Goal: Task Accomplishment & Management: Manage account settings

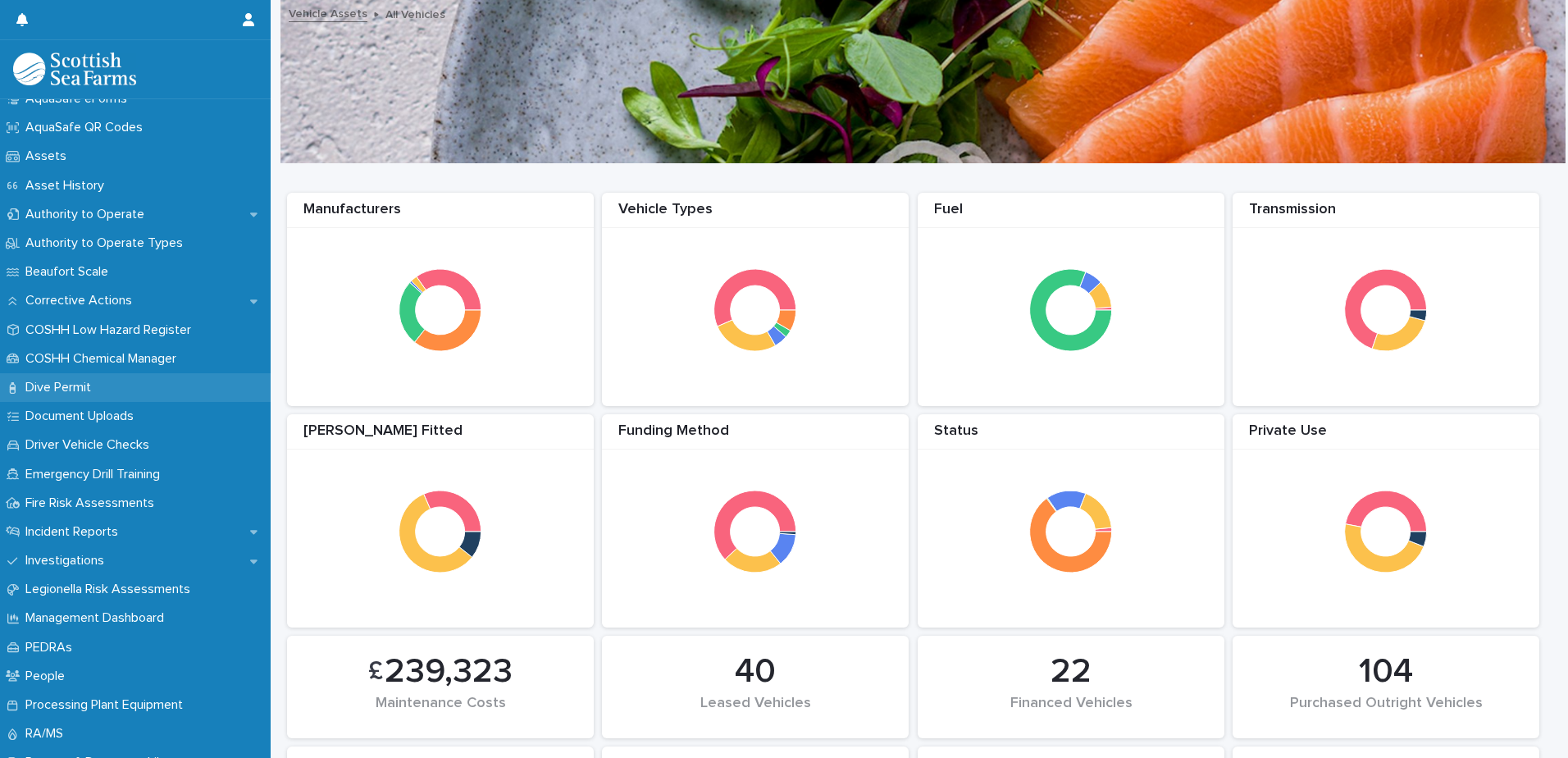
scroll to position [246, 0]
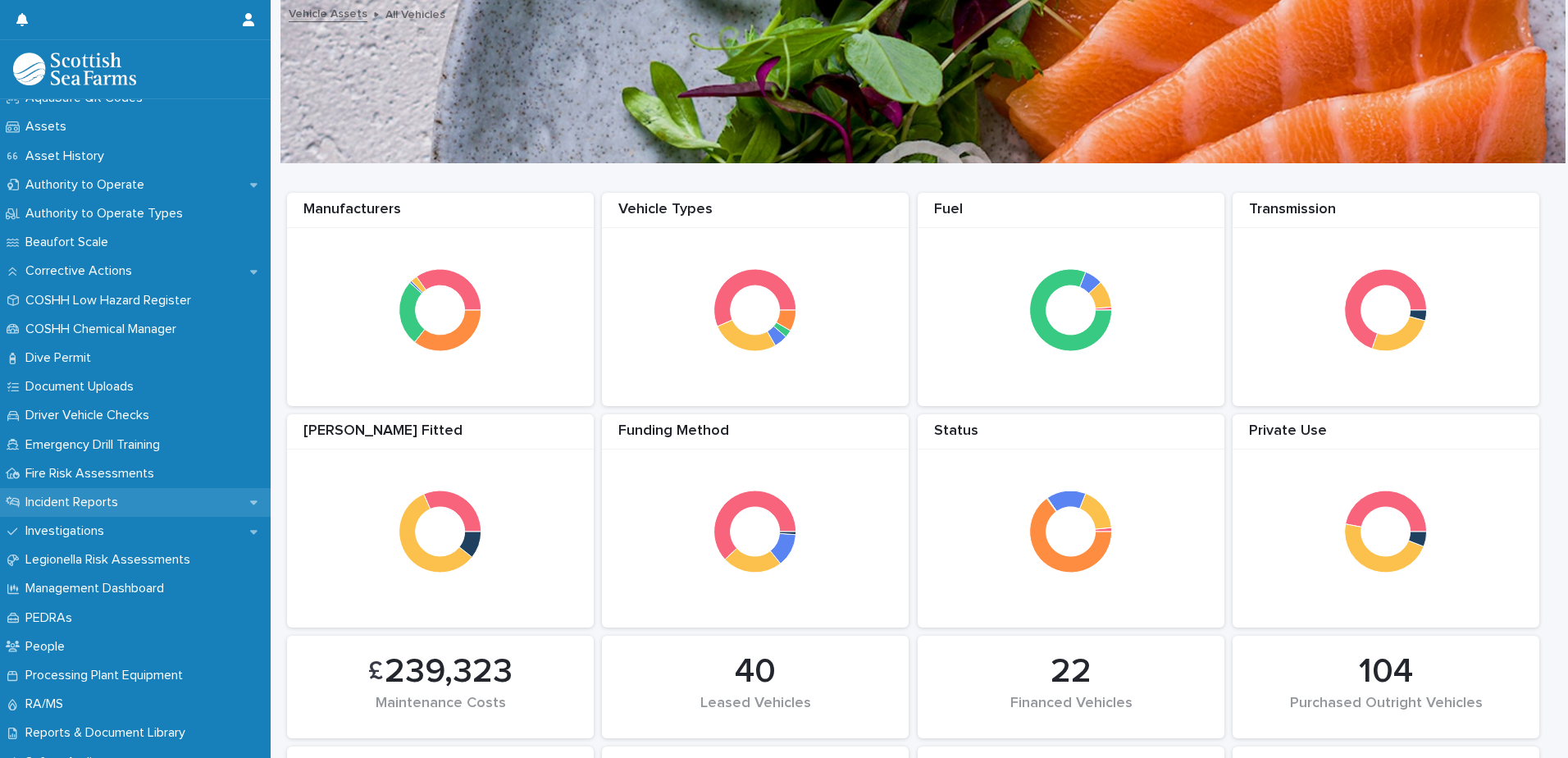
click at [126, 497] on p "Incident Reports" at bounding box center [75, 502] width 112 height 16
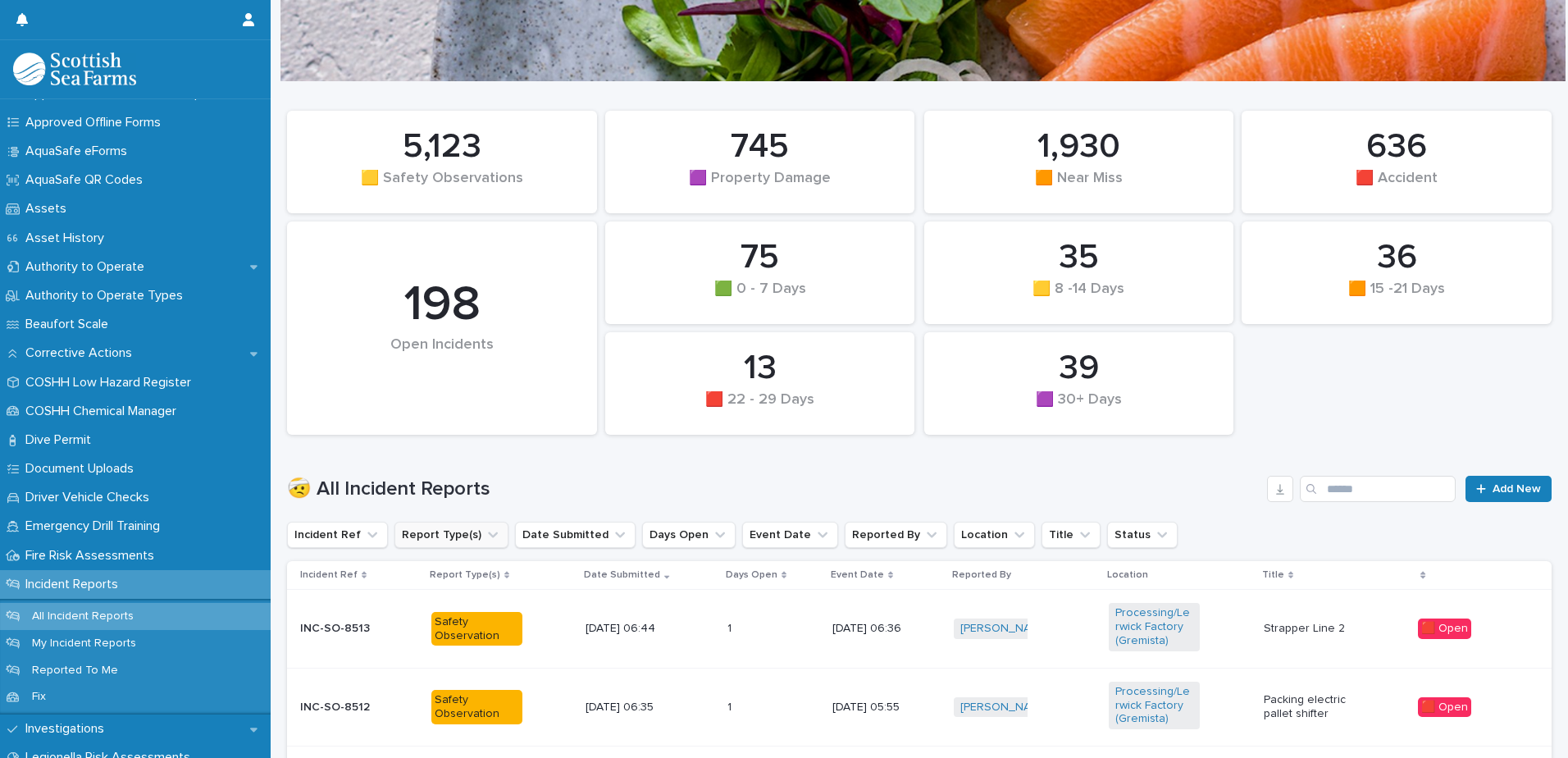
scroll to position [164, 0]
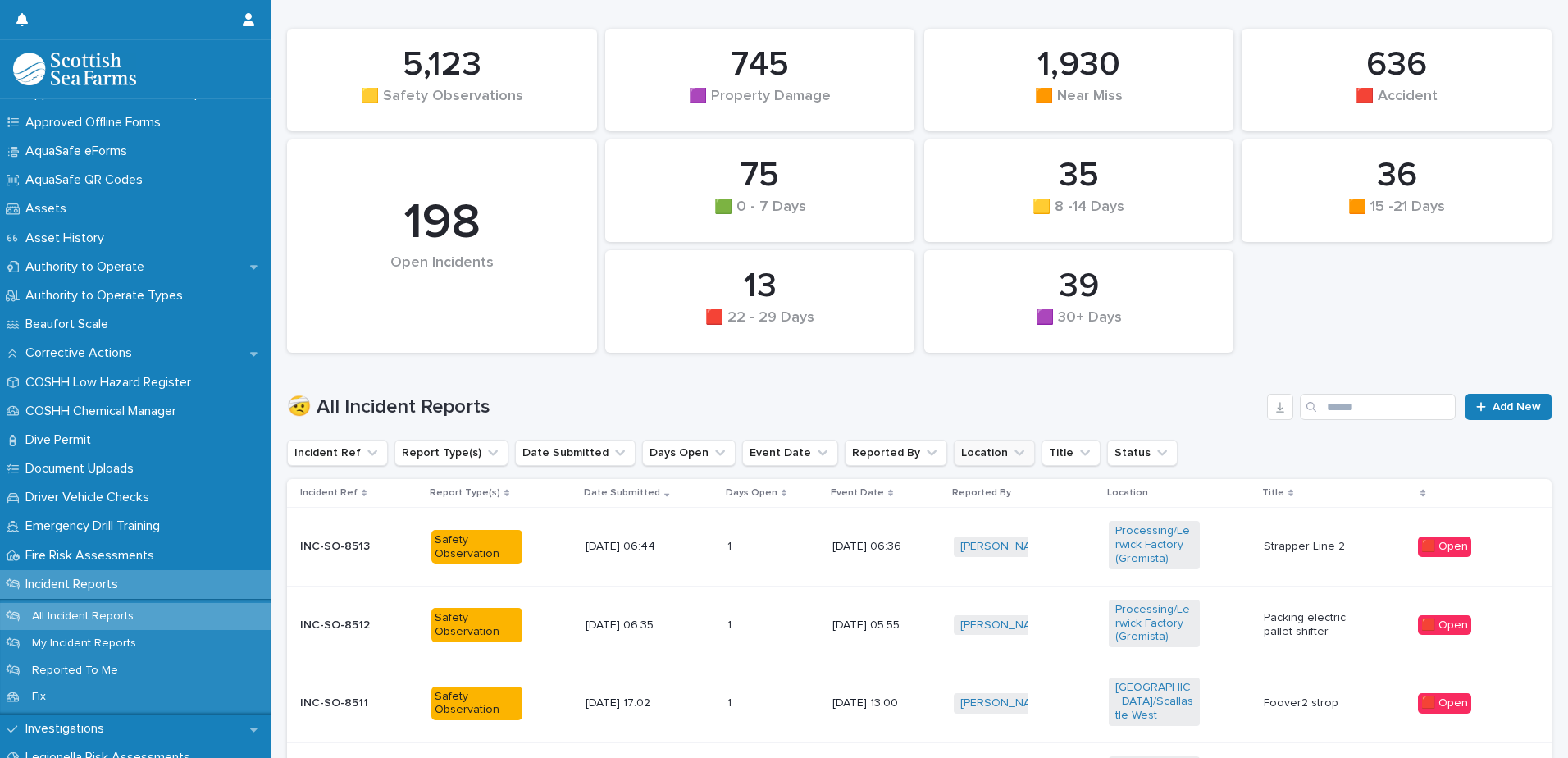
click at [1011, 449] on icon "Location" at bounding box center [1019, 453] width 17 height 17
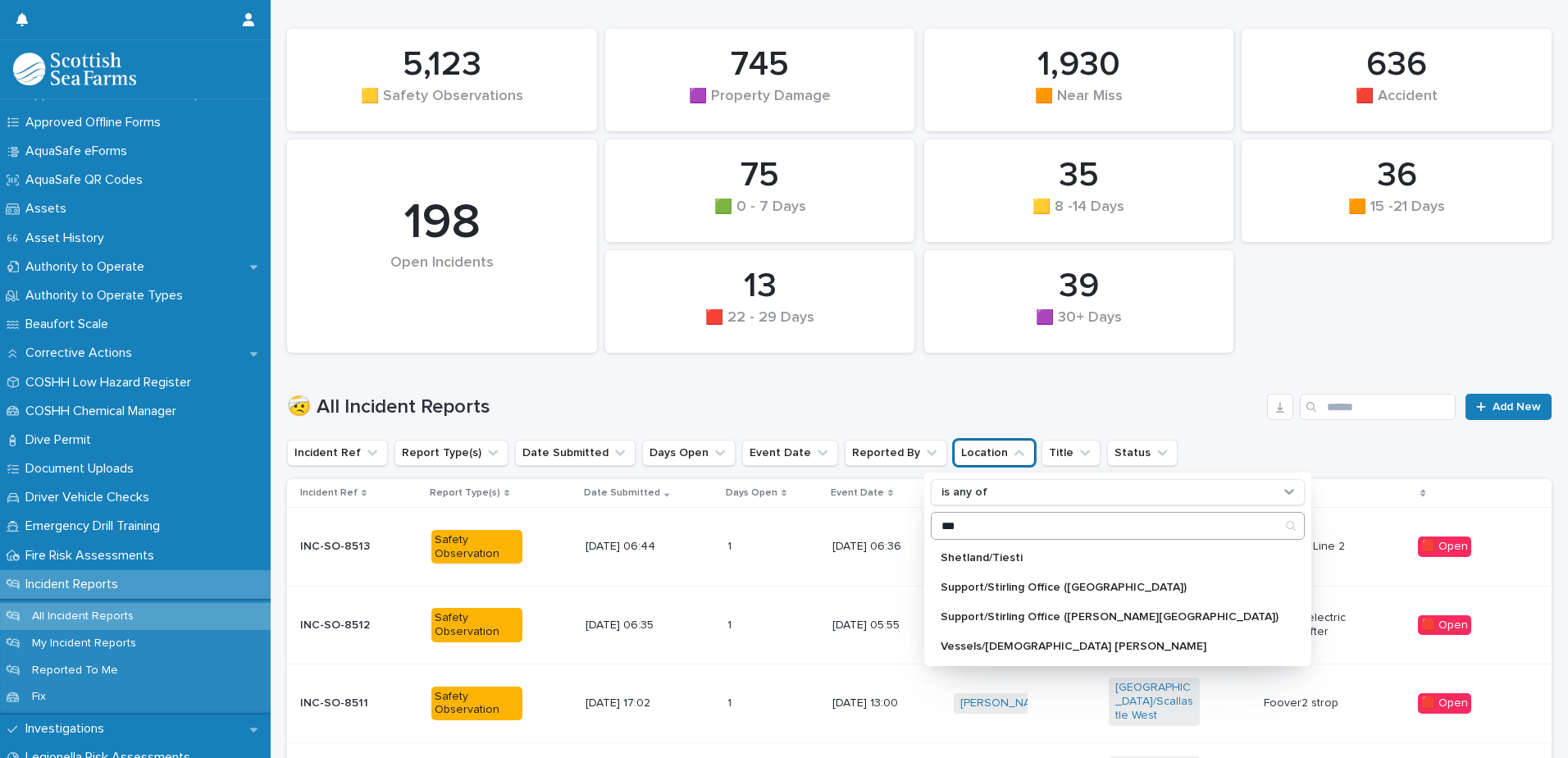
type input "********"
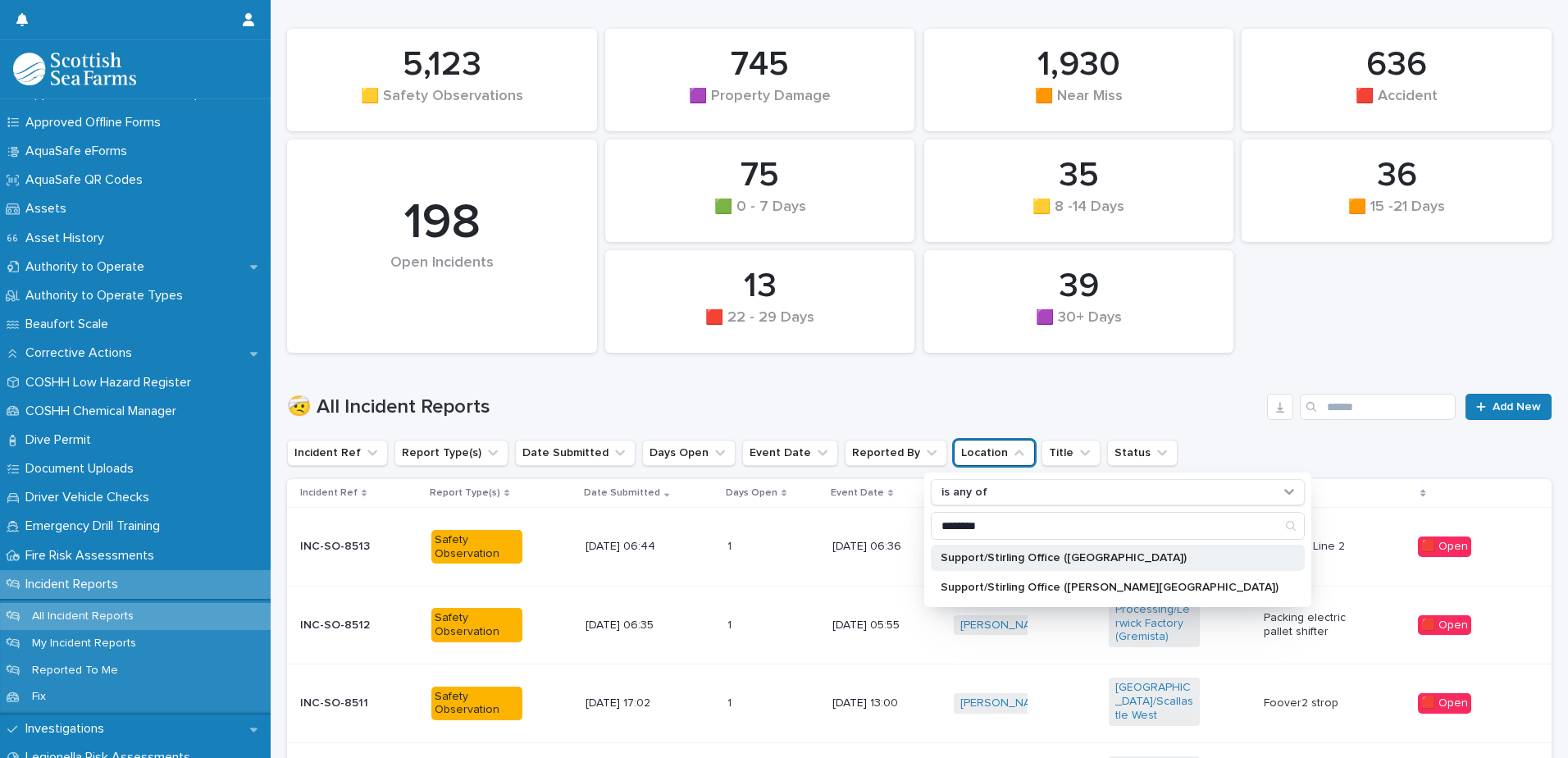
click at [1009, 558] on p "Support/Stirling Office (Laurel House)" at bounding box center [1110, 558] width 338 height 11
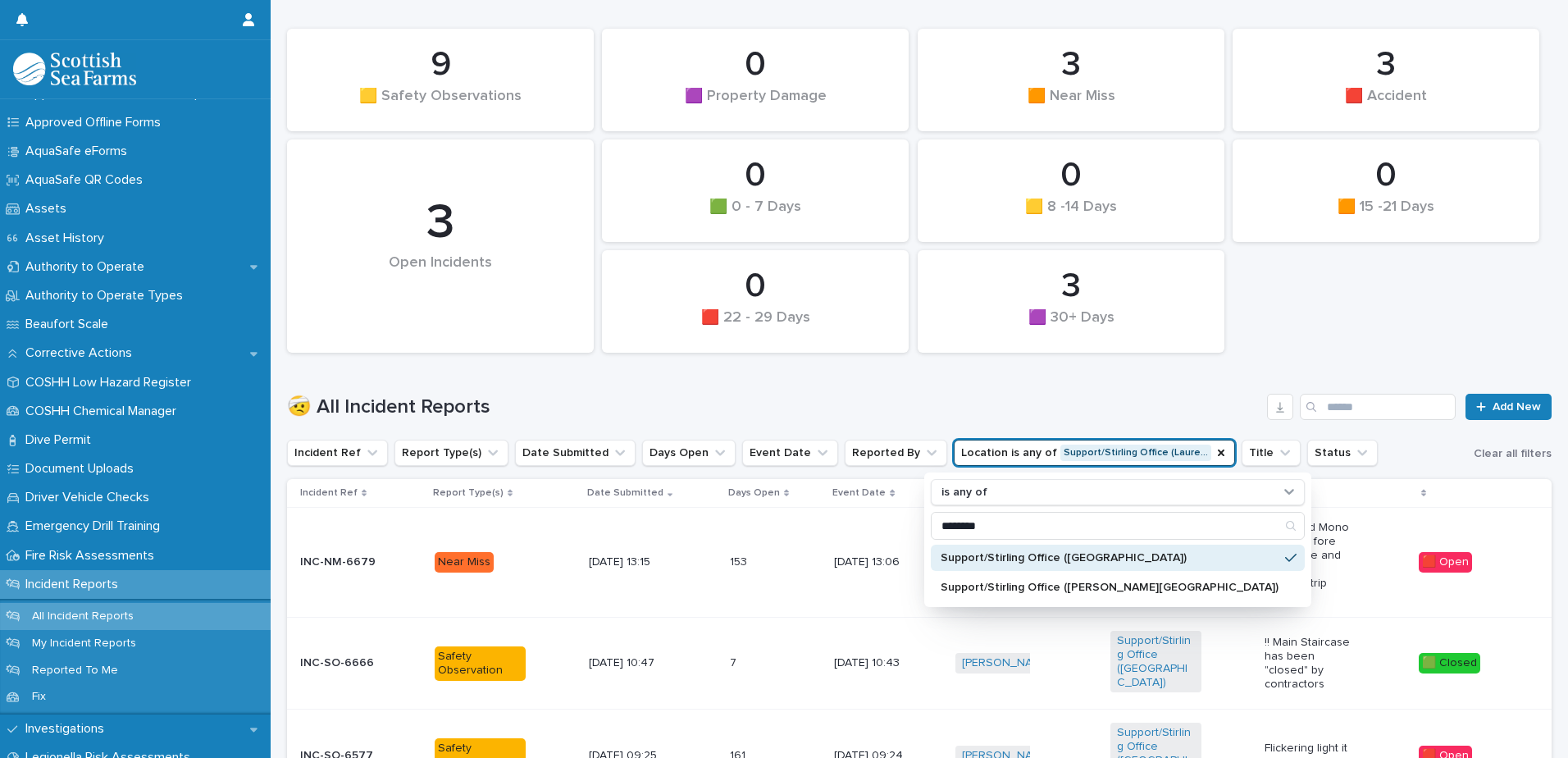
click at [899, 396] on h1 "🤕 All Incident Reports" at bounding box center [774, 407] width 974 height 24
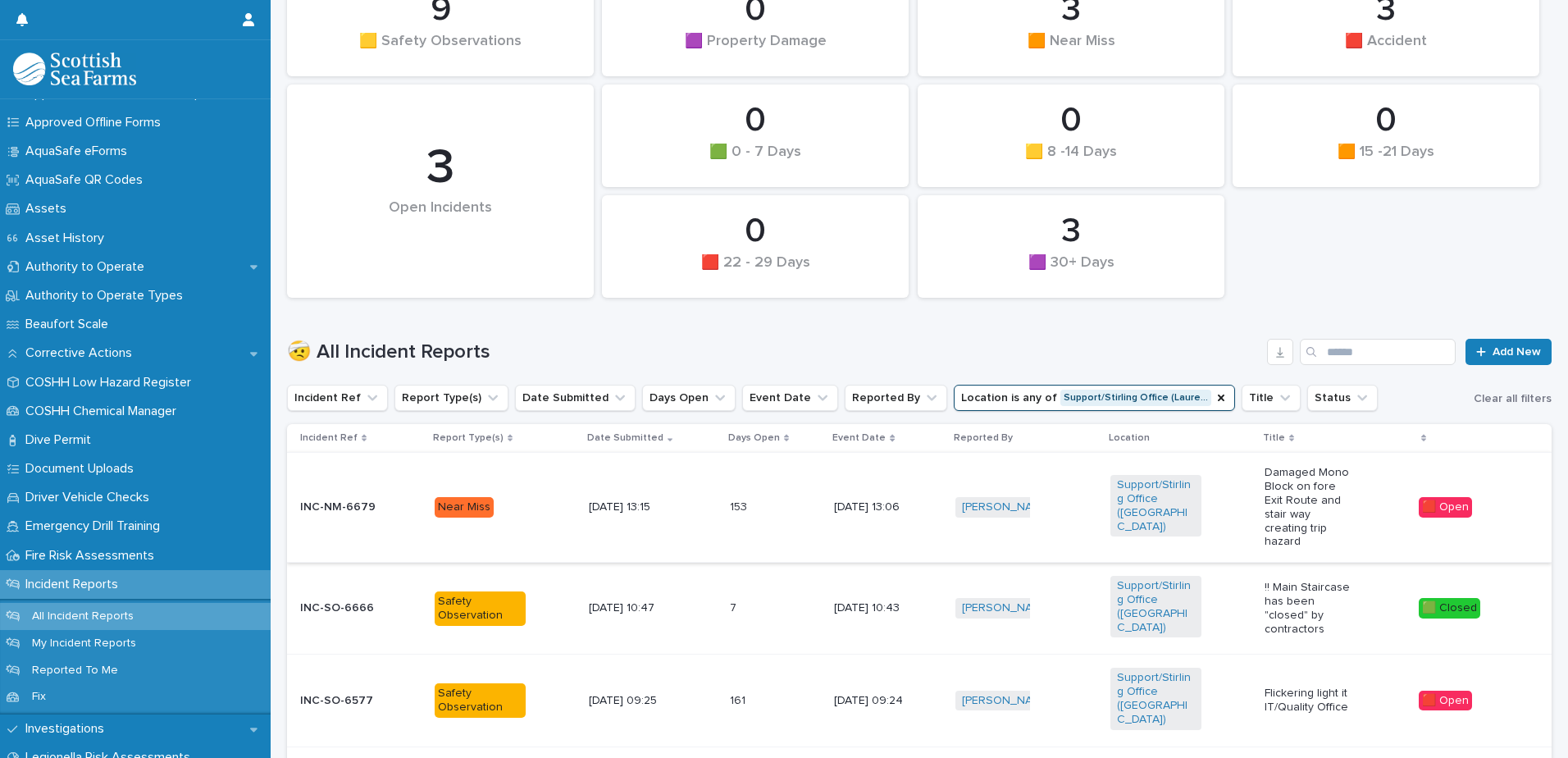
scroll to position [246, 0]
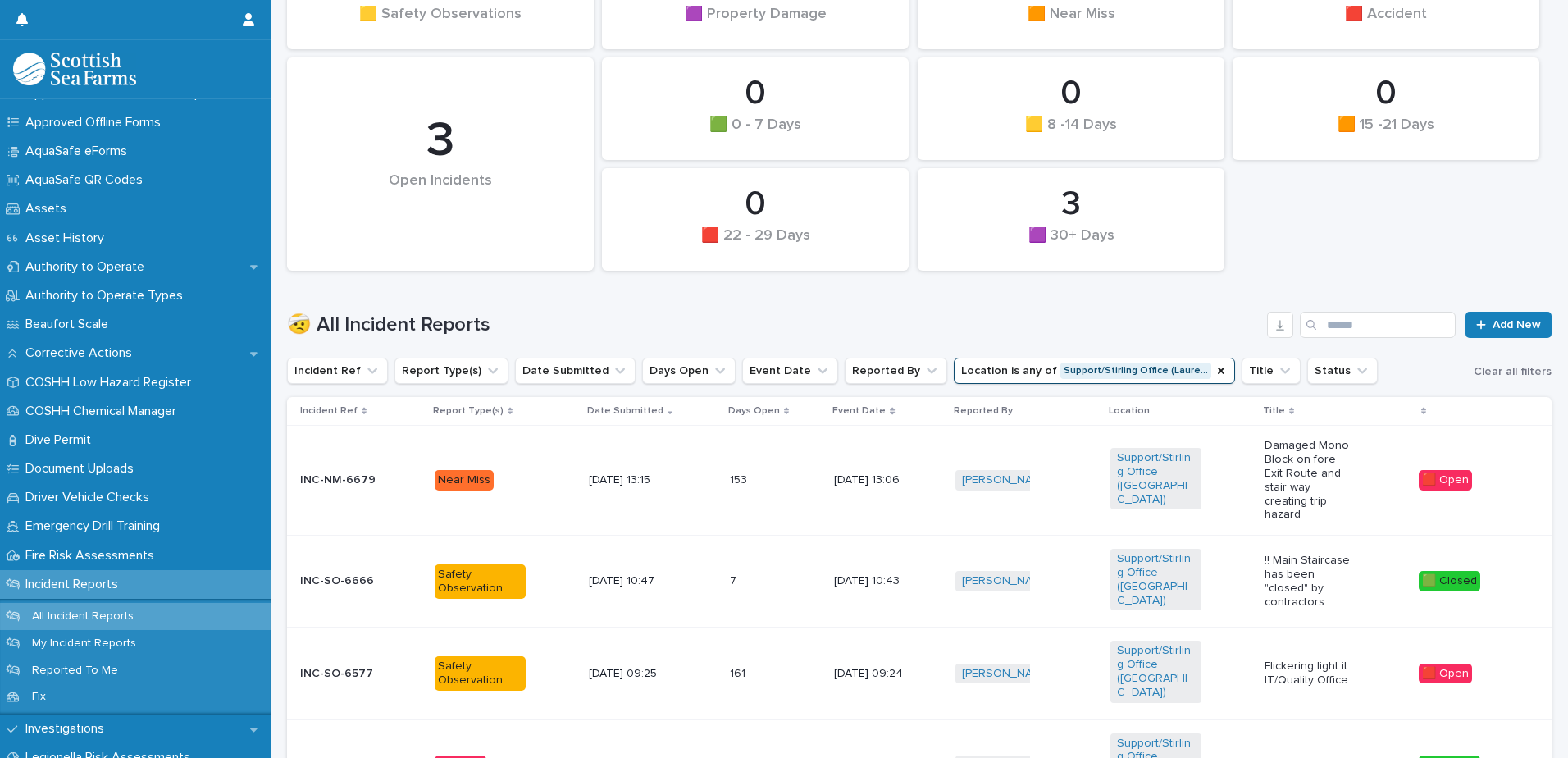
click at [1424, 663] on div "🟥 Open" at bounding box center [1445, 673] width 53 height 20
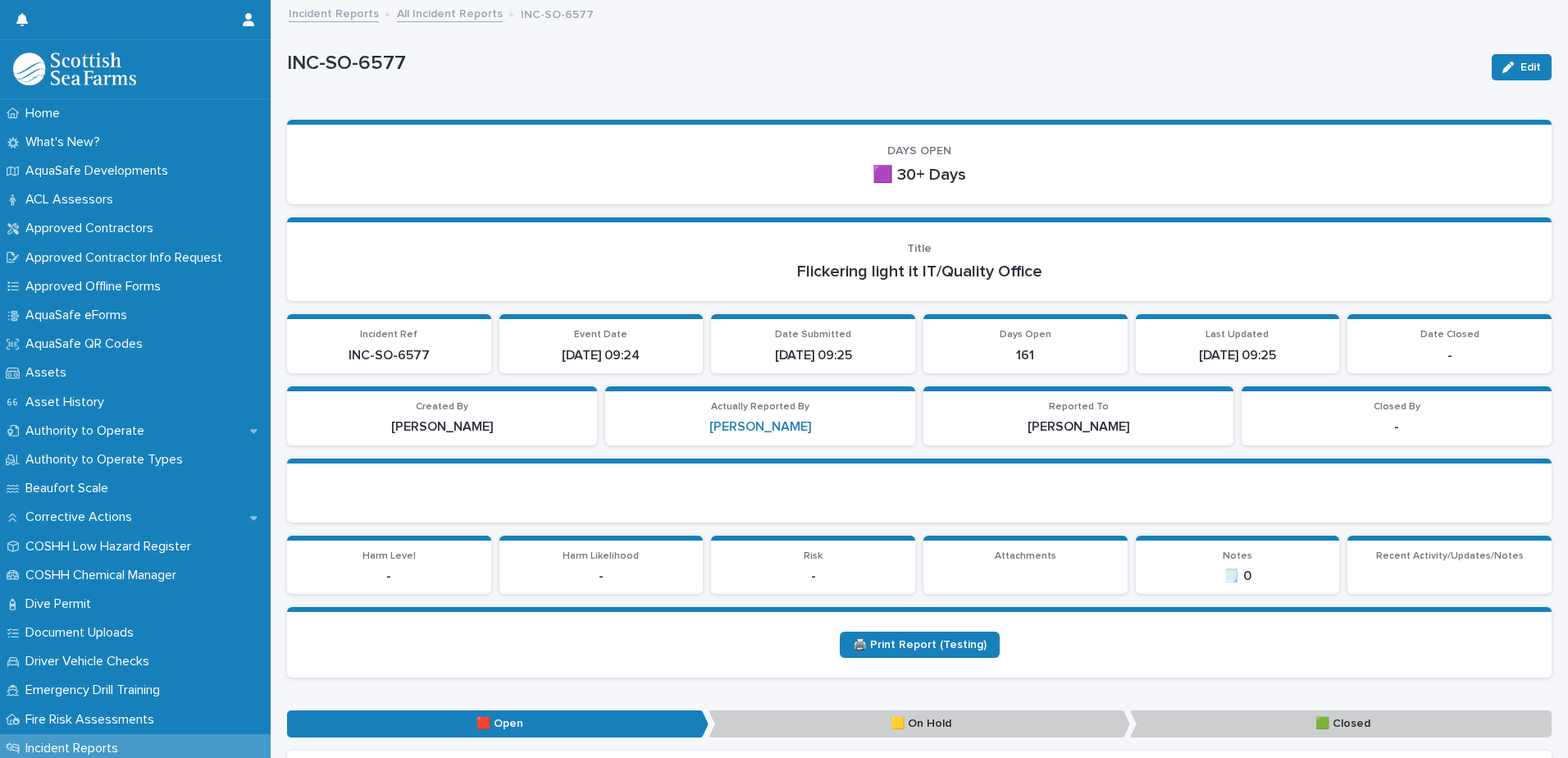
click at [1502, 66] on icon "button" at bounding box center [1508, 67] width 11 height 11
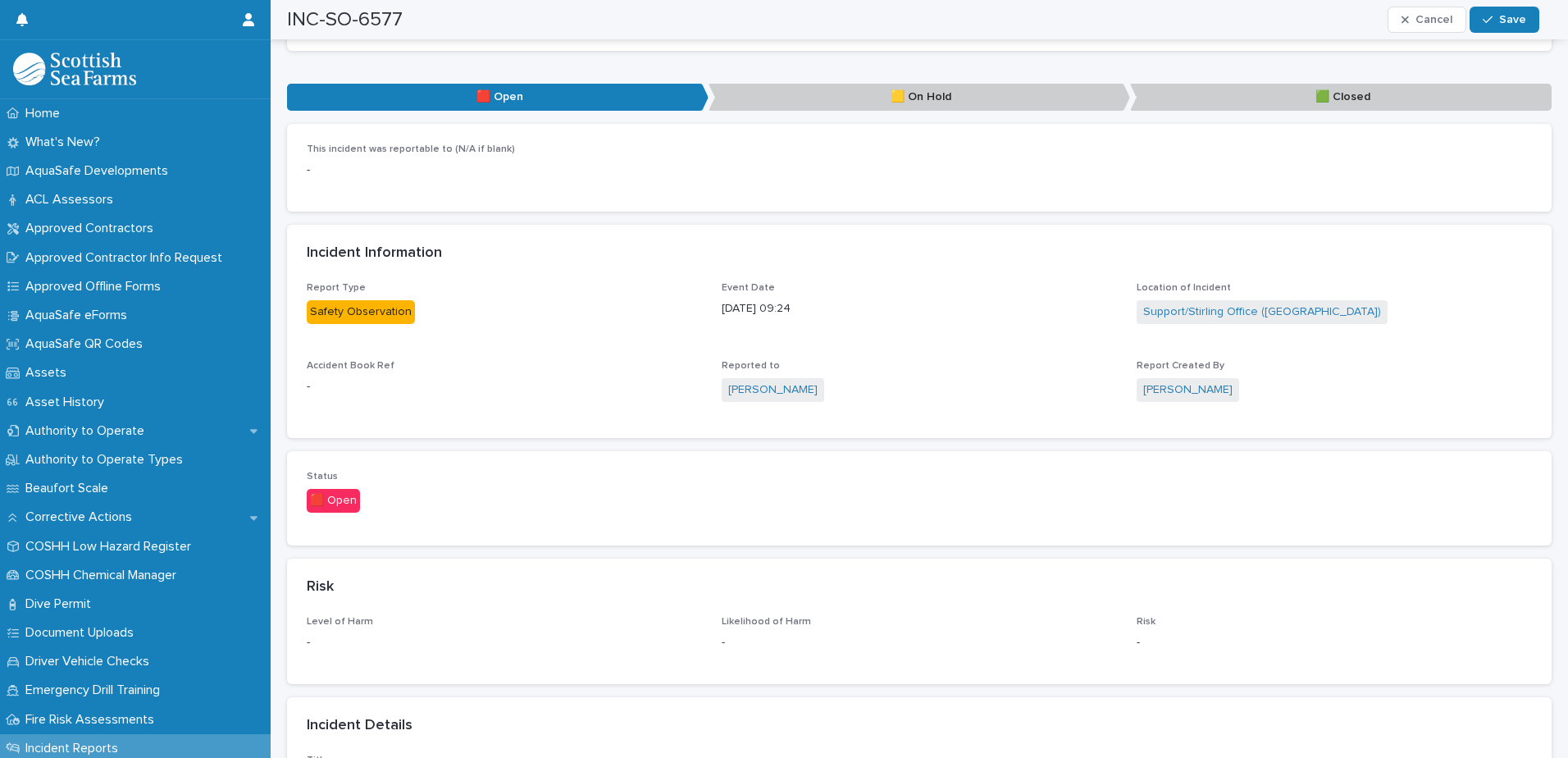
scroll to position [656, 0]
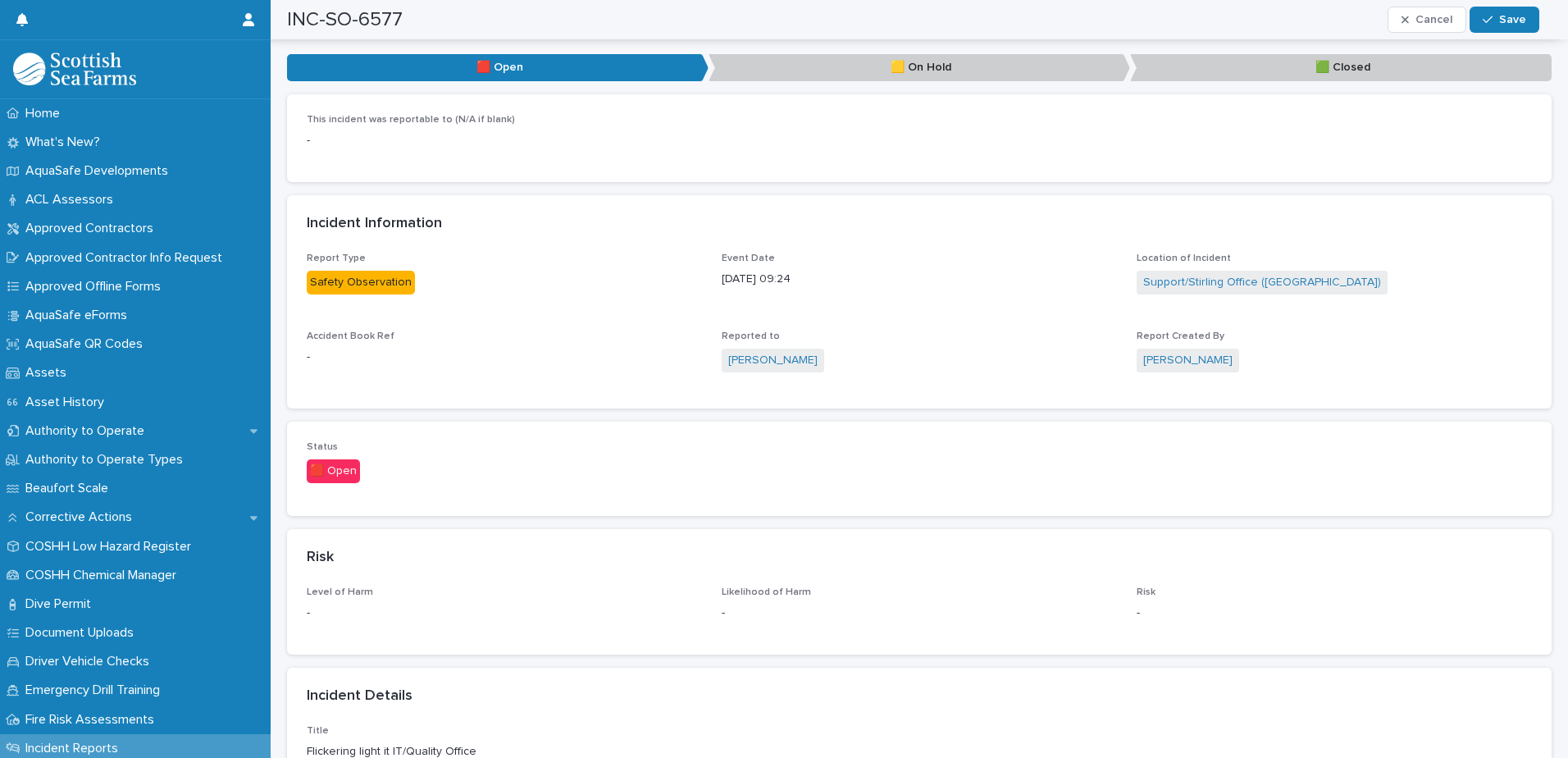
click at [332, 477] on div "🟥 Open" at bounding box center [333, 471] width 53 height 24
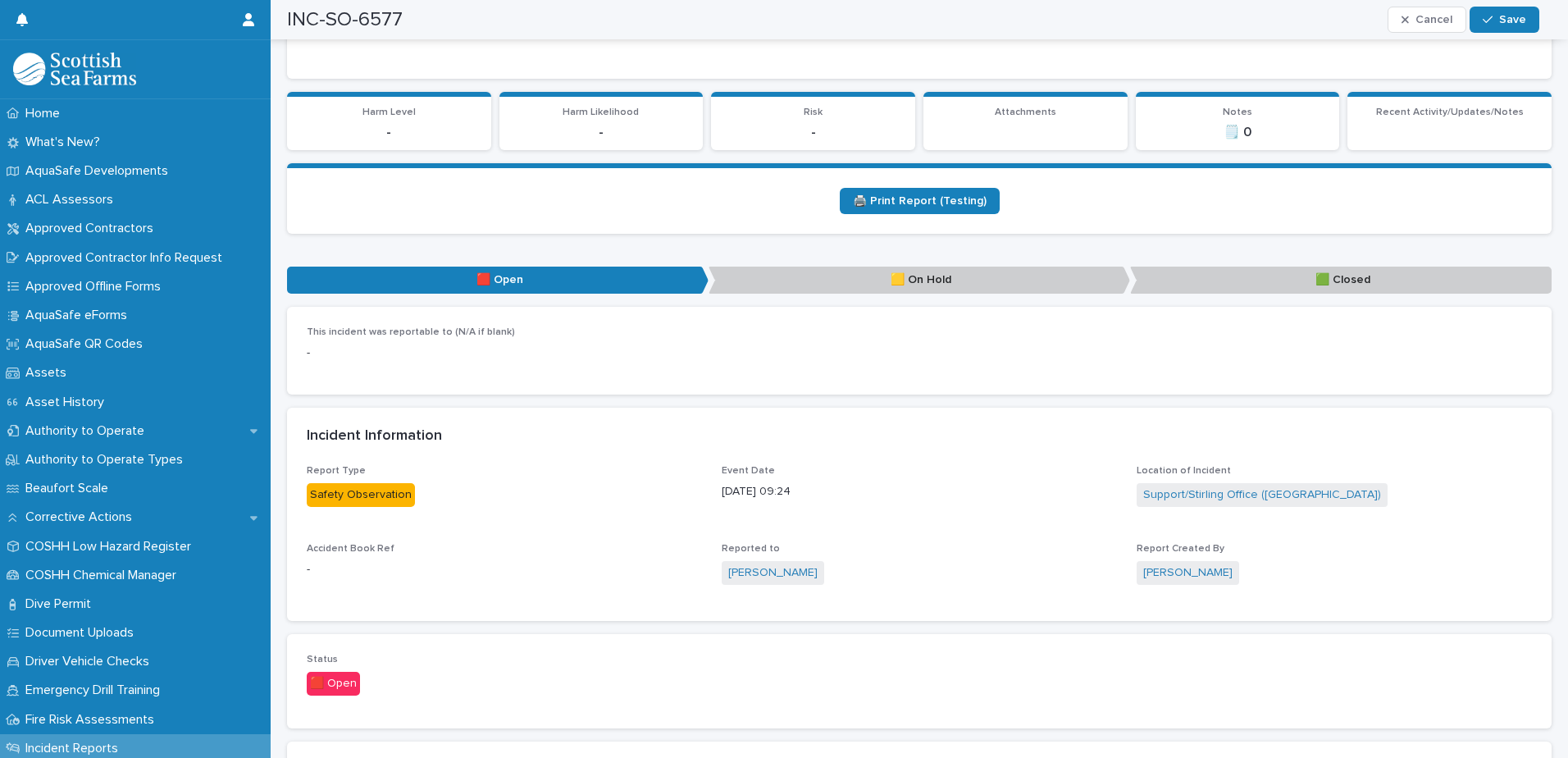
scroll to position [492, 0]
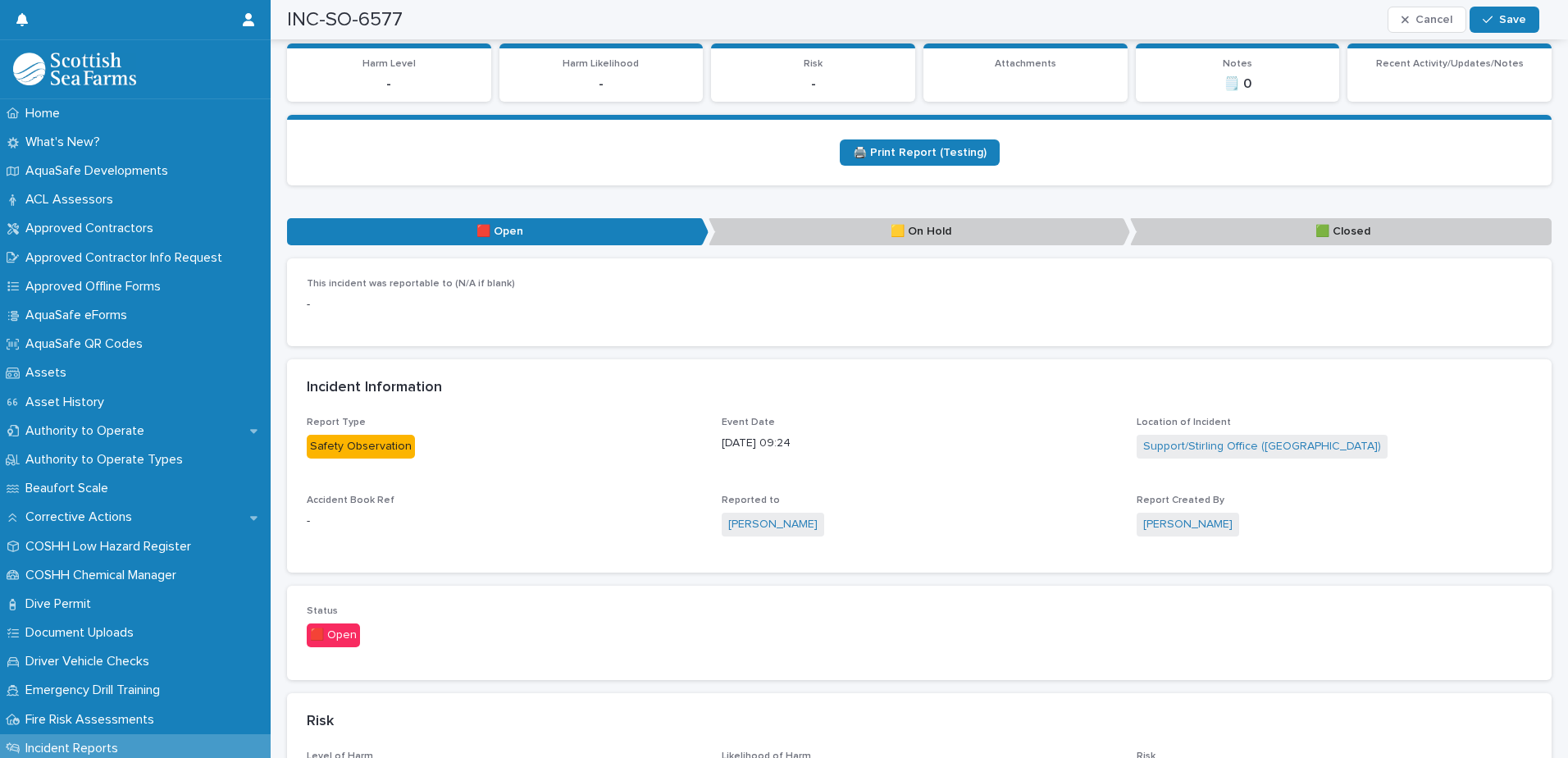
click at [977, 227] on p "🟨 On Hold" at bounding box center [920, 231] width 422 height 27
click at [1494, 28] on button "Save" at bounding box center [1505, 19] width 70 height 26
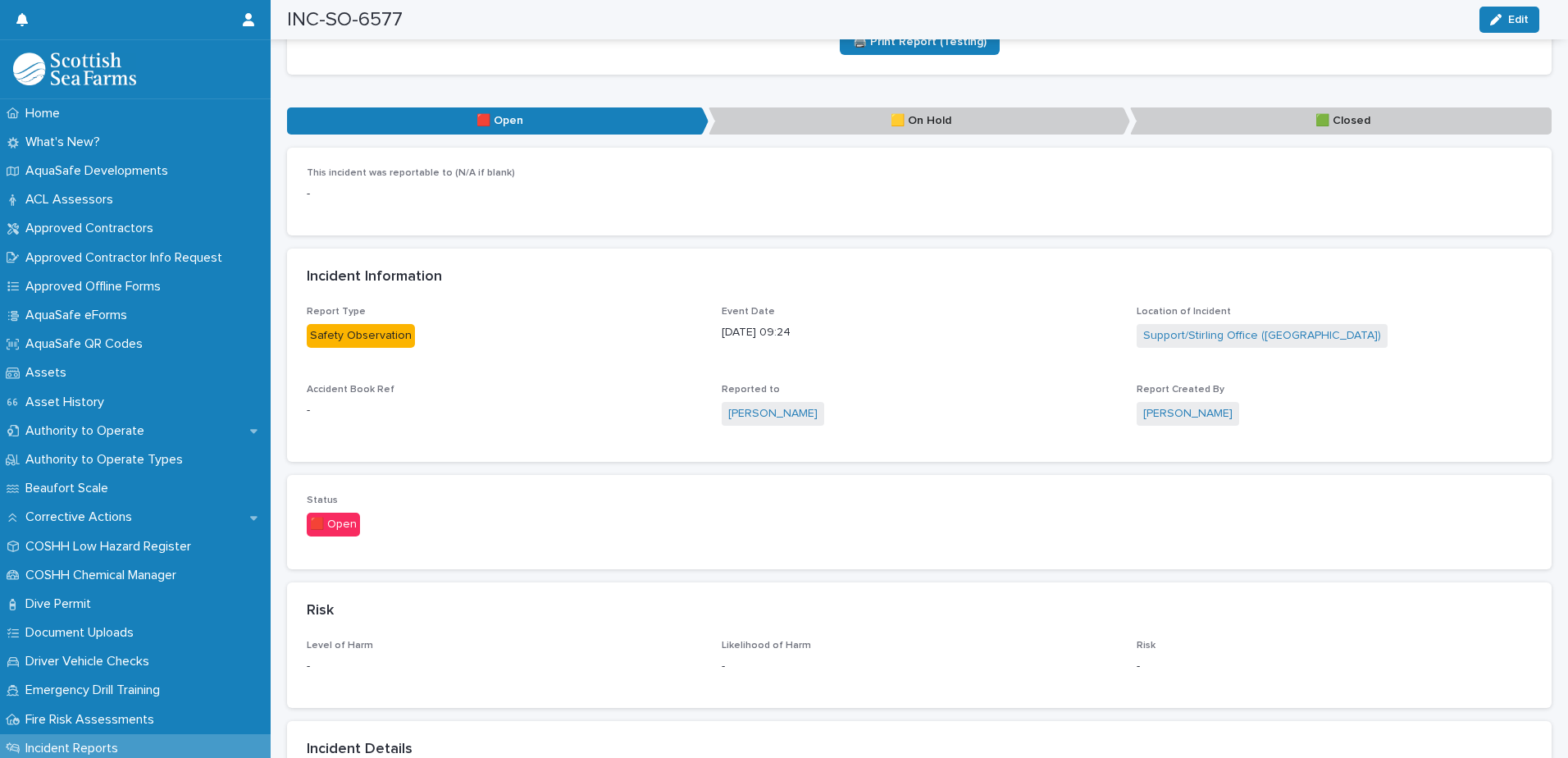
scroll to position [574, 0]
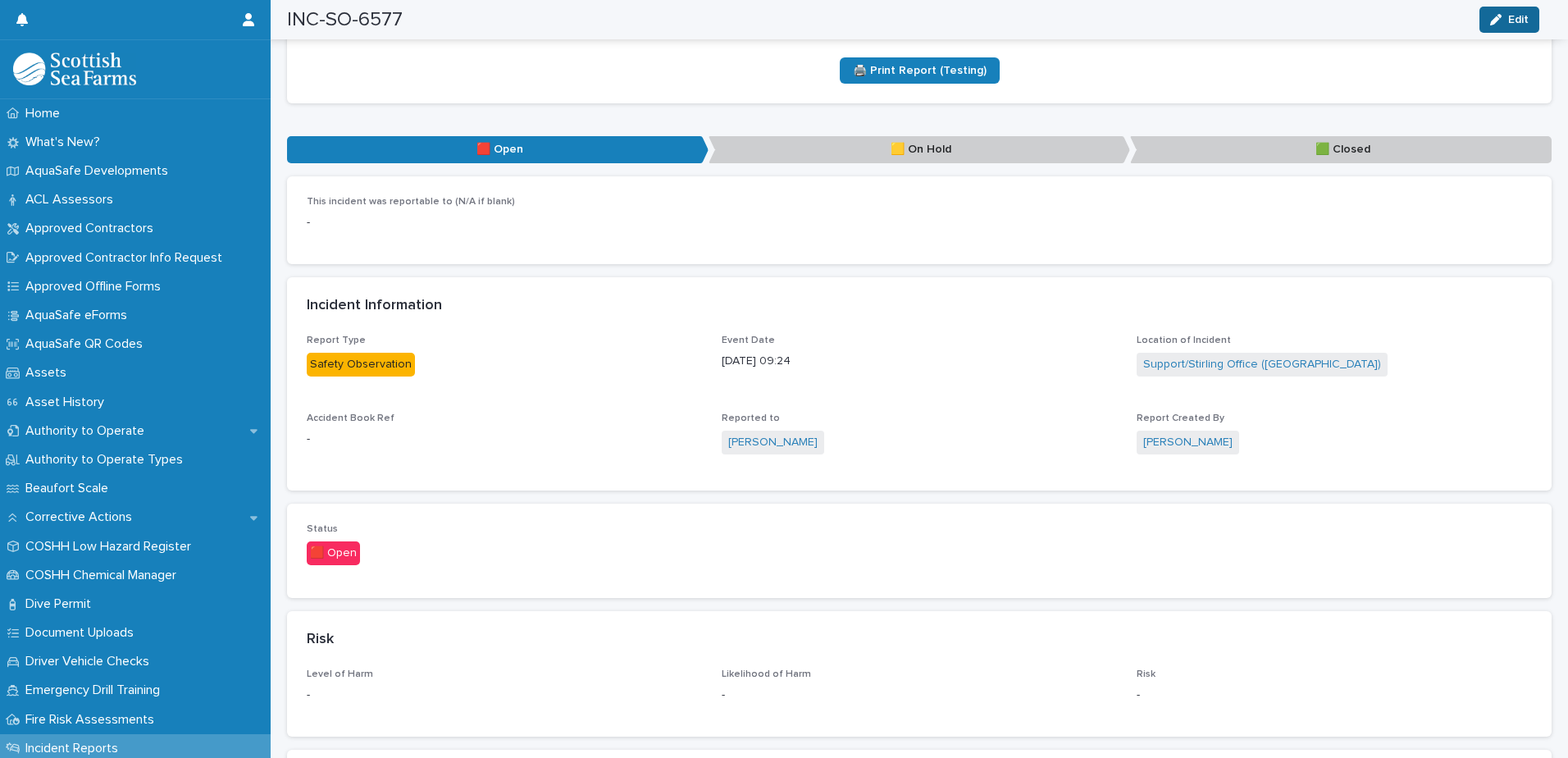
click at [1510, 20] on span "Edit" at bounding box center [1518, 19] width 20 height 11
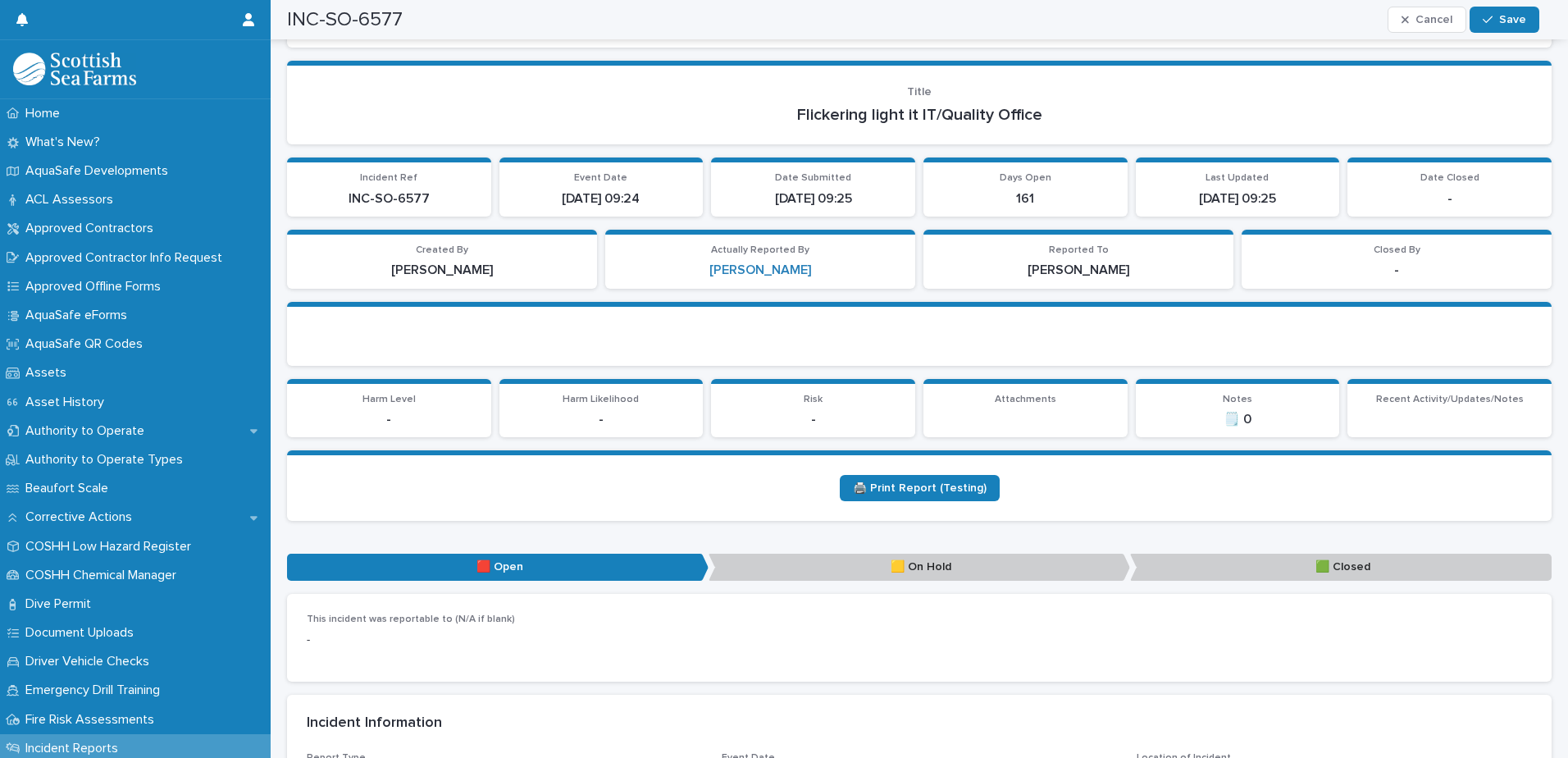
scroll to position [0, 0]
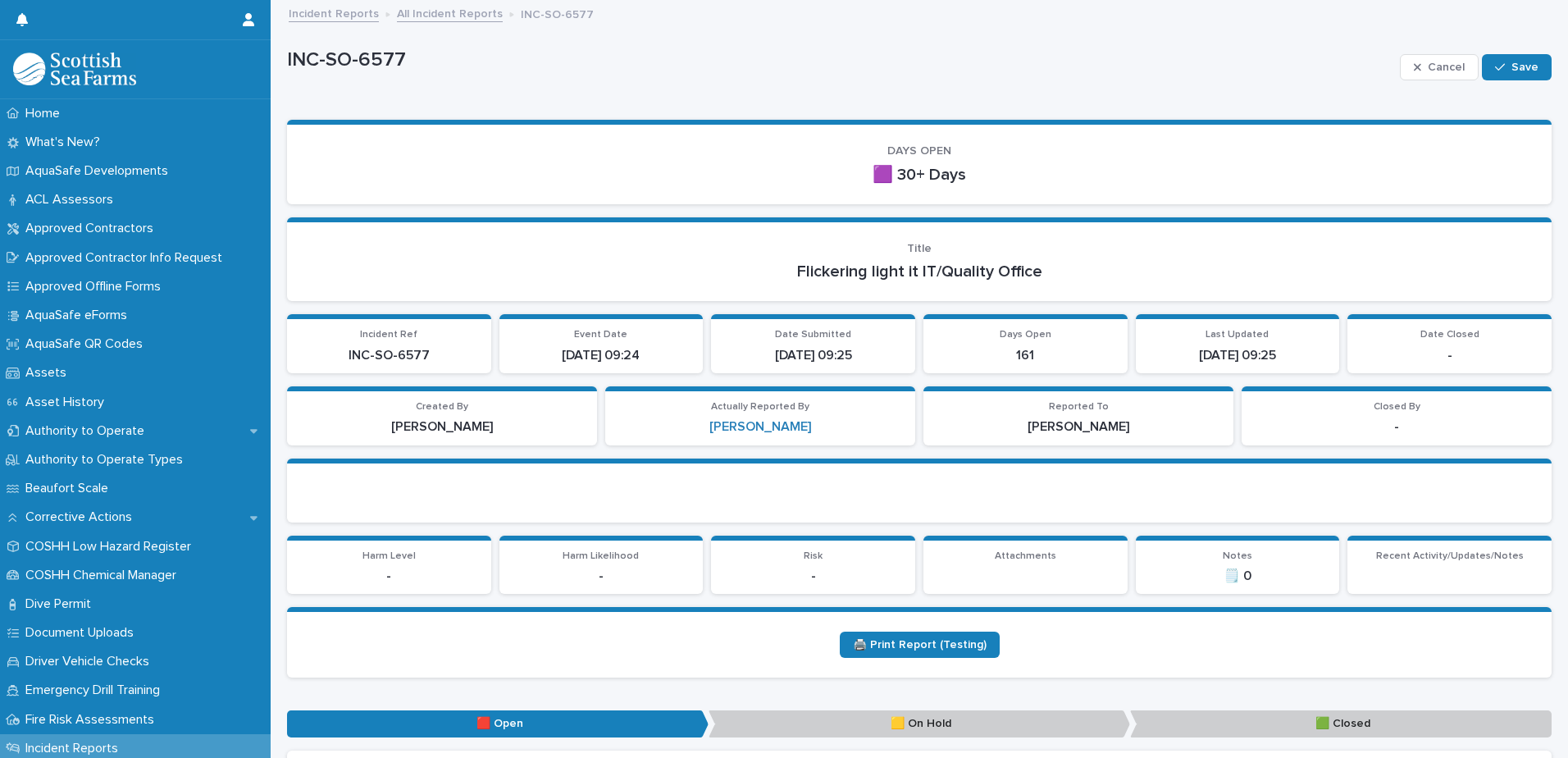
click at [470, 13] on link "All Incident Reports" at bounding box center [449, 13] width 106 height 19
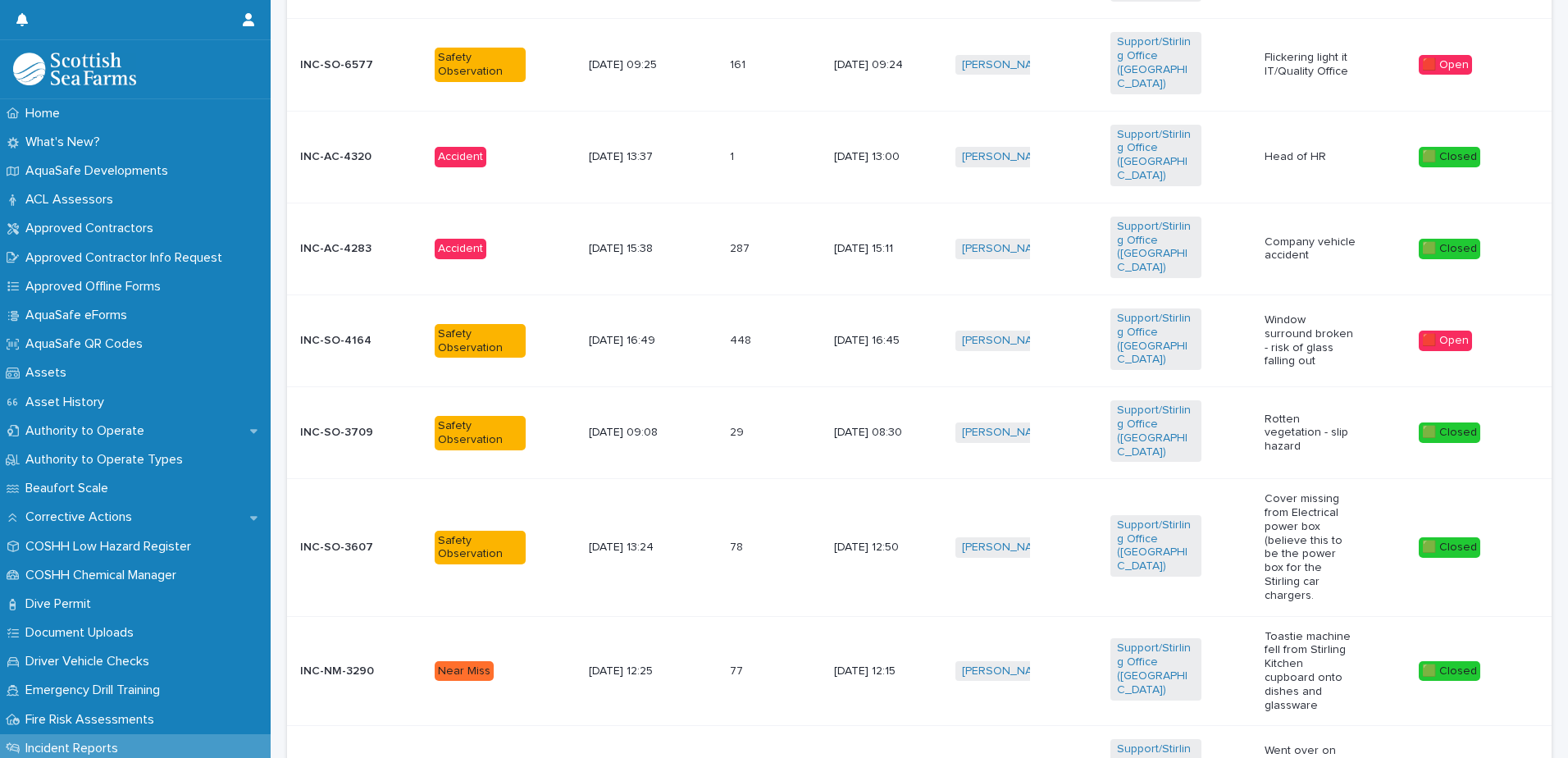
scroll to position [930, 0]
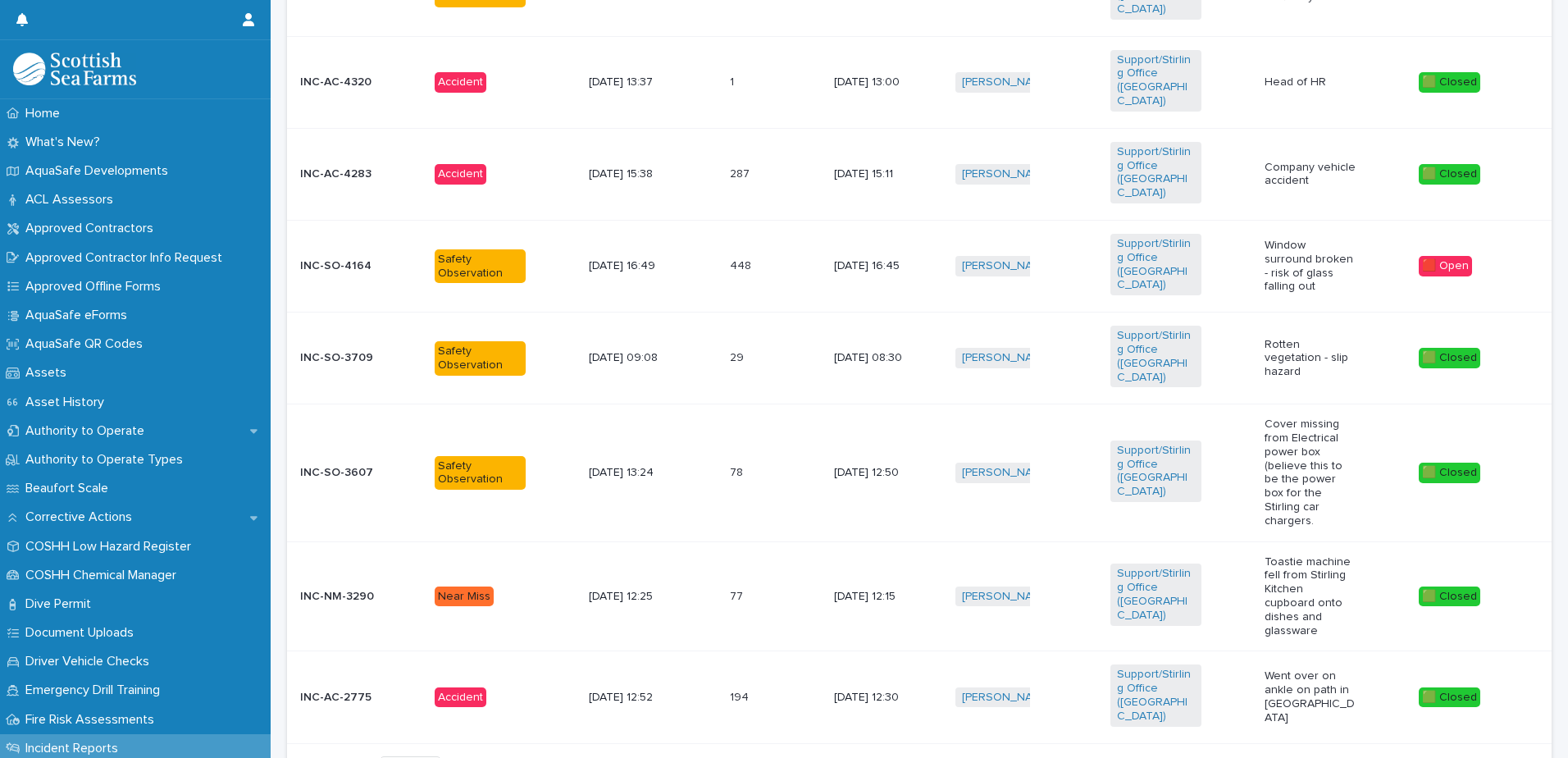
click at [1490, 757] on span "Next" at bounding box center [1507, 767] width 36 height 11
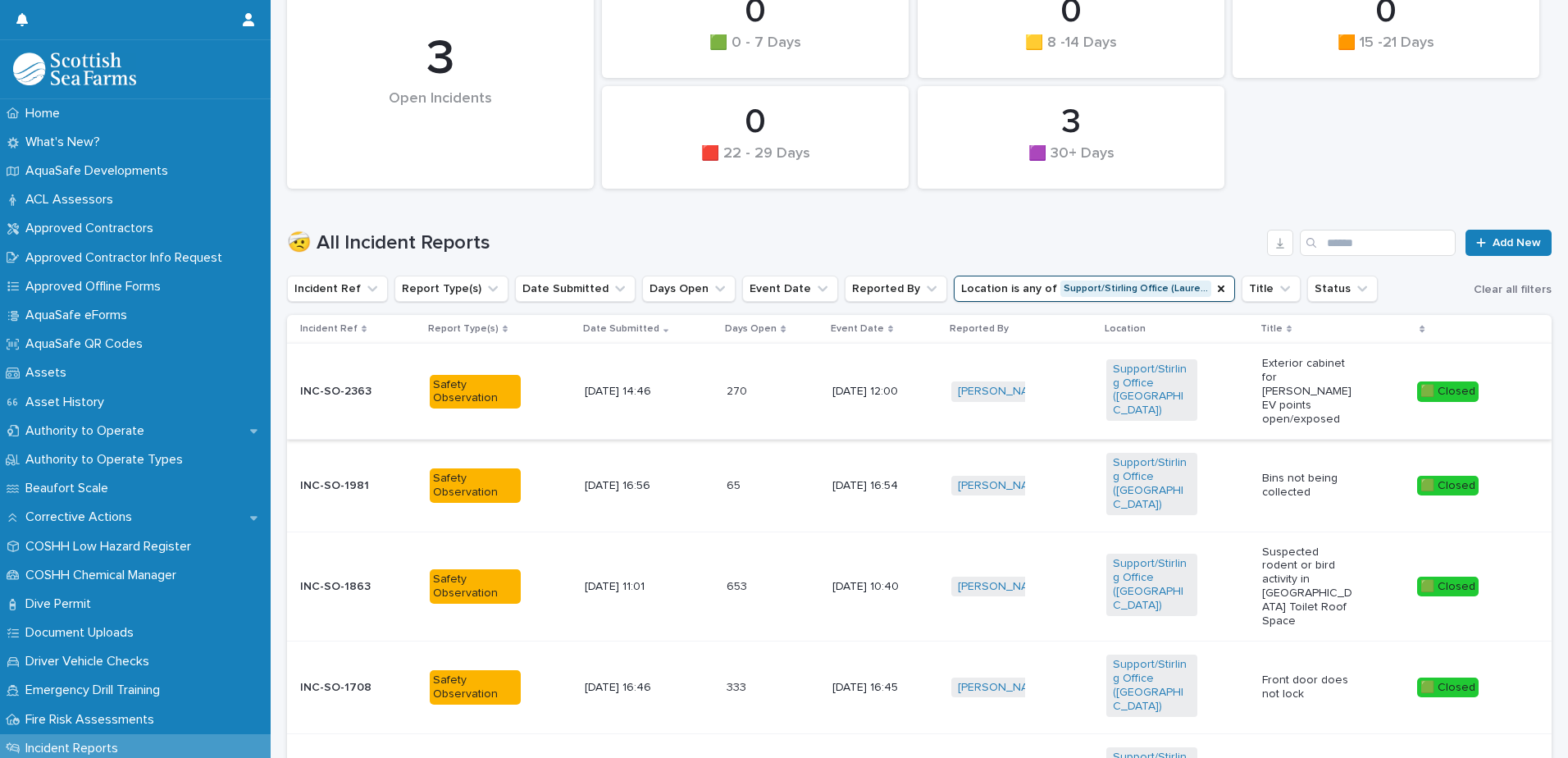
scroll to position [465, 0]
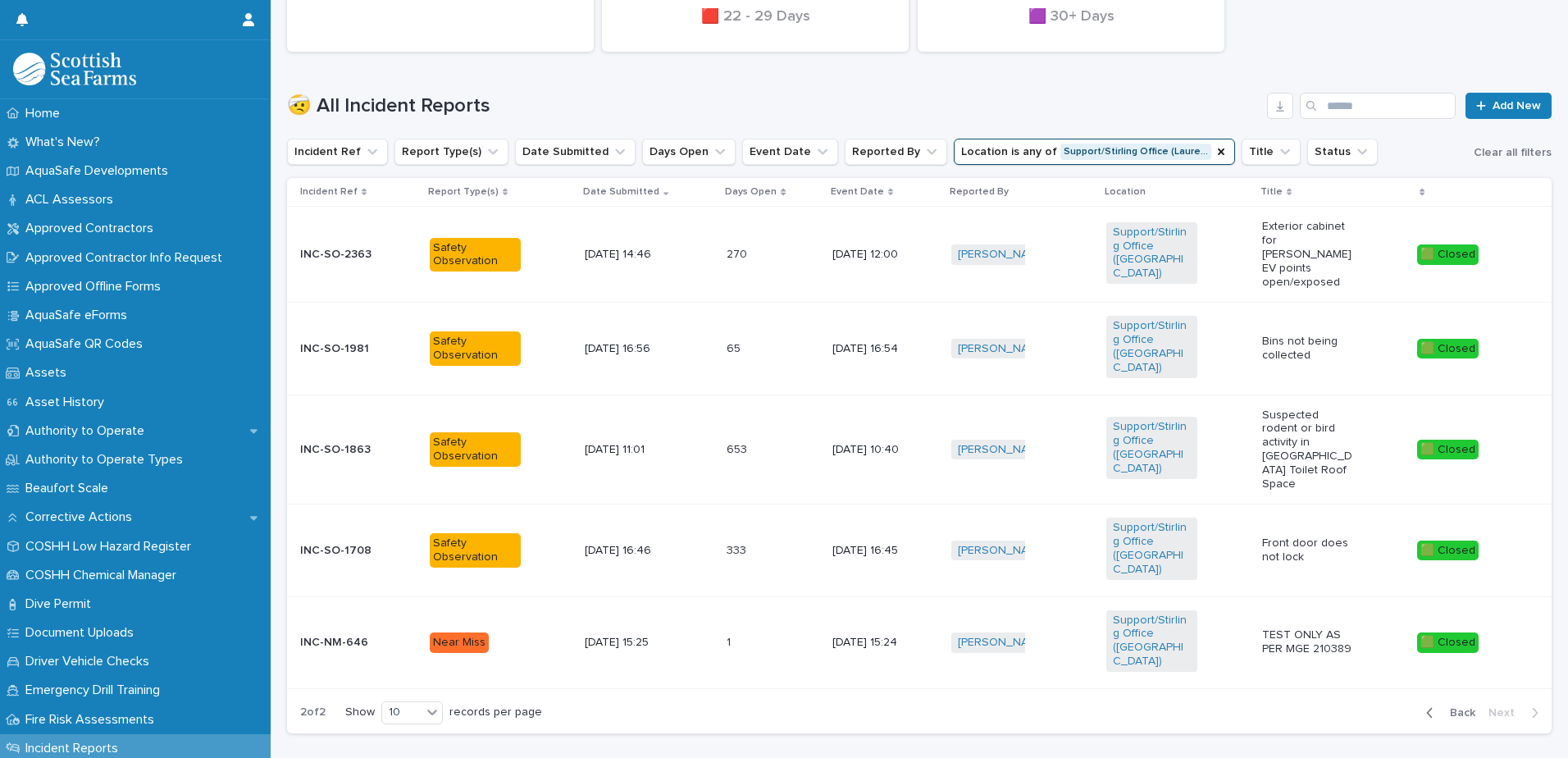
click at [1450, 707] on span "Back" at bounding box center [1458, 712] width 35 height 11
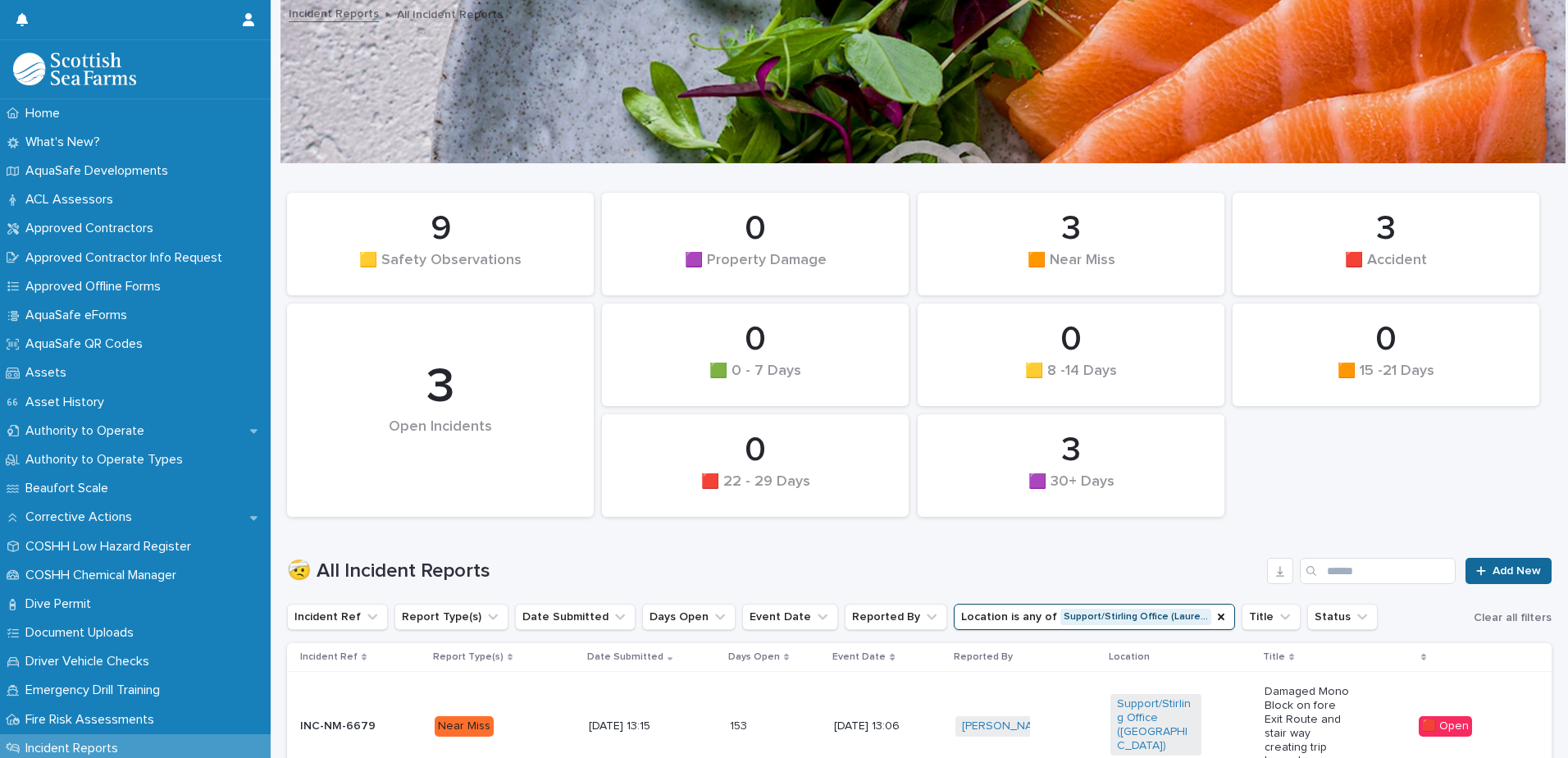
click at [1470, 562] on link "Add New" at bounding box center [1508, 571] width 86 height 26
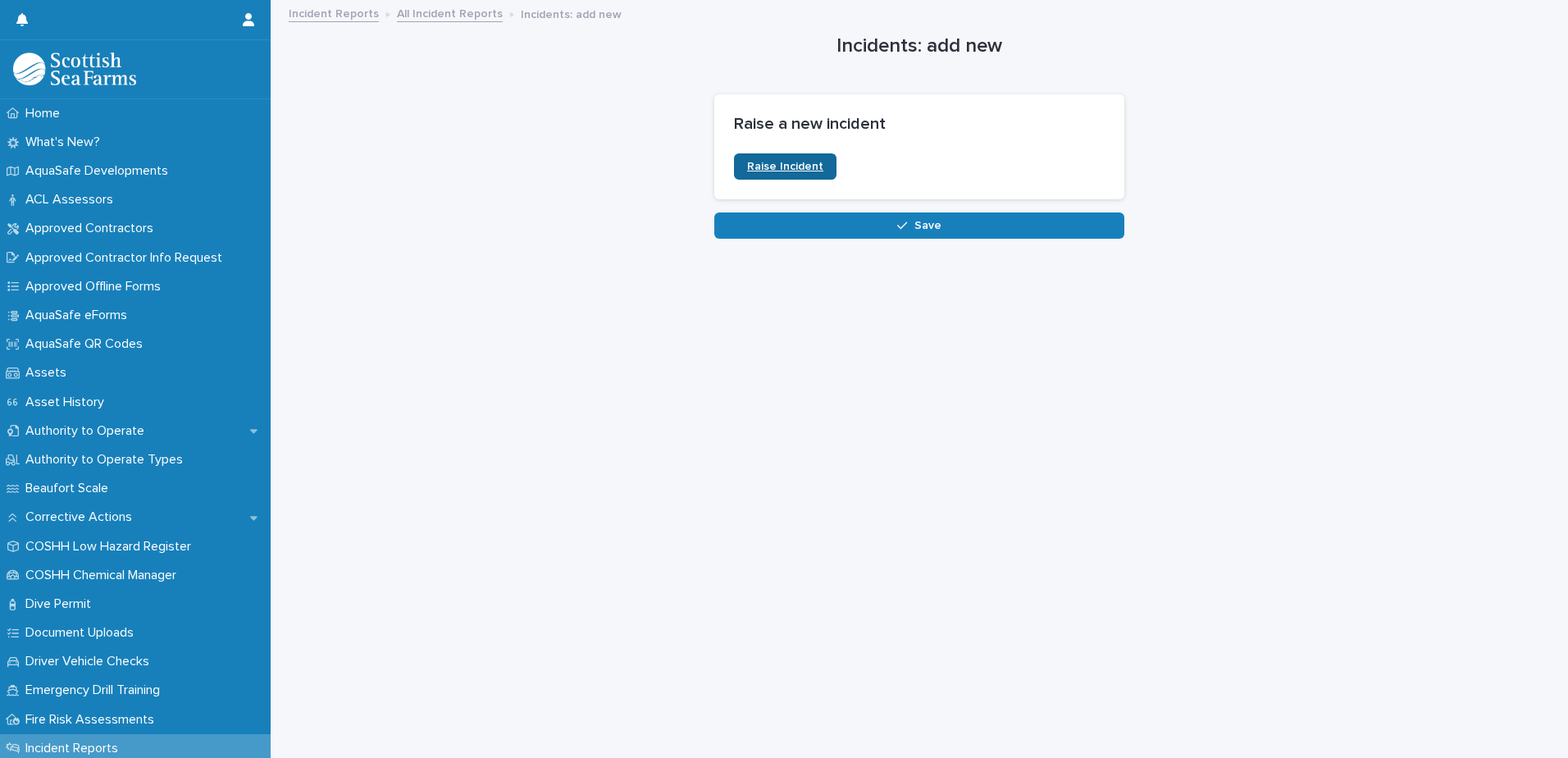
click at [753, 167] on span "Raise Incident" at bounding box center [785, 166] width 76 height 11
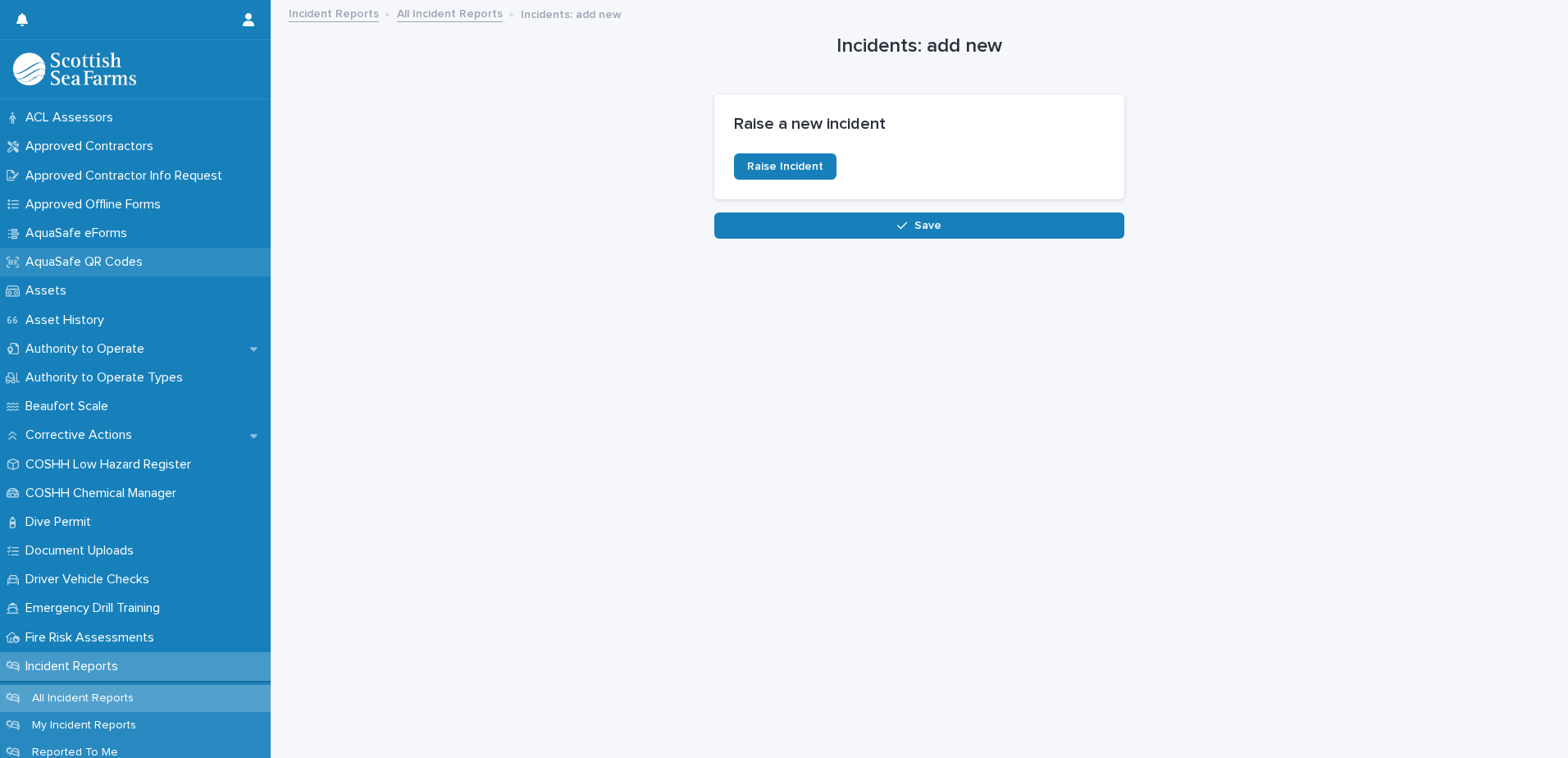
scroll to position [164, 0]
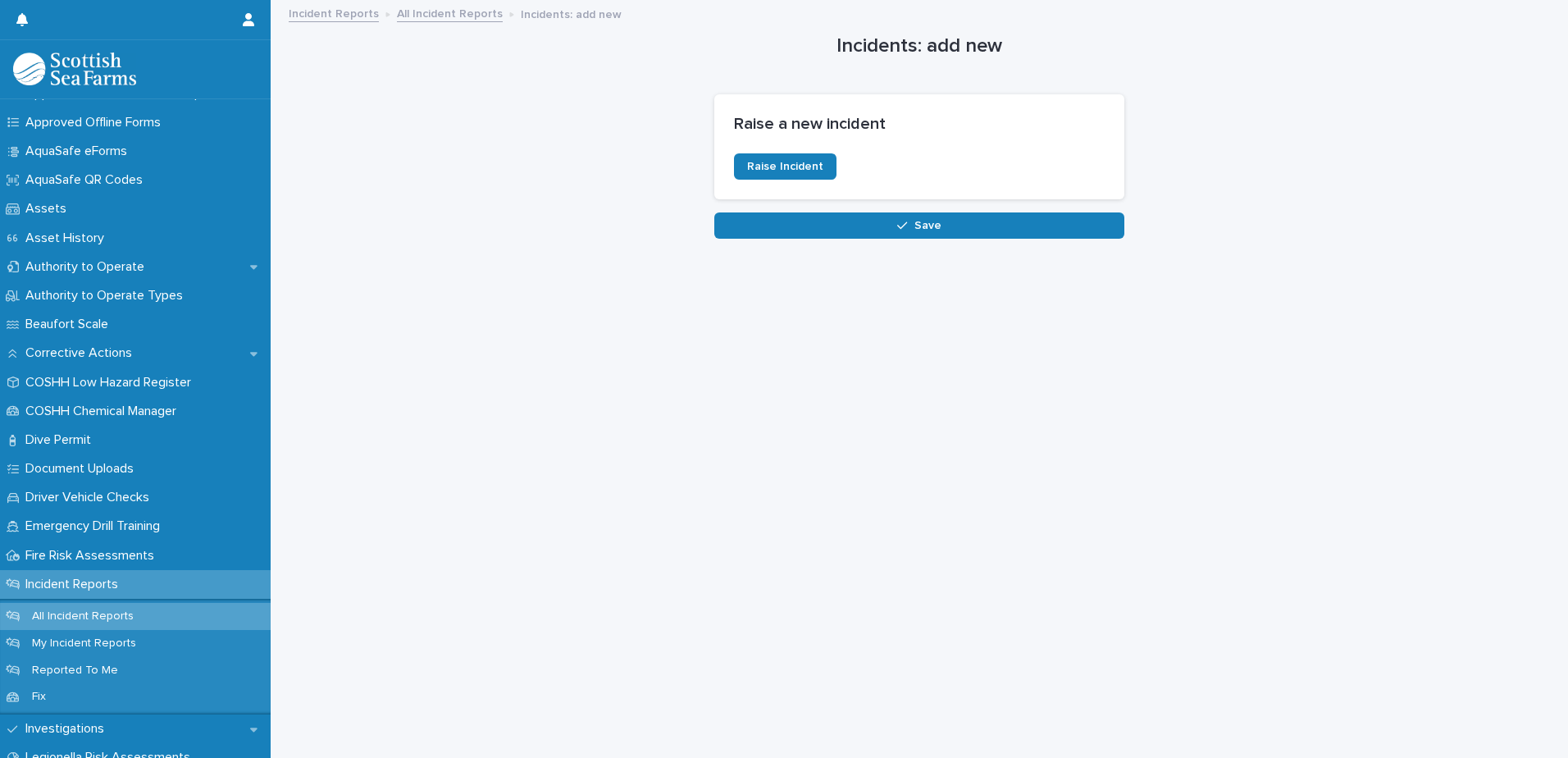
click at [67, 614] on p "All Incident Reports" at bounding box center [83, 616] width 128 height 14
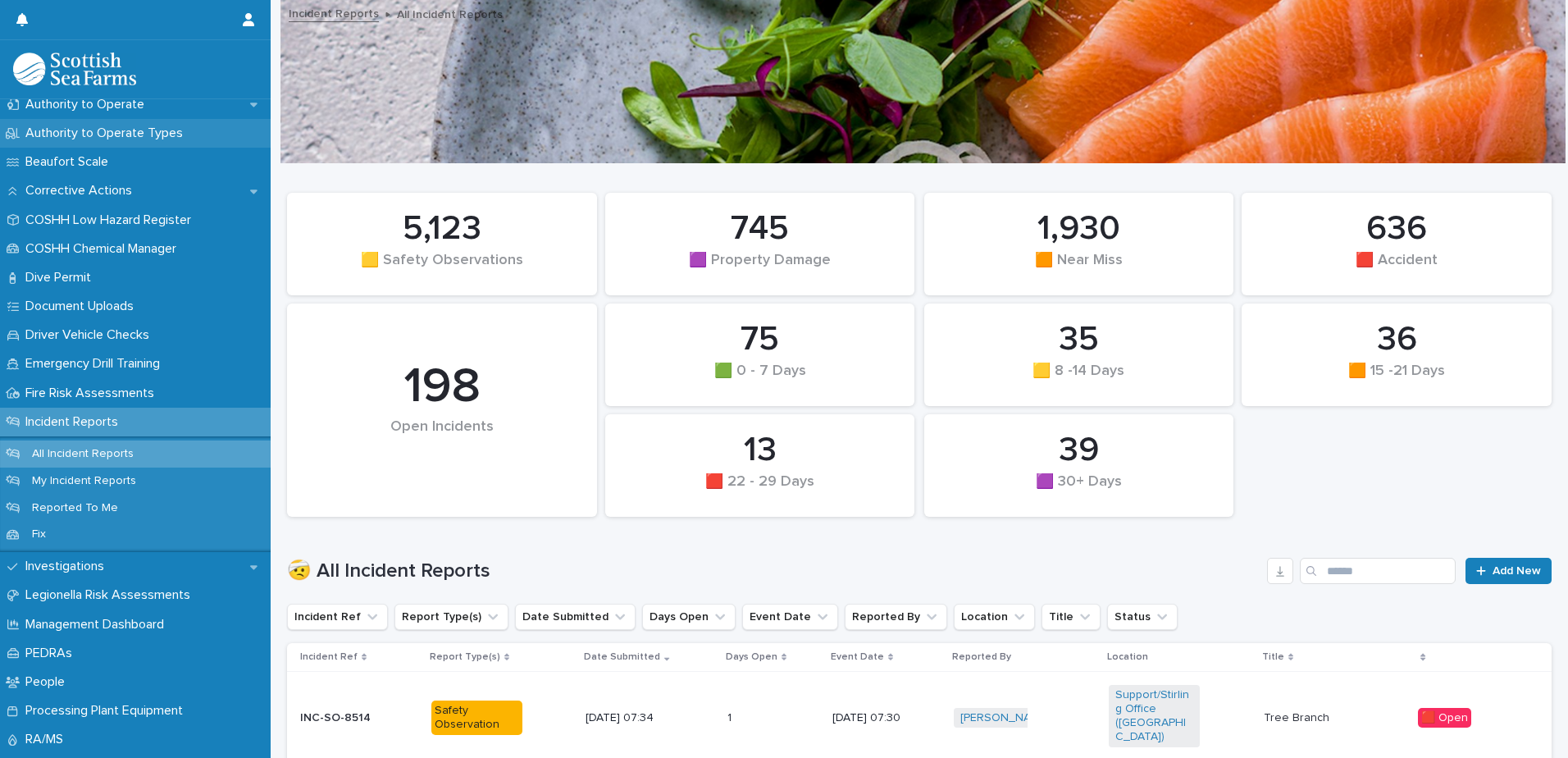
scroll to position [328, 0]
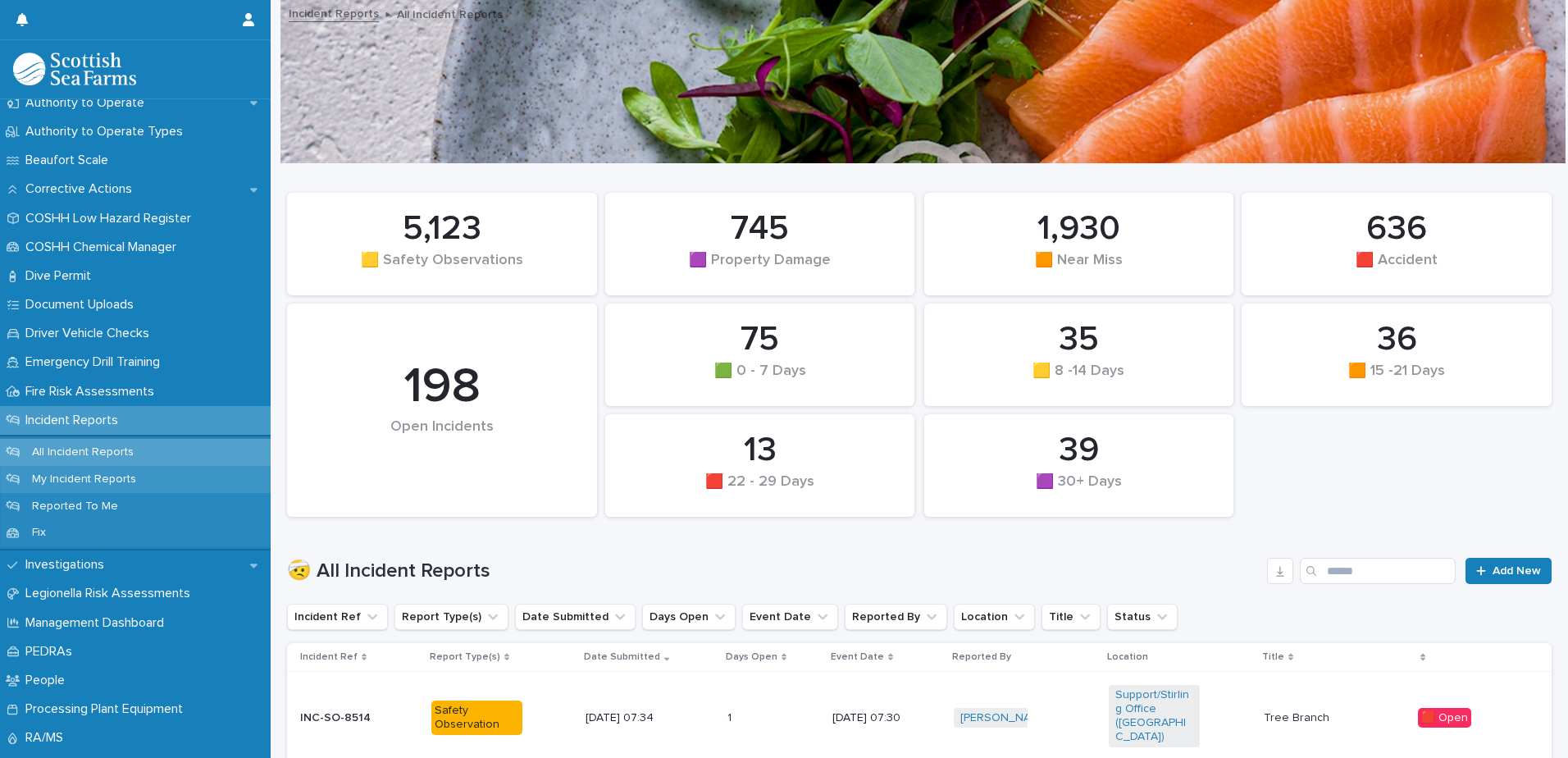
click at [56, 473] on p "My Incident Reports" at bounding box center [84, 480] width 130 height 14
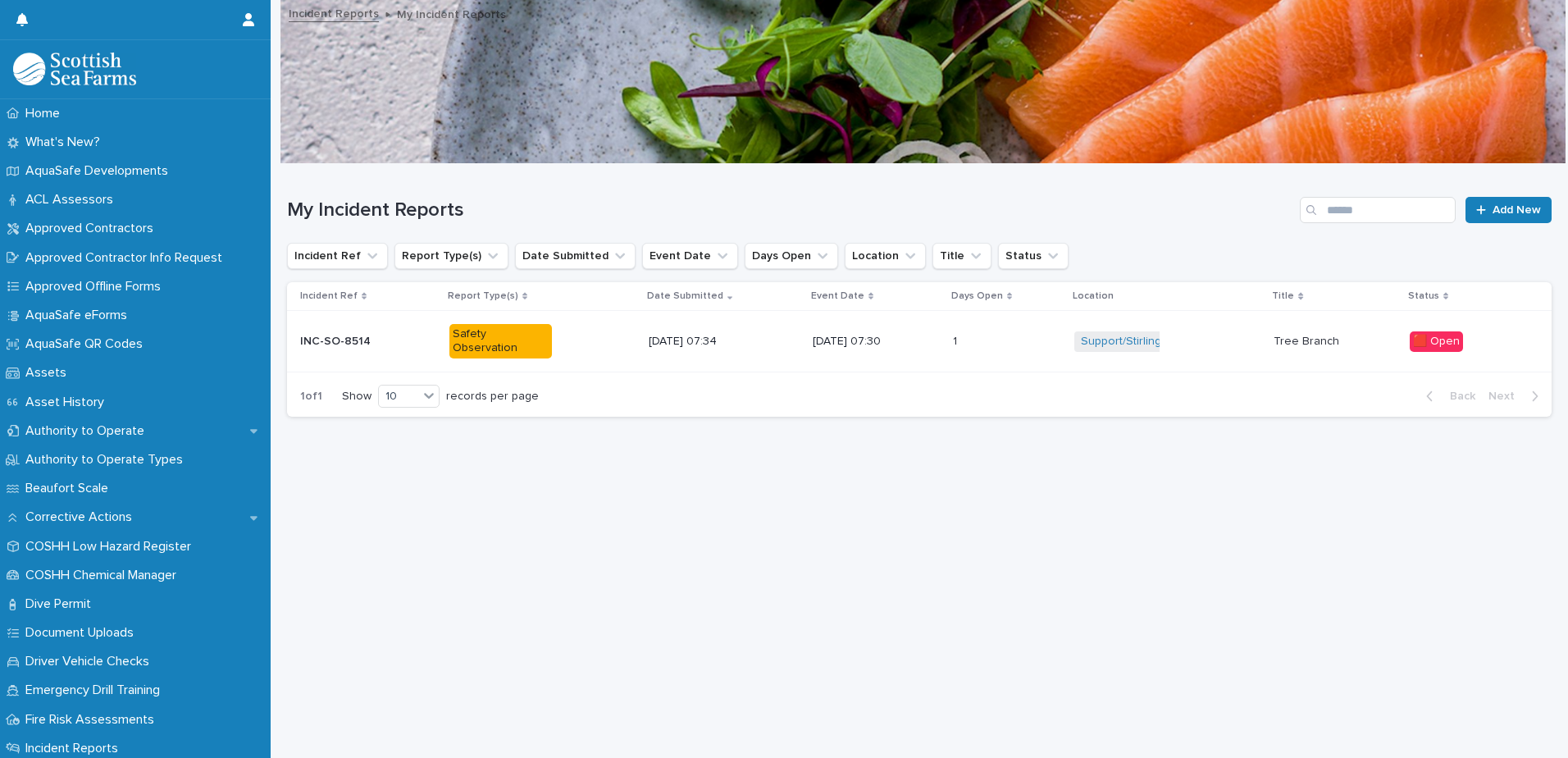
click at [373, 330] on div "INC-SO-8514 INC-SO-8514" at bounding box center [369, 341] width 137 height 27
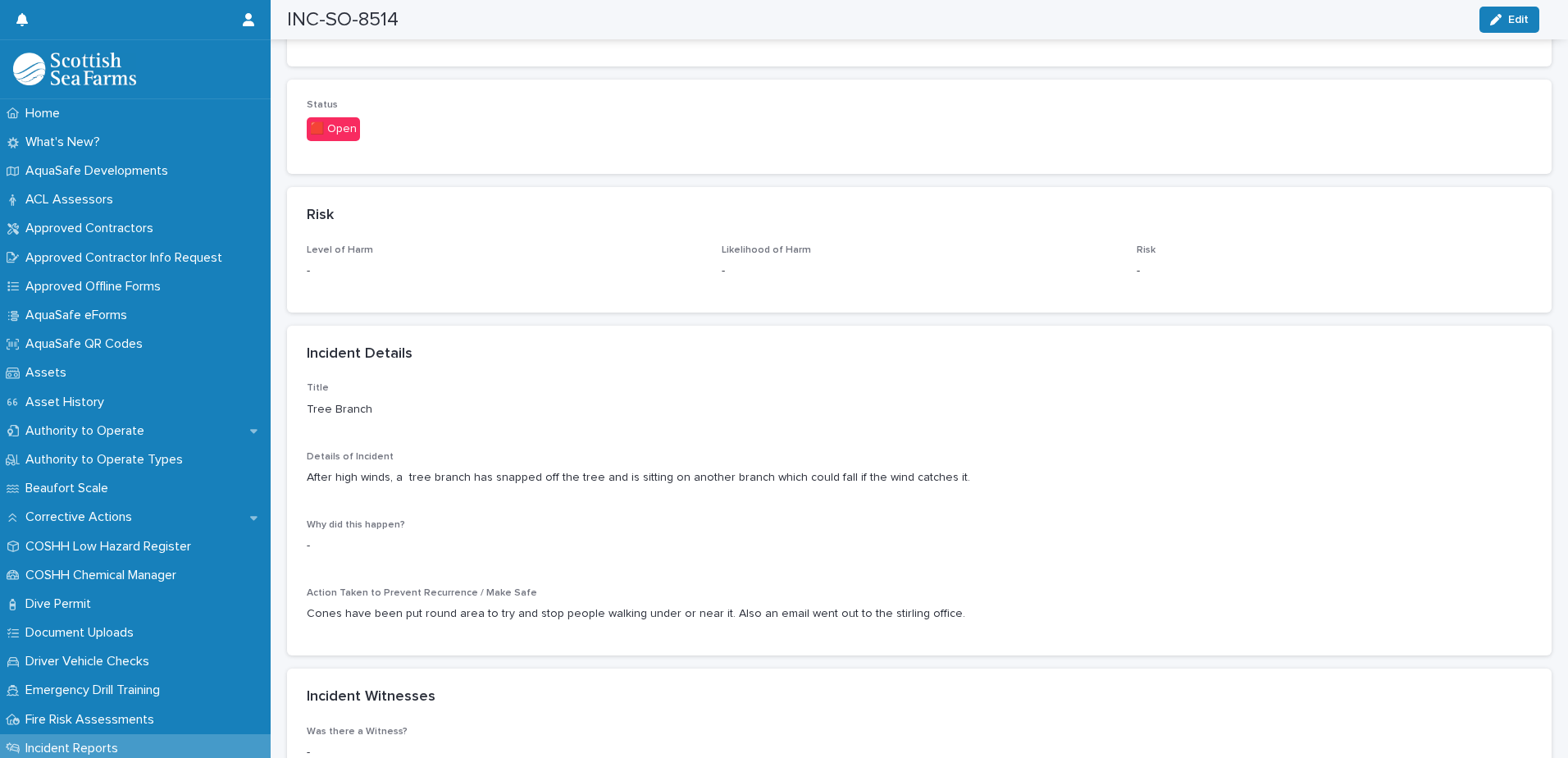
scroll to position [1127, 0]
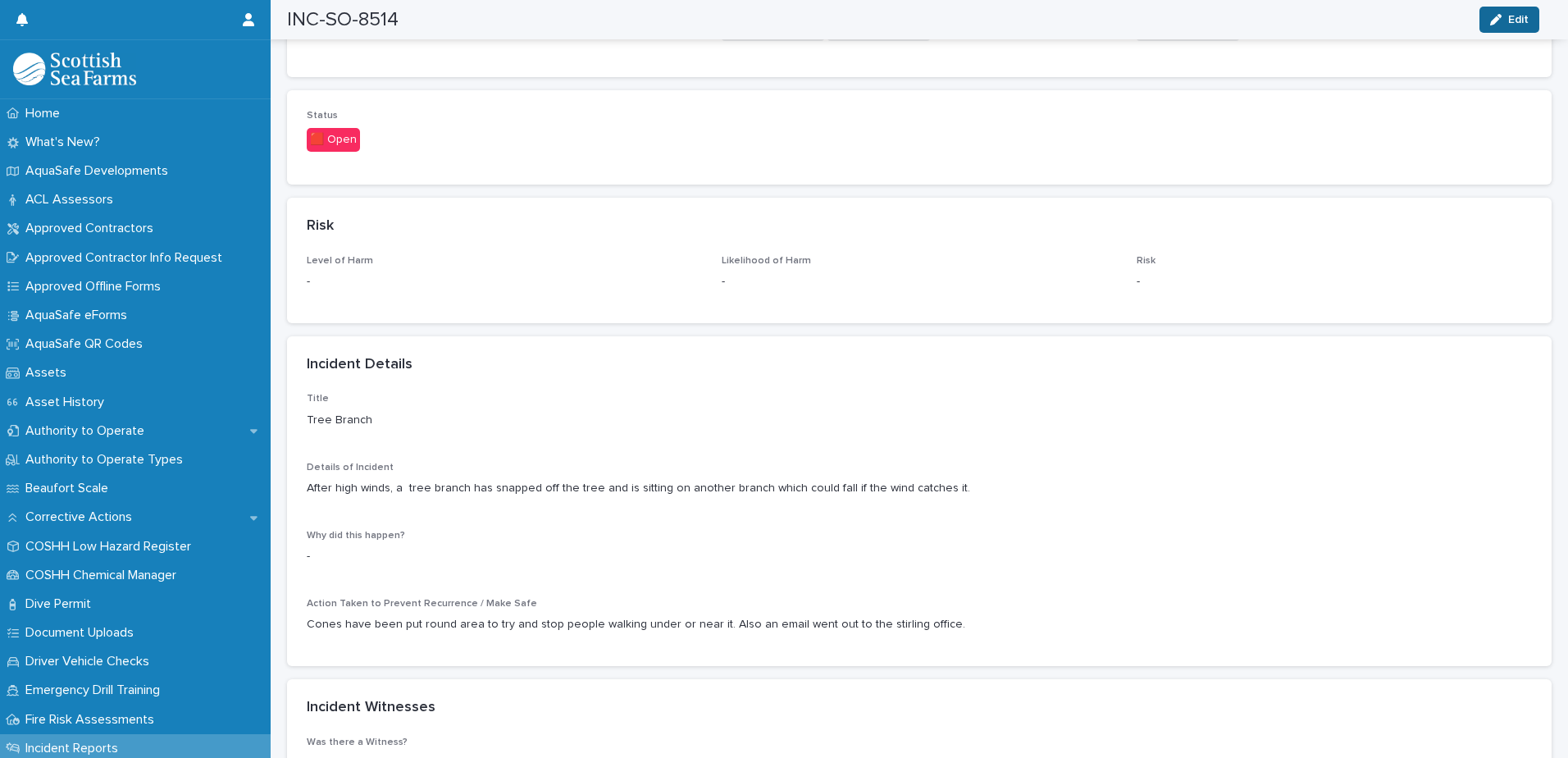
click at [1492, 14] on icon "button" at bounding box center [1495, 19] width 11 height 11
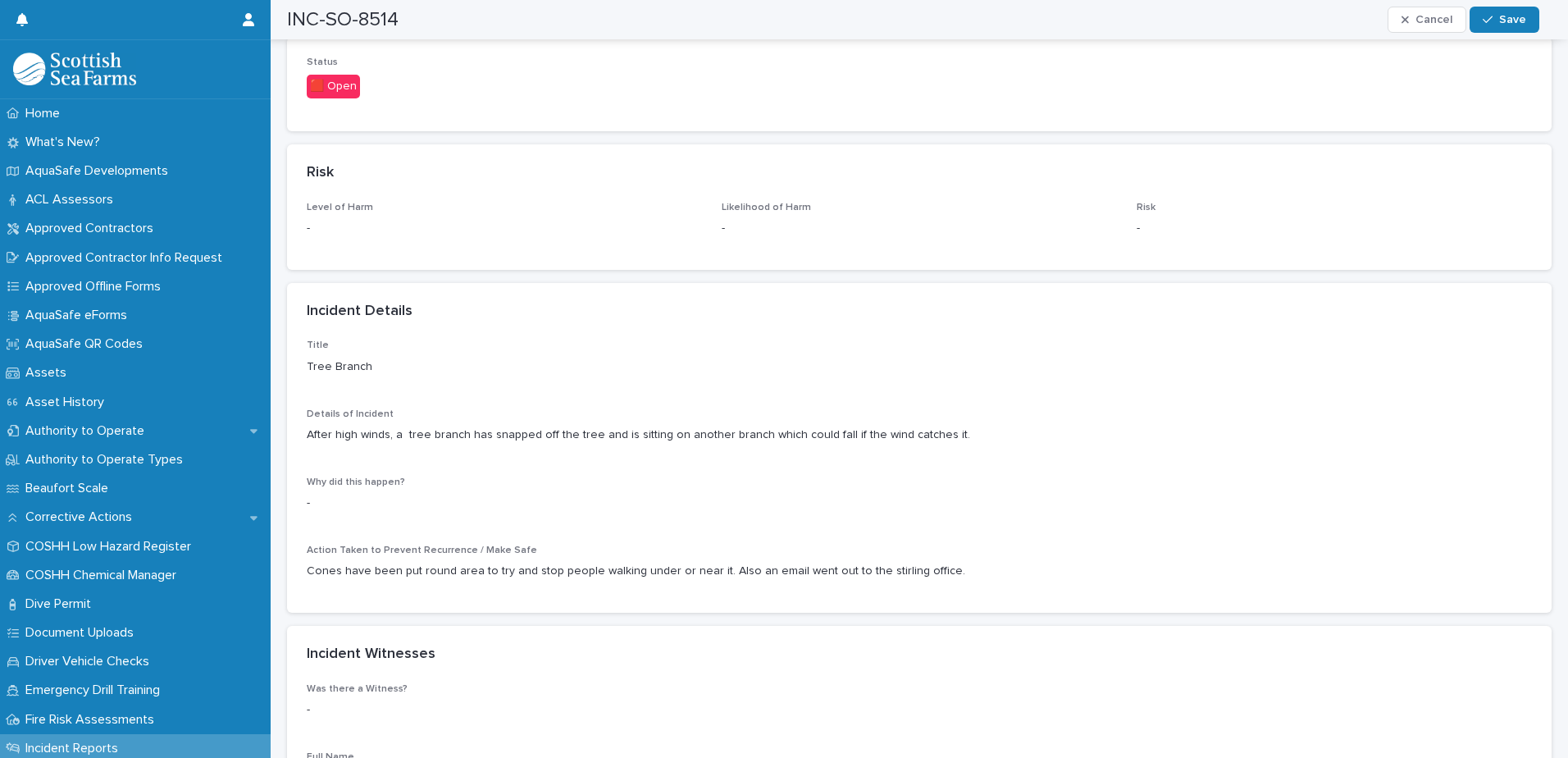
scroll to position [1210, 0]
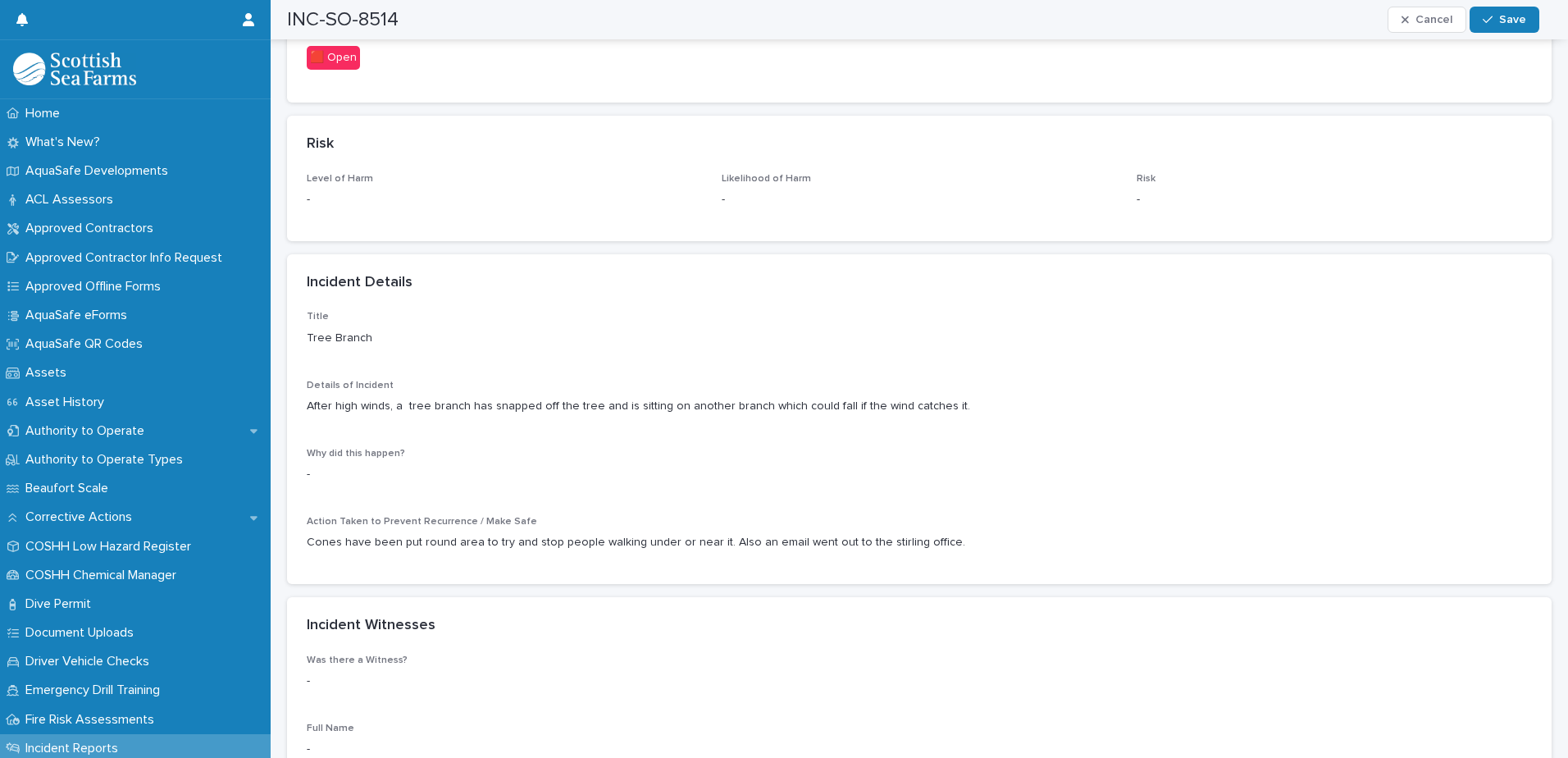
click at [941, 550] on p "Cones have been put round area to try and stop people walking under or near it.…" at bounding box center [919, 543] width 1226 height 18
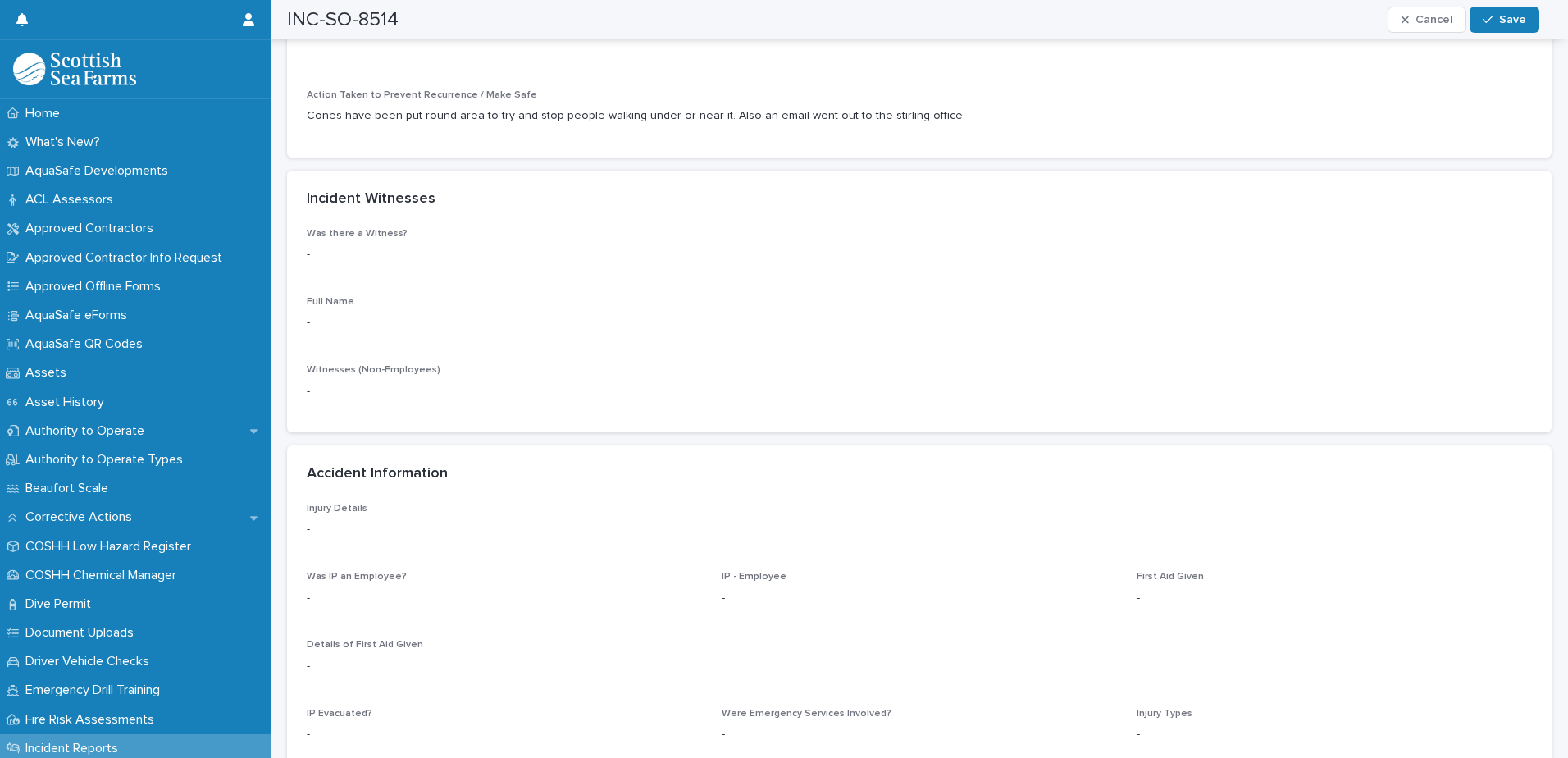
scroll to position [1702, 0]
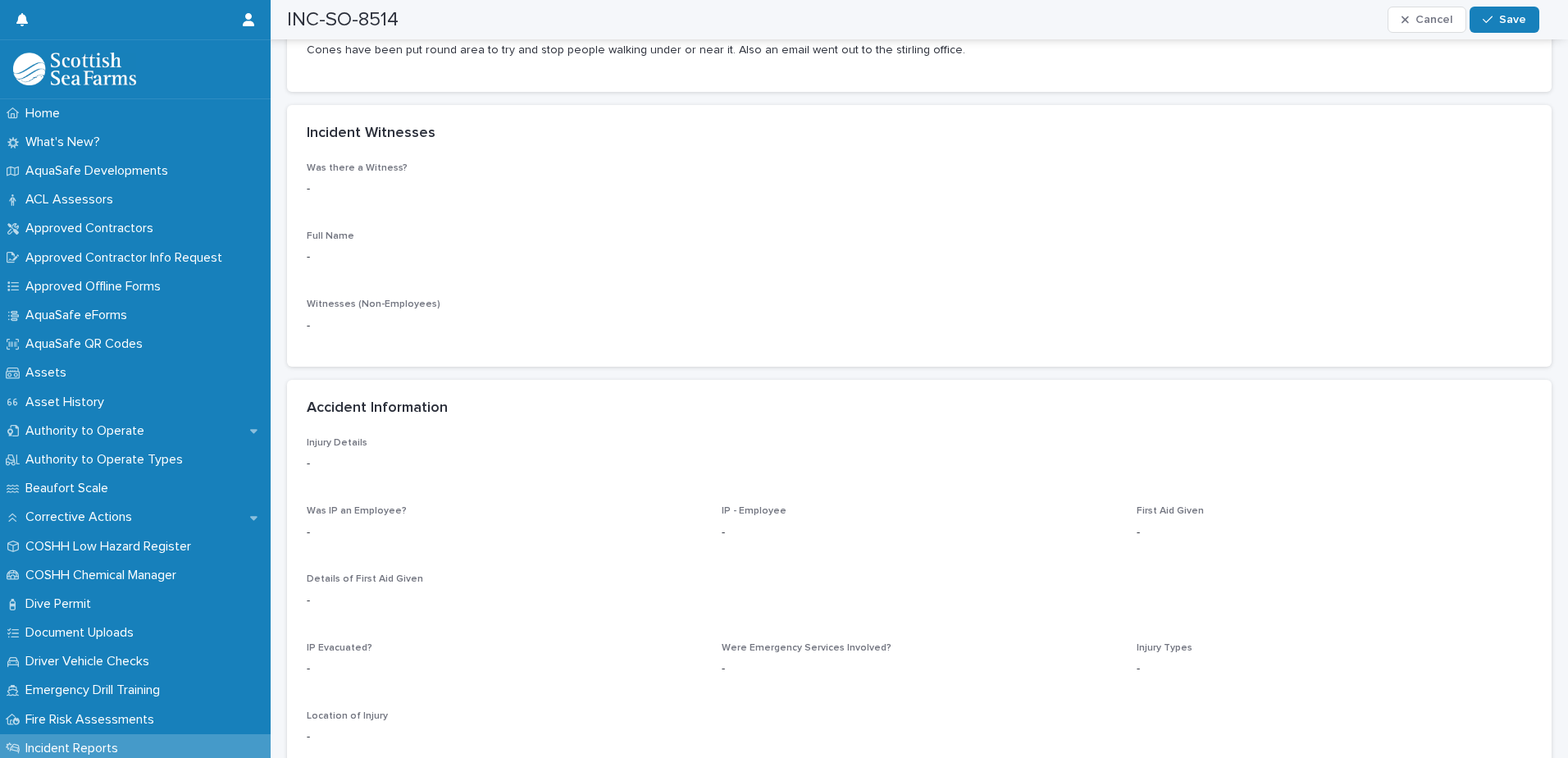
drag, startPoint x: 941, startPoint y: 539, endPoint x: 835, endPoint y: 518, distance: 108.1
click at [835, 518] on div "IP - Employee -" at bounding box center [920, 529] width 396 height 48
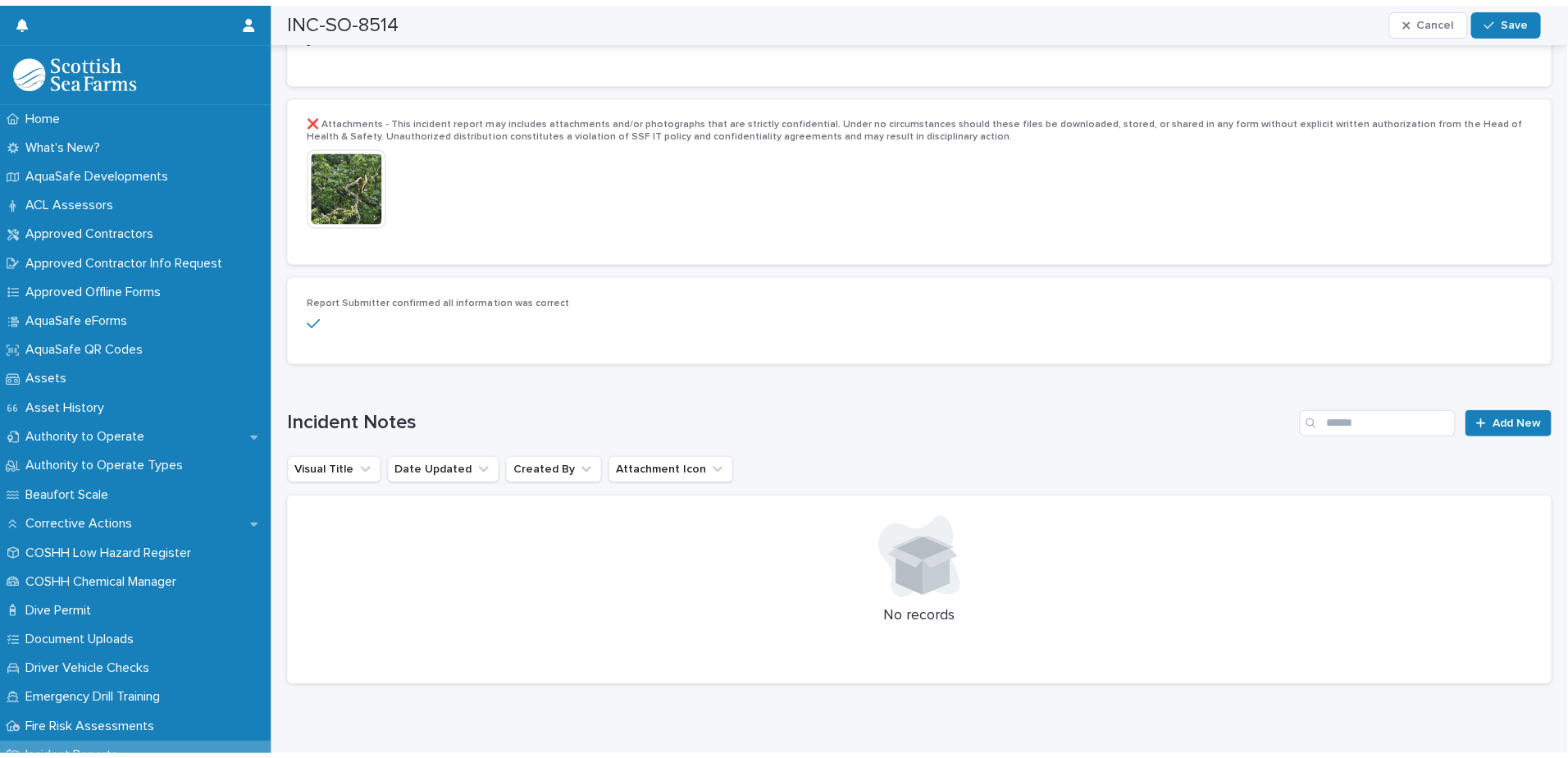
scroll to position [3220, 0]
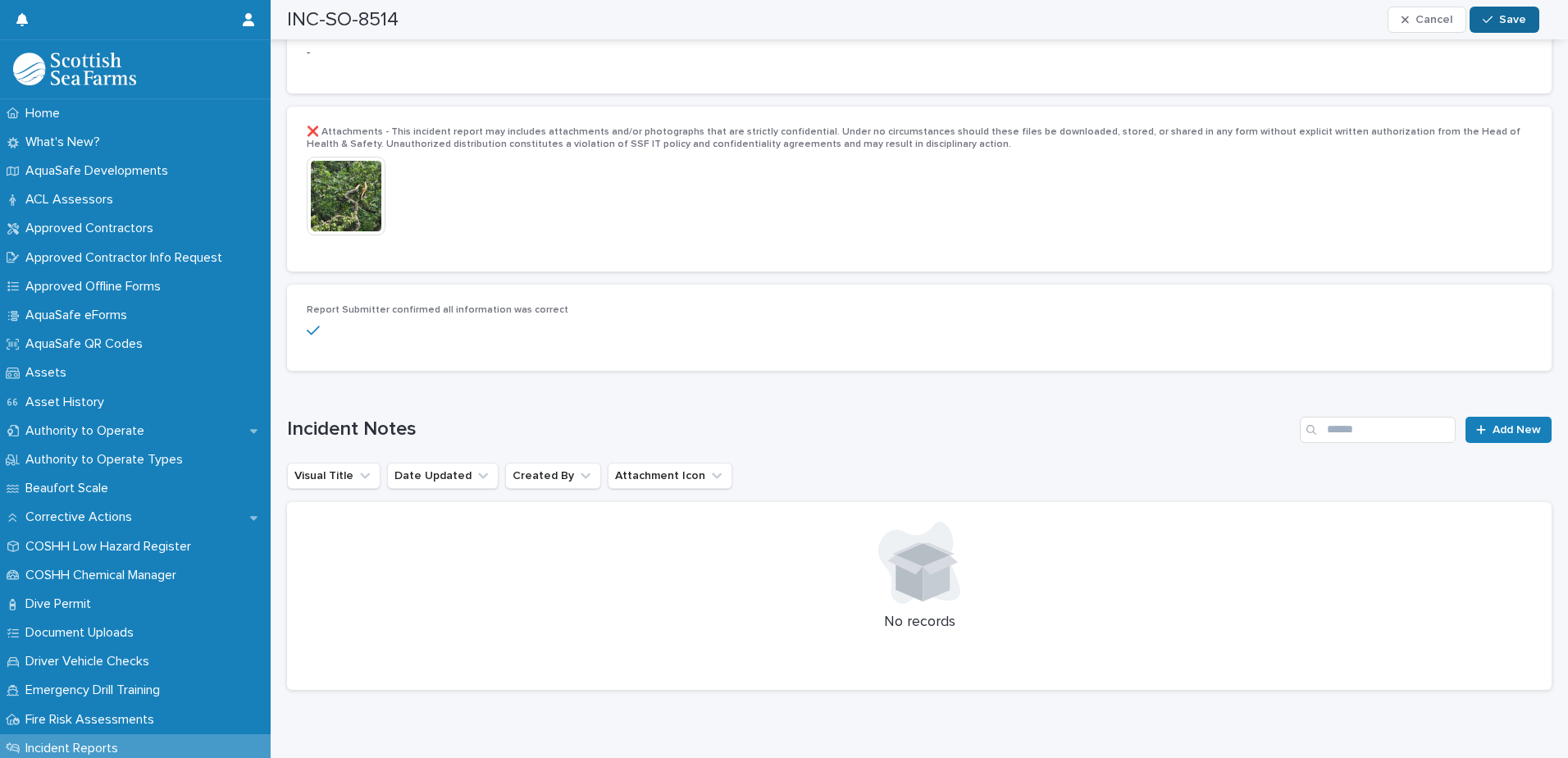
click at [1486, 20] on icon "button" at bounding box center [1487, 19] width 10 height 11
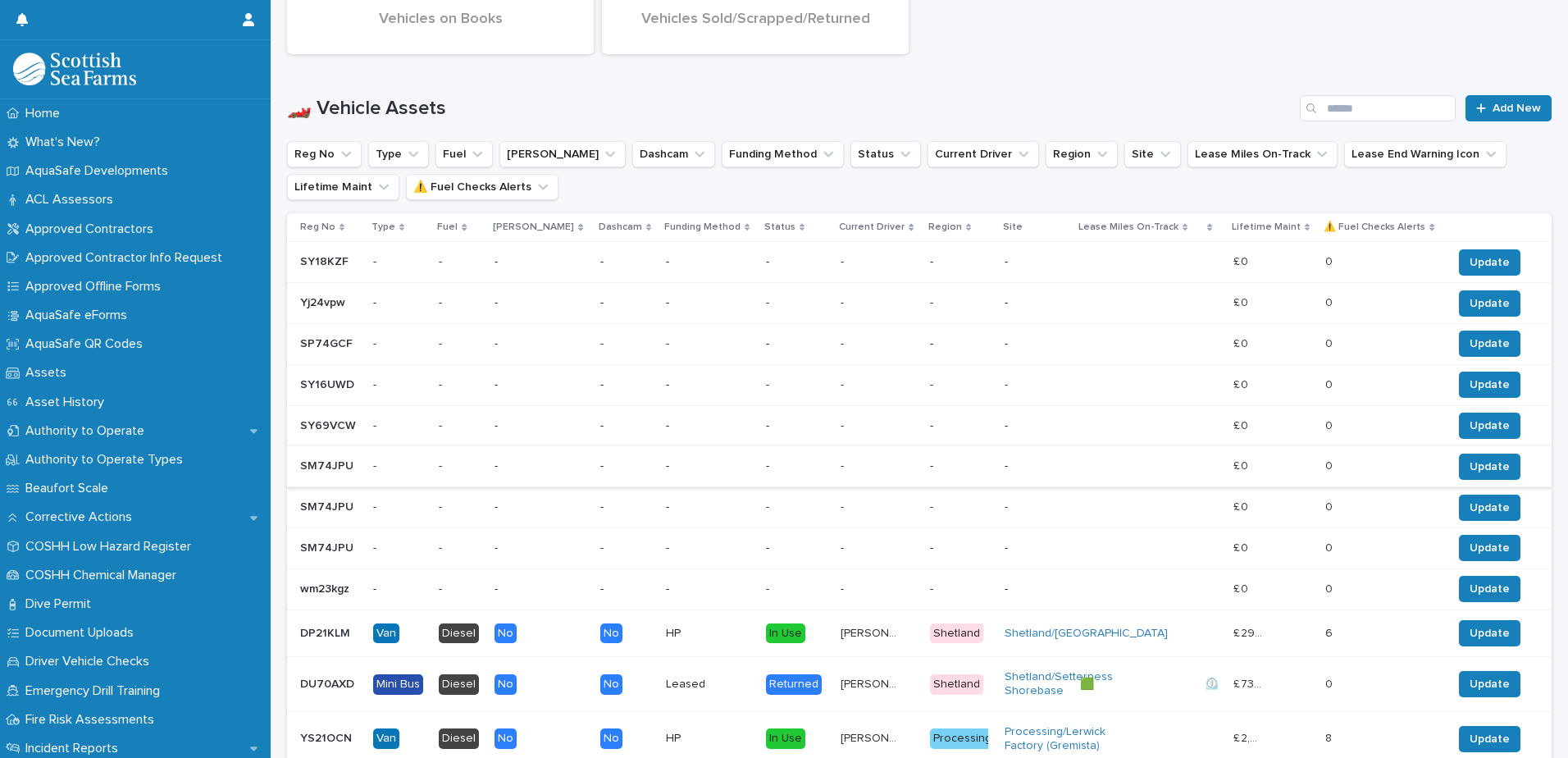
scroll to position [984, 0]
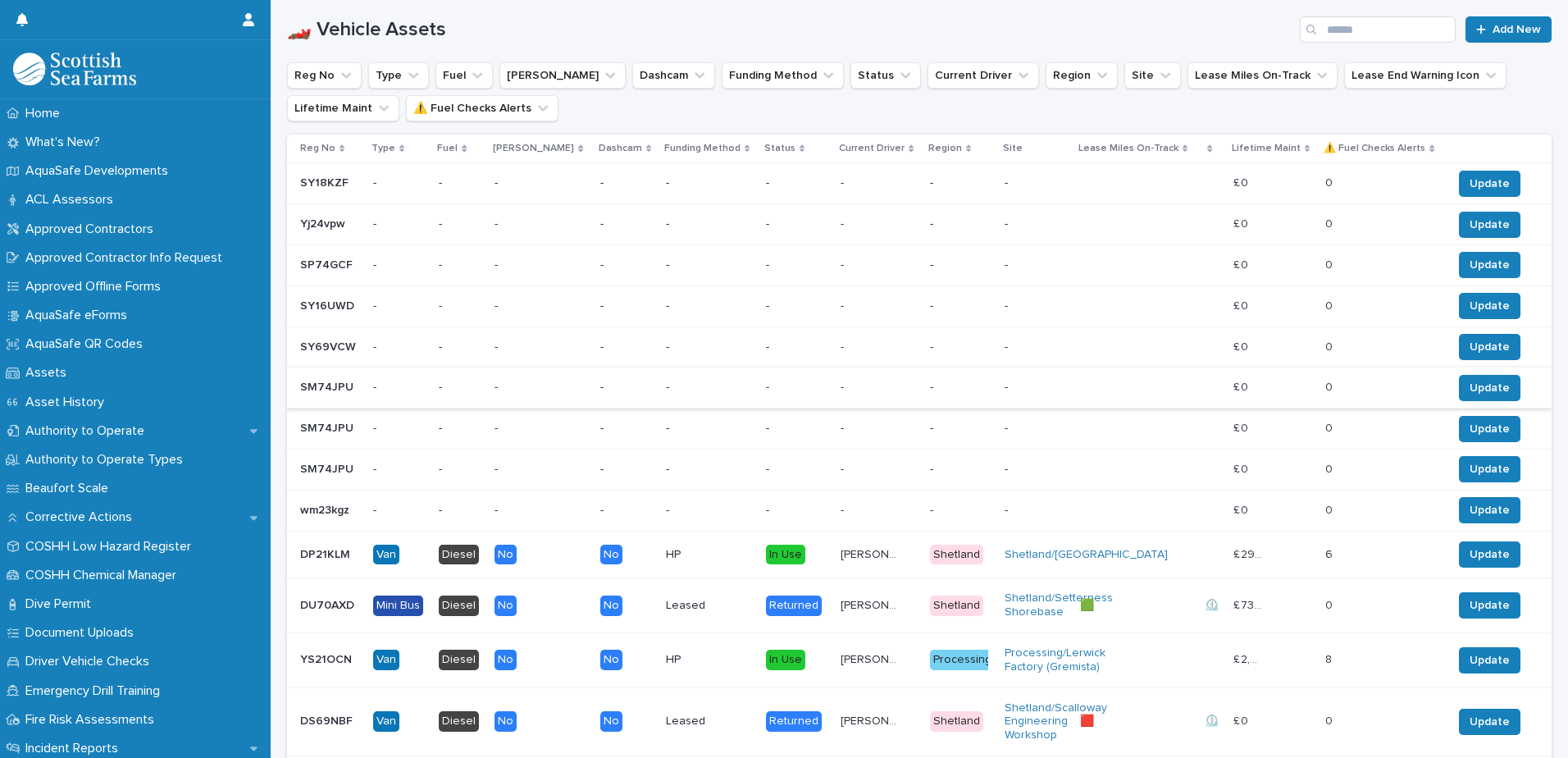
click at [275, 645] on div "Loading... Saving… Loading... Saving… £ 565,212 NBV Owned/Financed Vehicles £ 1…" at bounding box center [919, 221] width 1297 height 2083
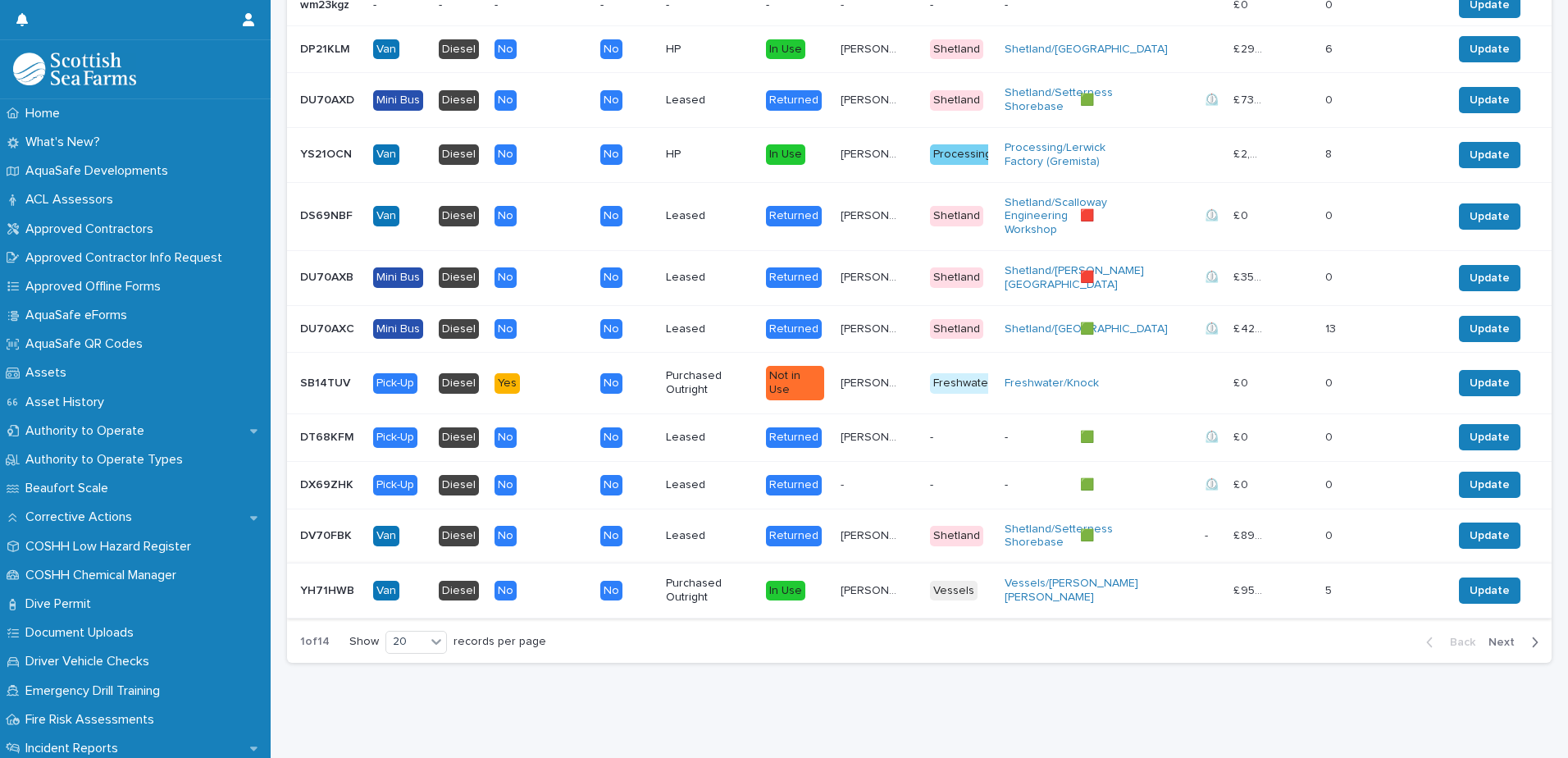
scroll to position [1515, 0]
click at [431, 633] on icon at bounding box center [436, 641] width 17 height 17
click at [414, 687] on div "30" at bounding box center [417, 691] width 60 height 19
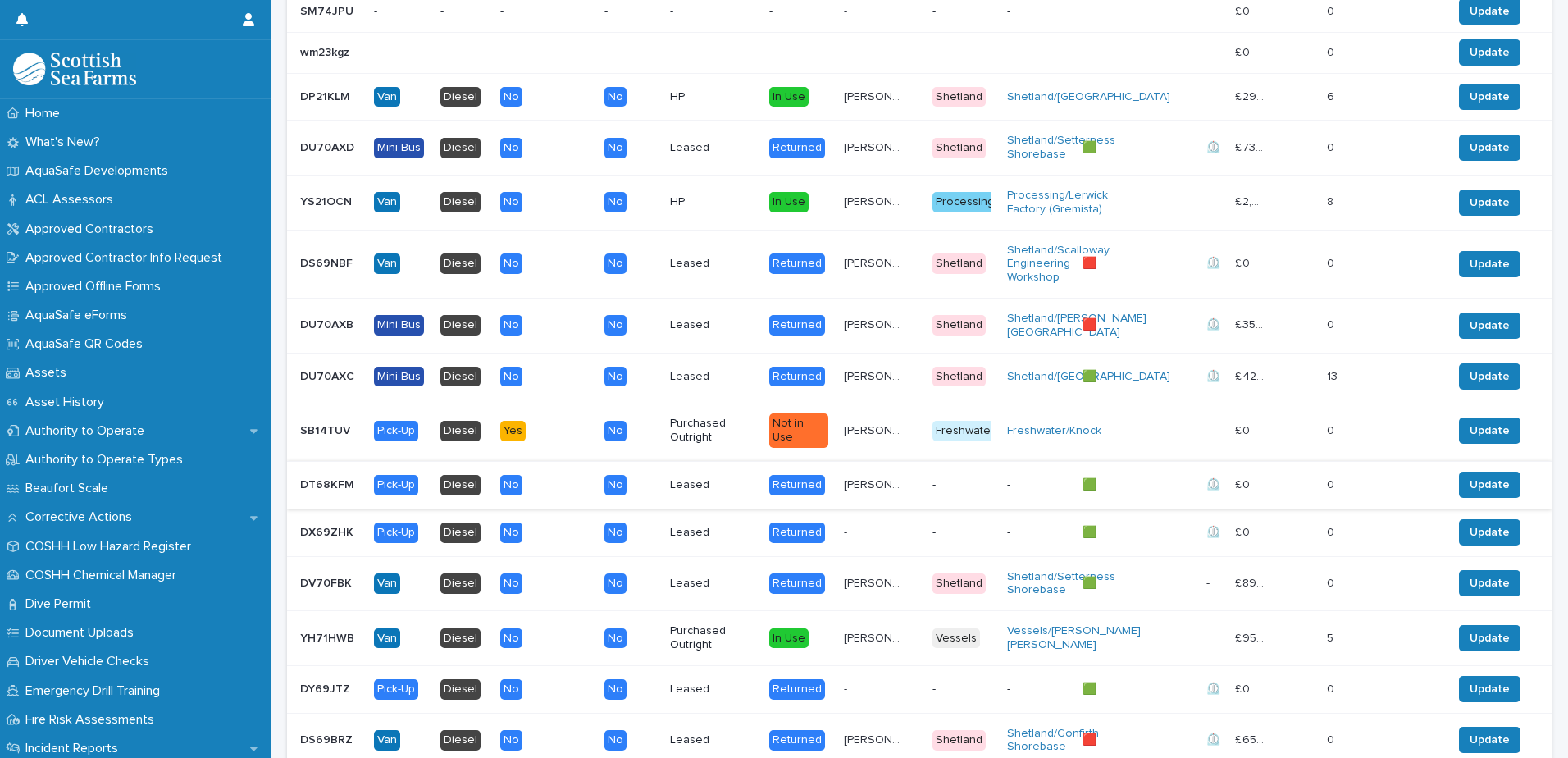
scroll to position [1494, 0]
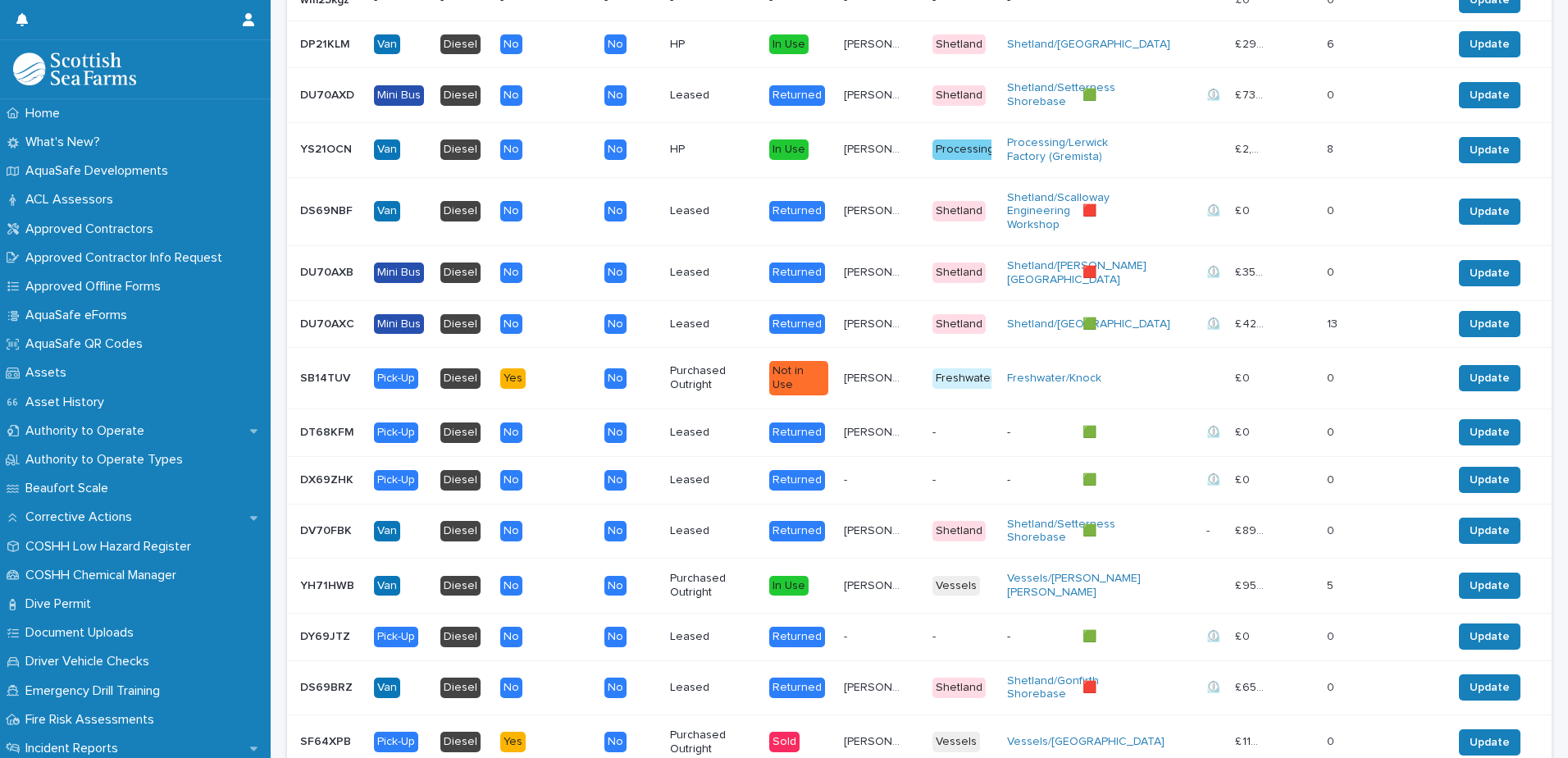
click at [314, 593] on p "YH71HWB" at bounding box center [329, 585] width 58 height 18
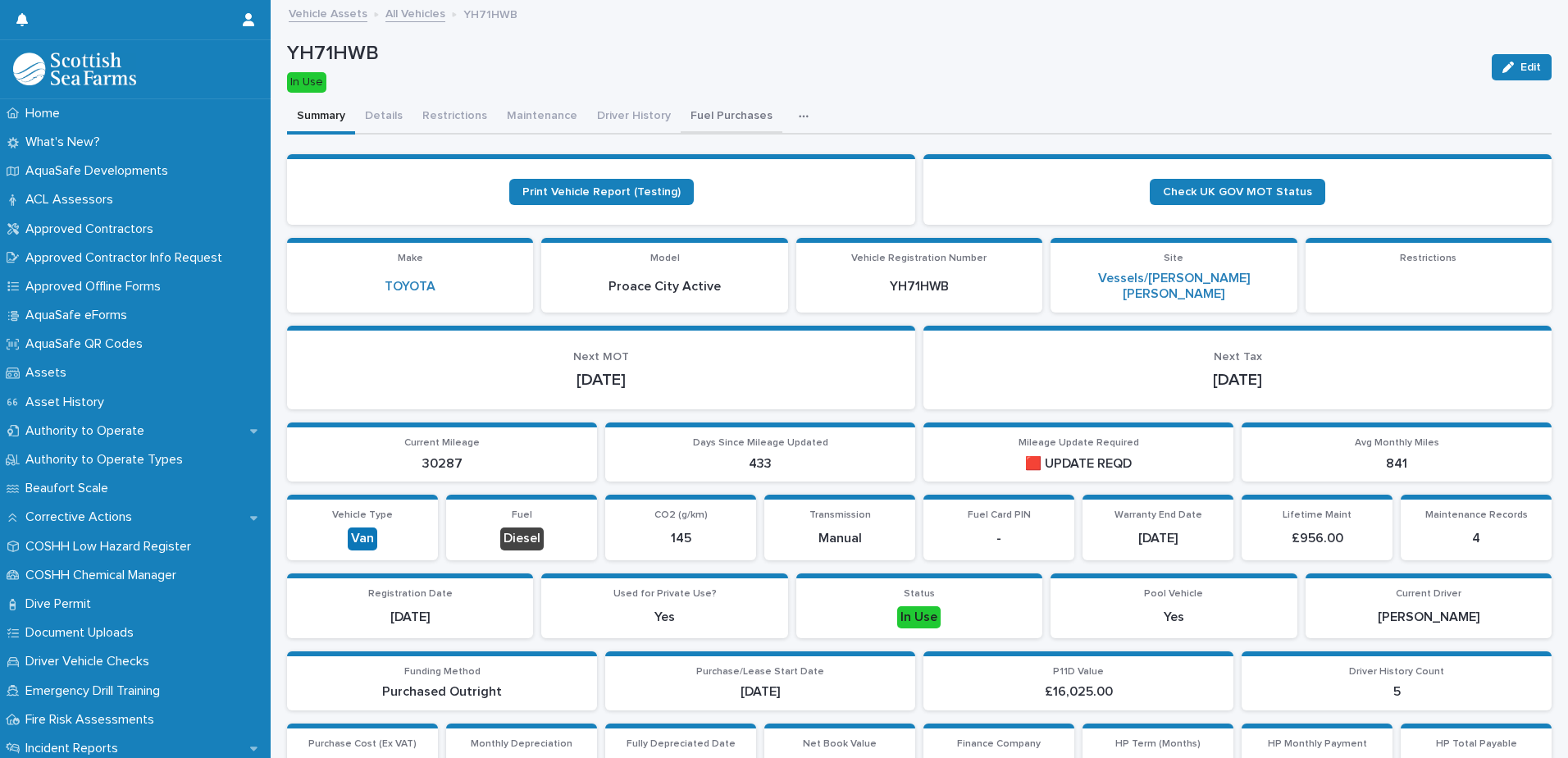
click at [696, 109] on button "Fuel Purchases" at bounding box center [732, 116] width 102 height 34
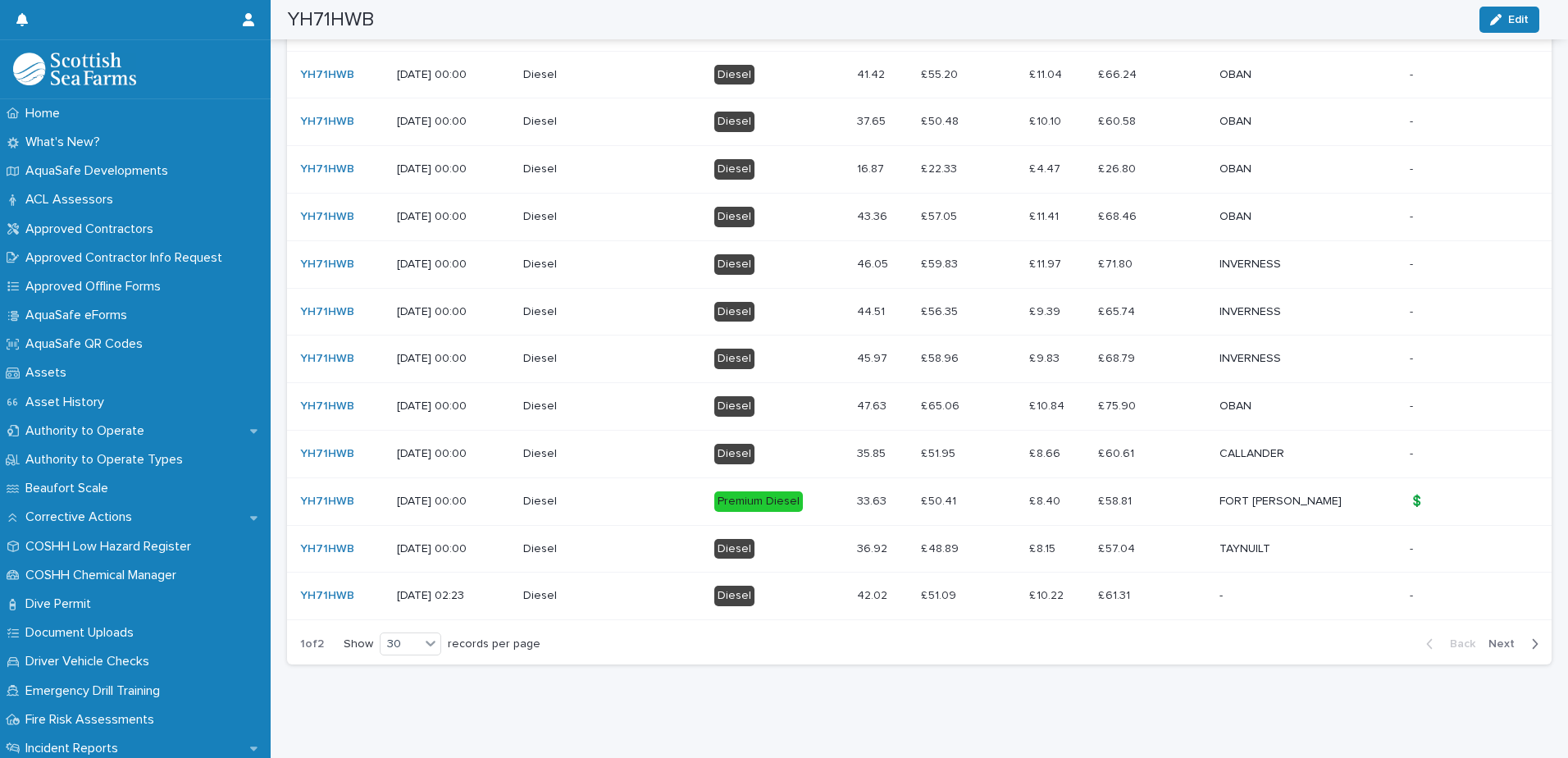
scroll to position [1566, 0]
click at [436, 634] on icon at bounding box center [431, 641] width 17 height 17
click at [425, 690] on div "30" at bounding box center [412, 691] width 60 height 19
click at [1508, 636] on span "Next" at bounding box center [1507, 642] width 36 height 11
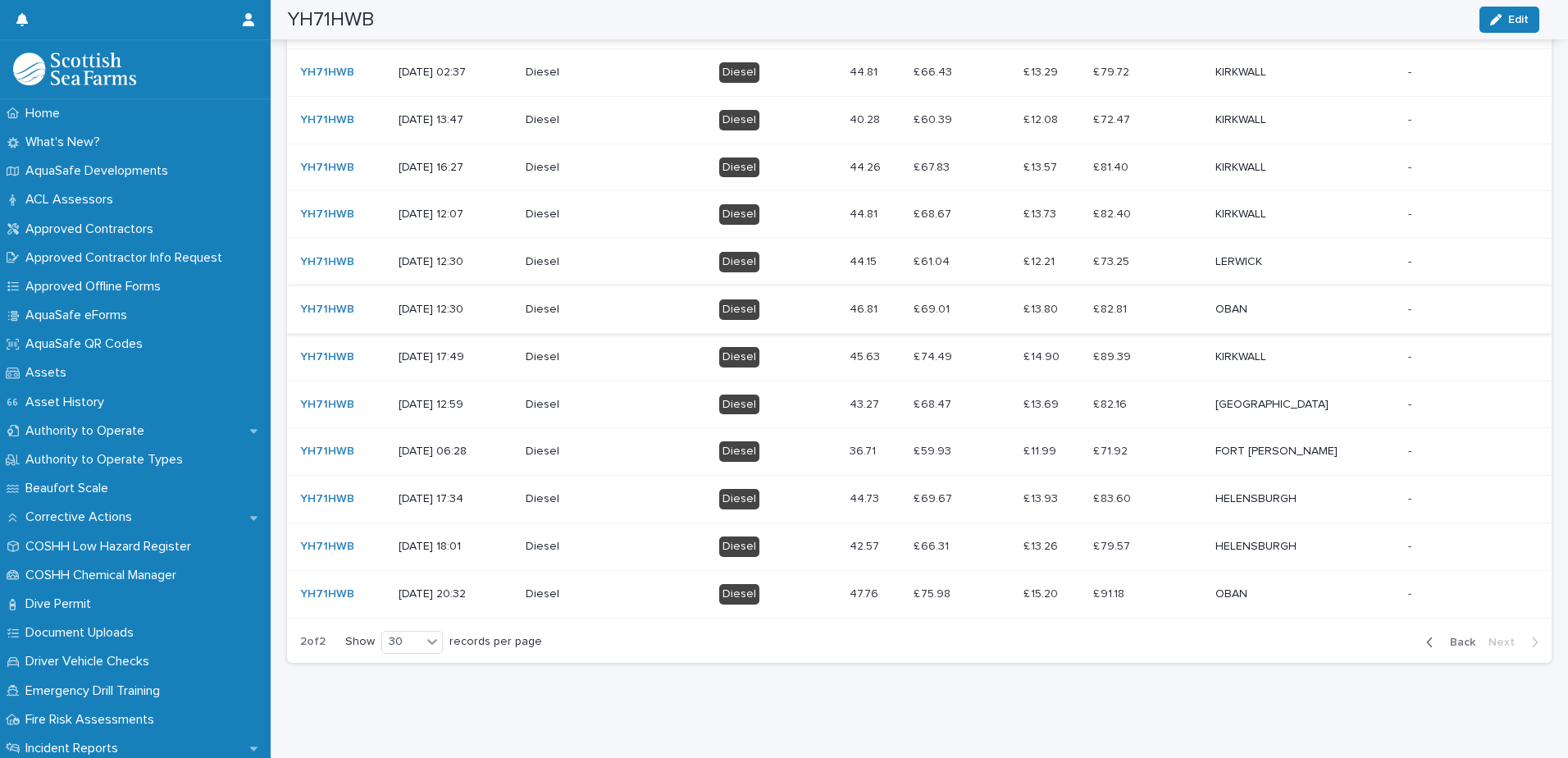
scroll to position [689, 0]
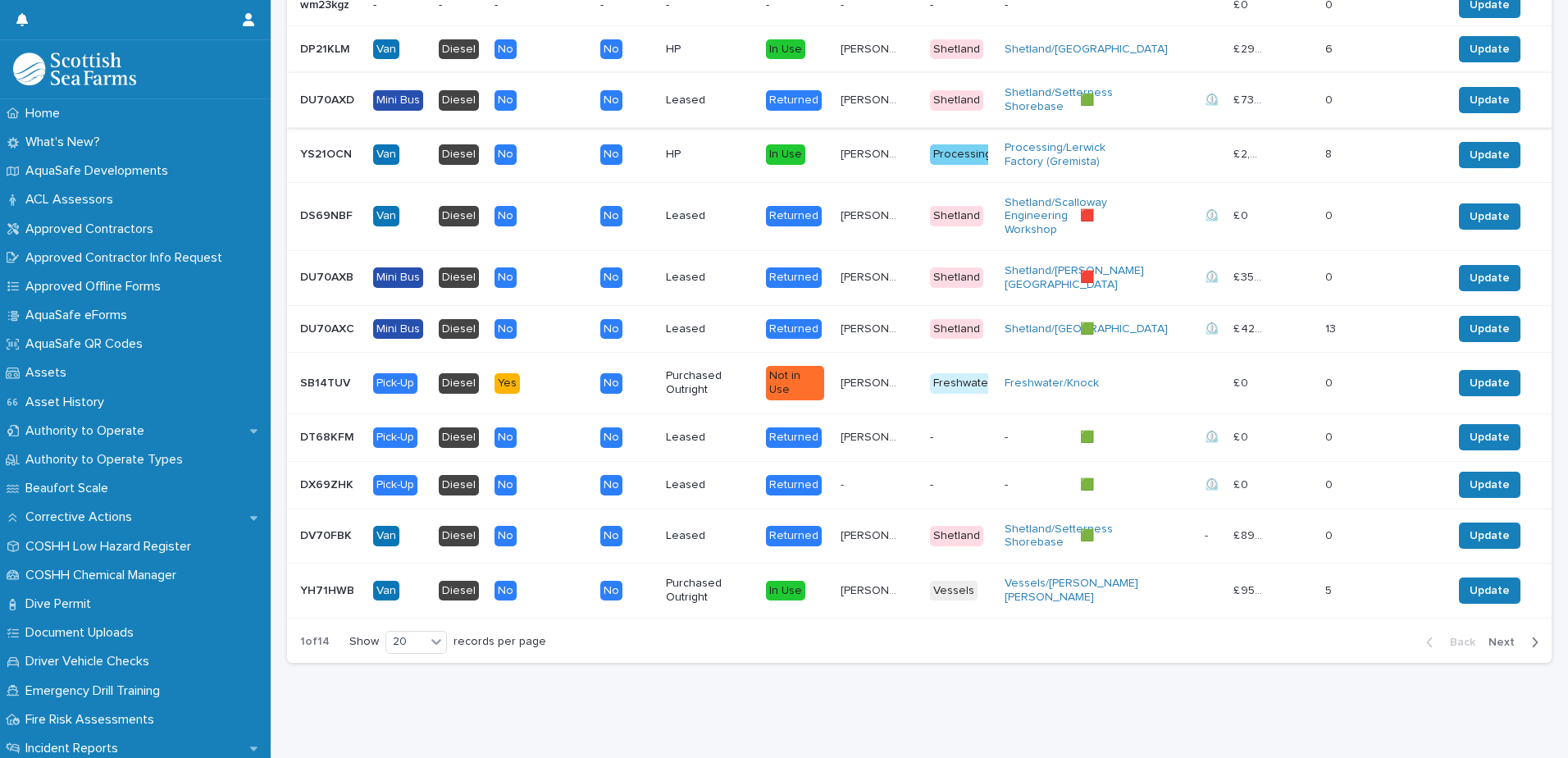
scroll to position [1515, 0]
click at [441, 633] on icon at bounding box center [436, 641] width 17 height 17
click at [429, 688] on div "30" at bounding box center [417, 691] width 60 height 19
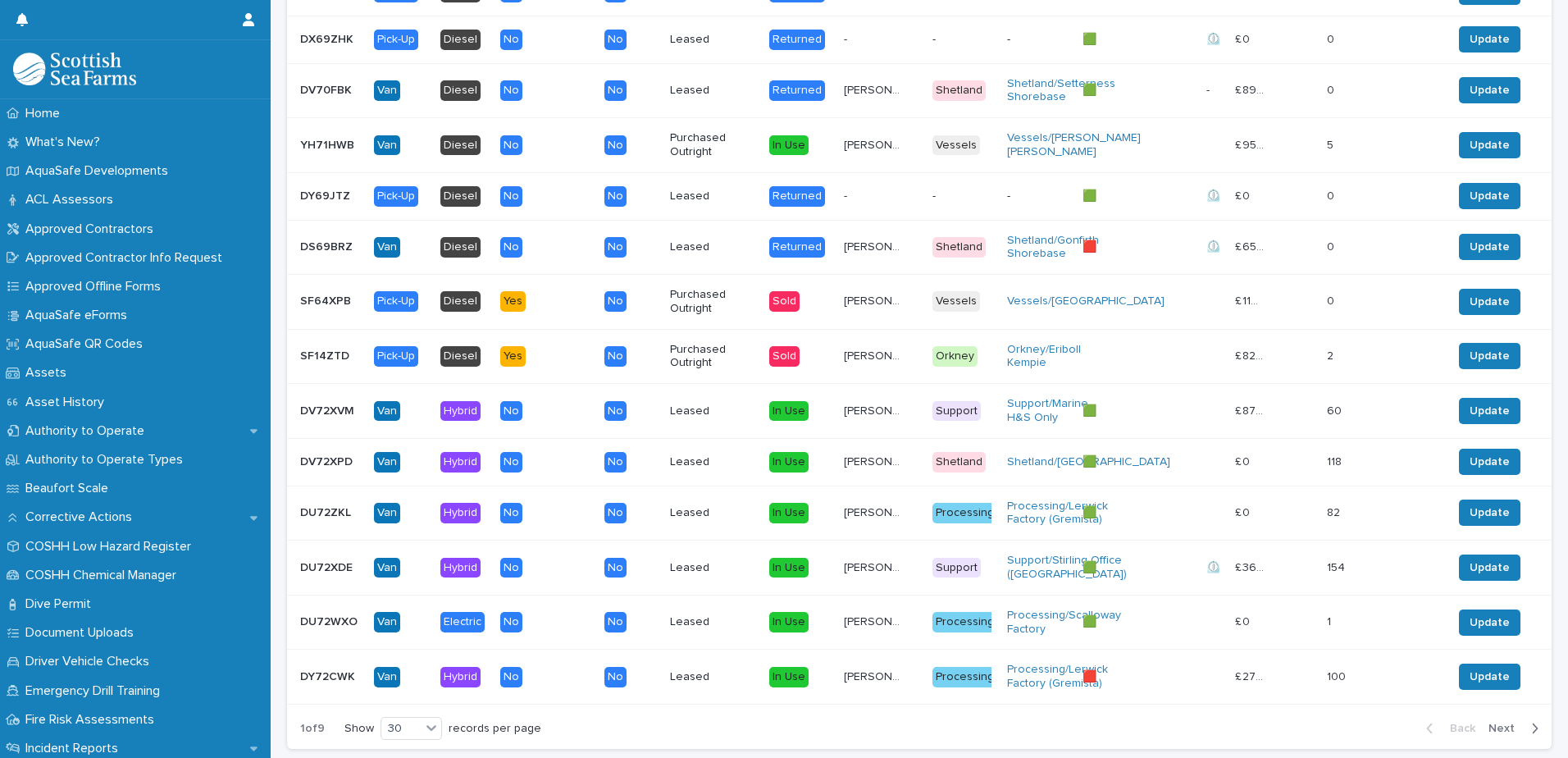
scroll to position [2068, 0]
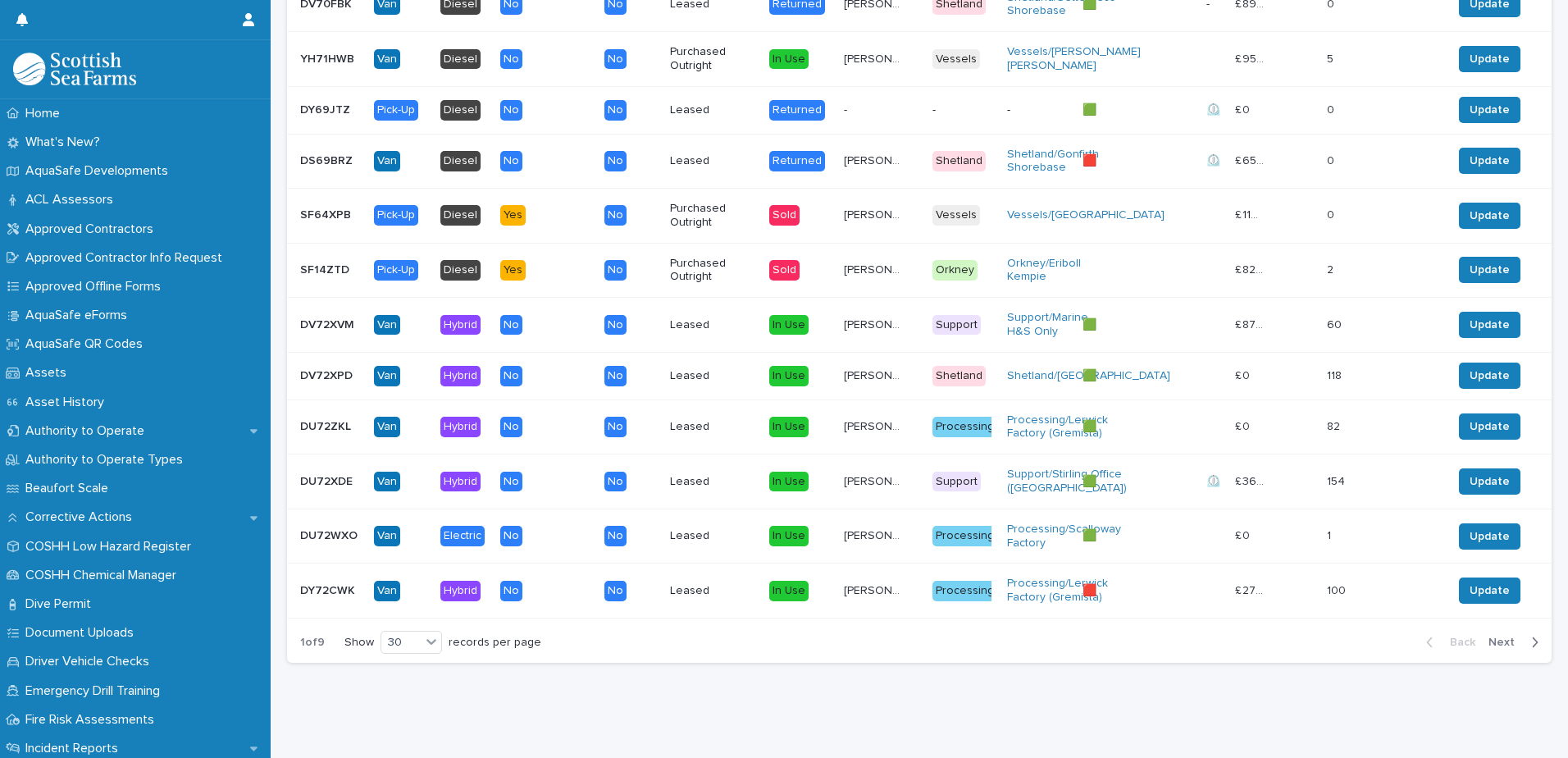
click at [339, 417] on p "DU72ZKL" at bounding box center [327, 425] width 54 height 18
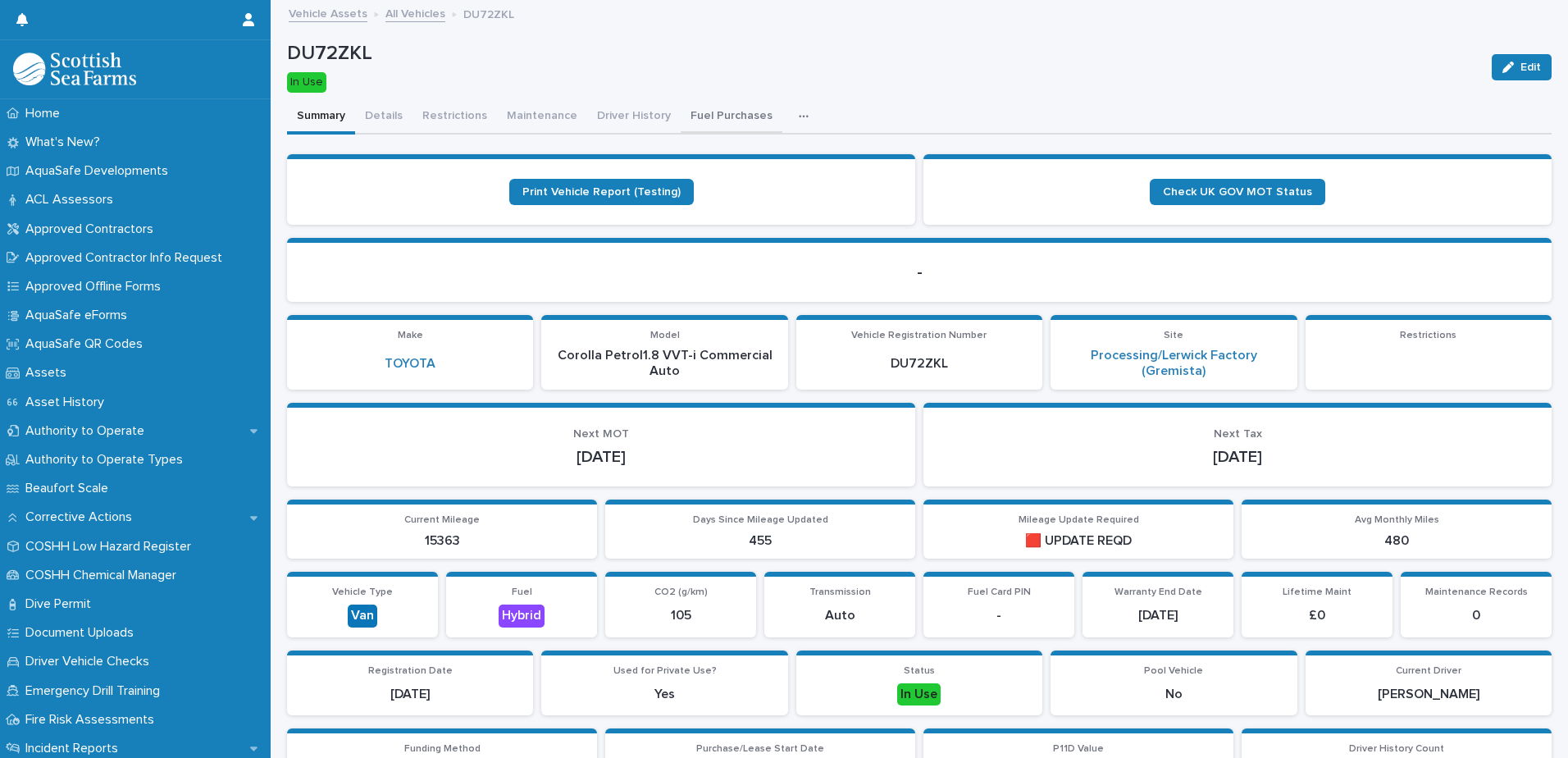
click at [707, 112] on button "Fuel Purchases" at bounding box center [732, 116] width 102 height 34
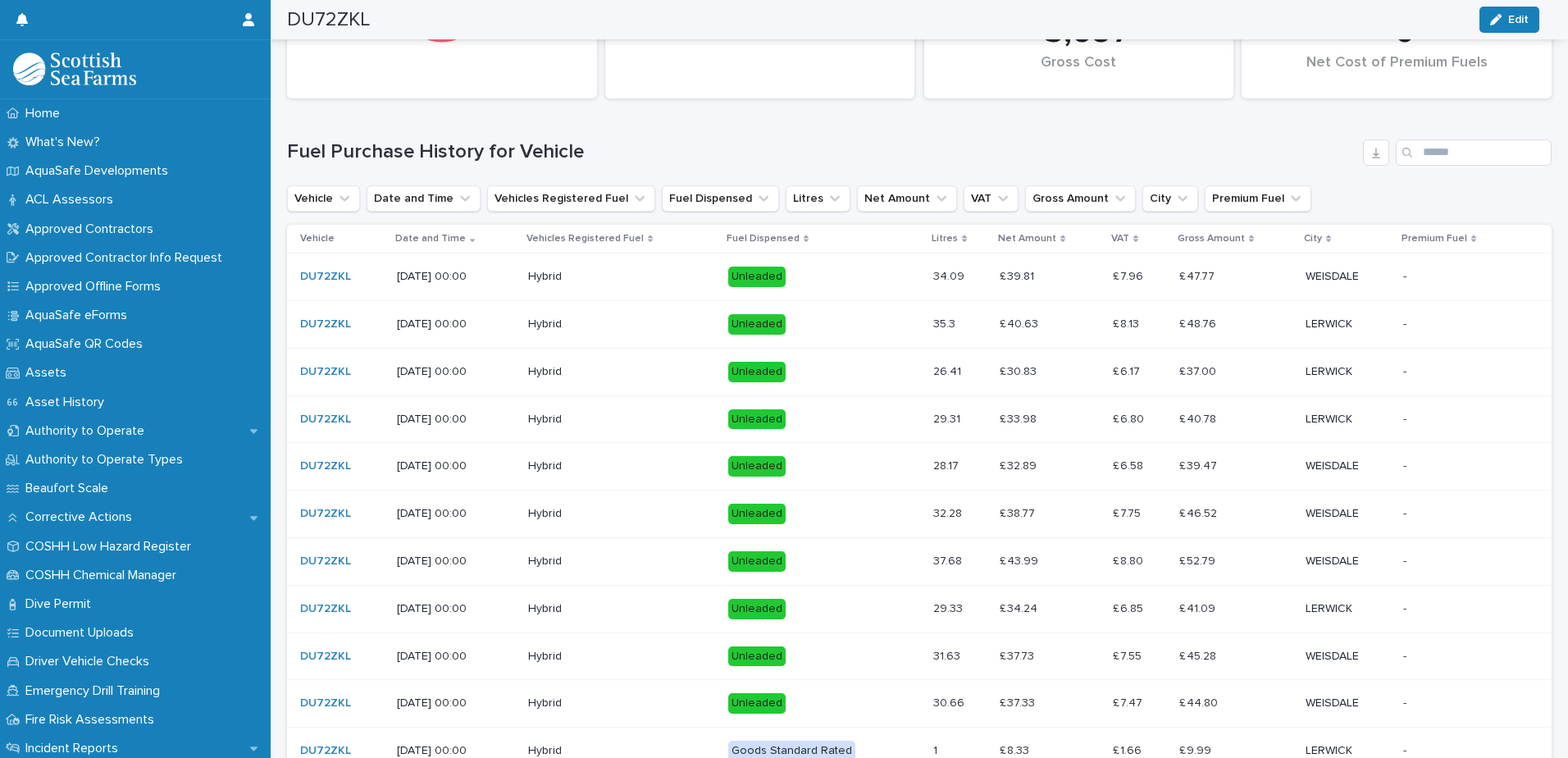
scroll to position [492, 0]
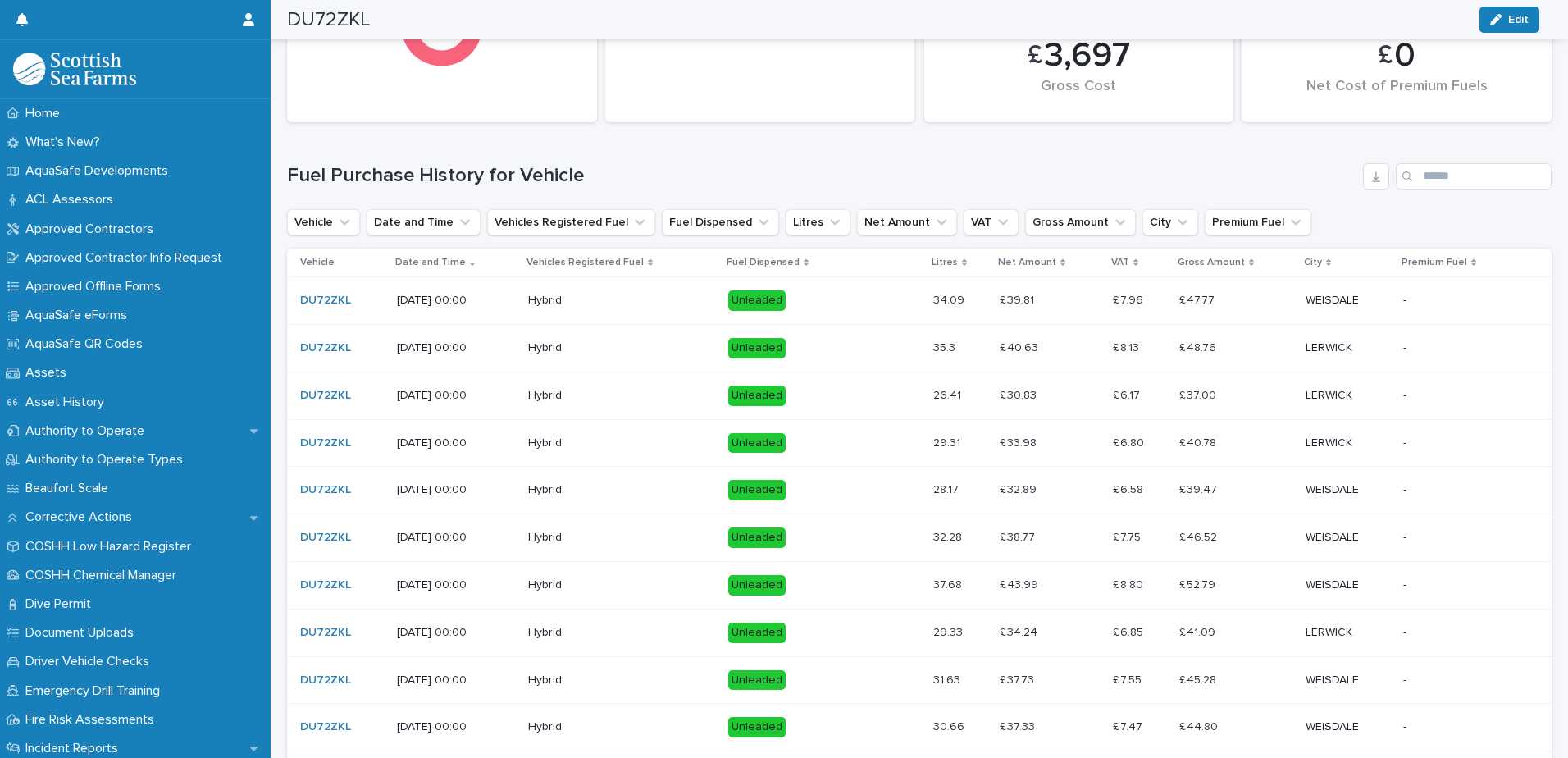
click at [469, 263] on div "Date and Time" at bounding box center [456, 263] width 122 height 18
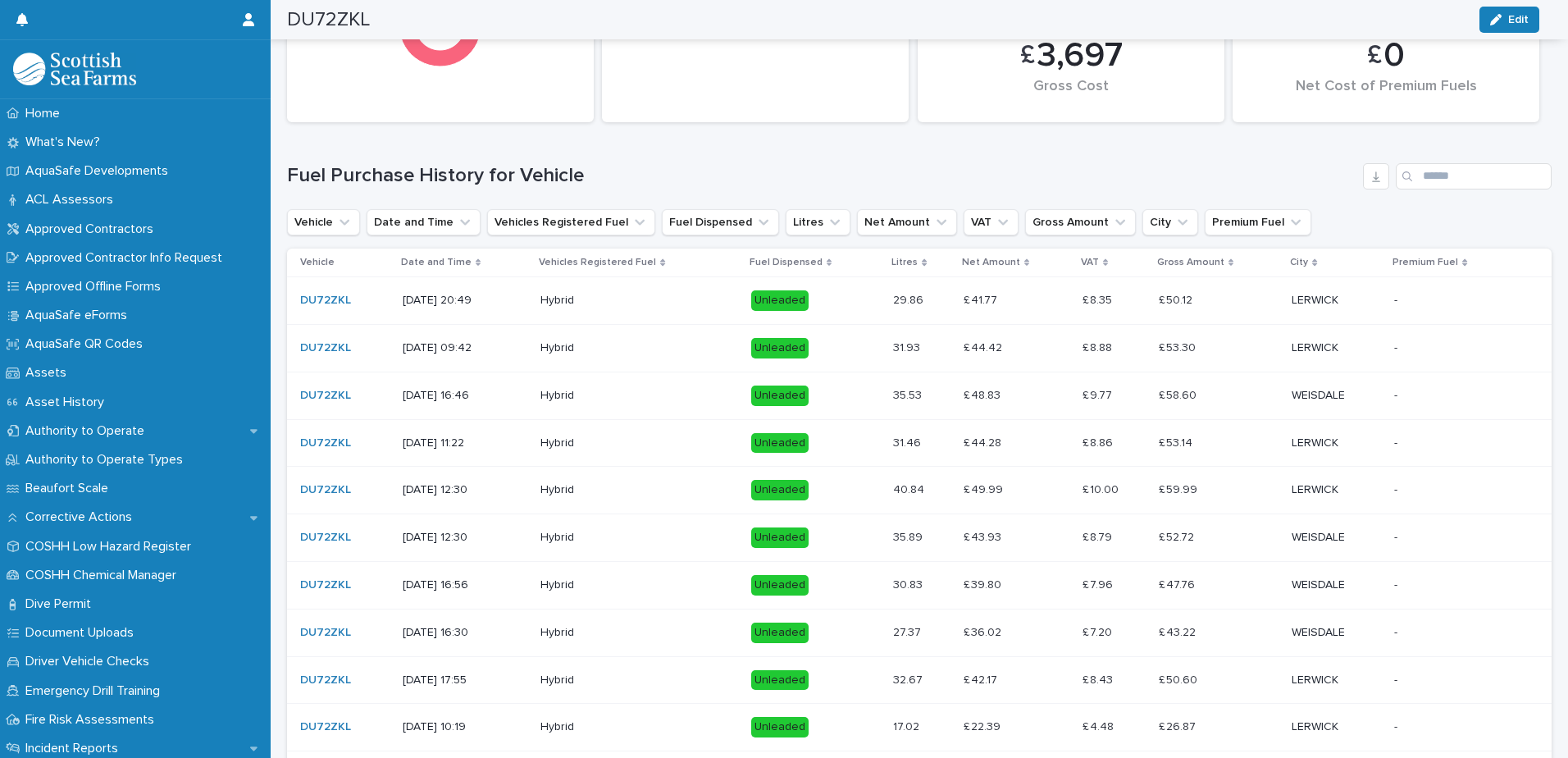
scroll to position [502, 0]
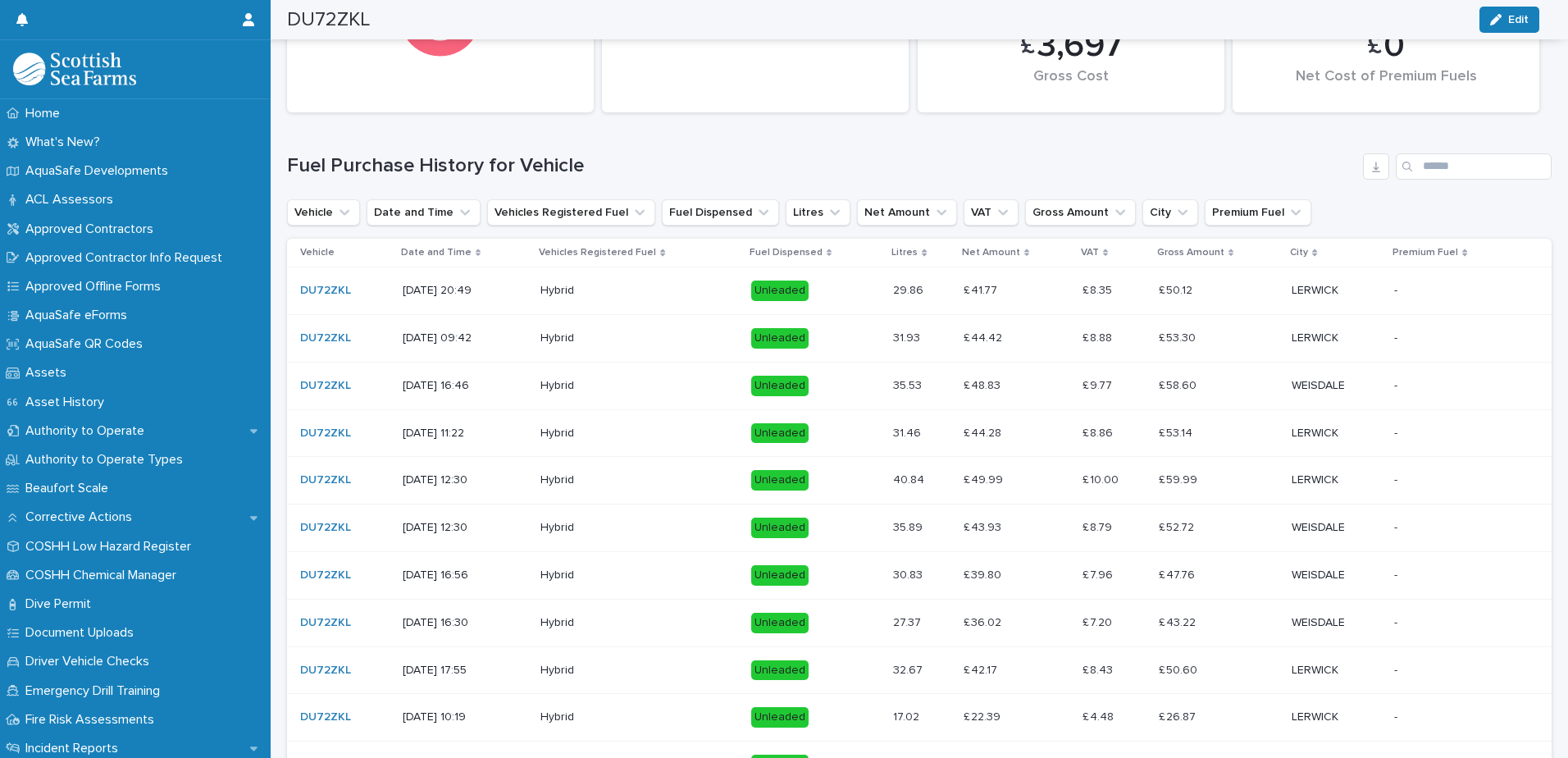
click at [463, 255] on p "Date and Time" at bounding box center [436, 252] width 71 height 18
click at [464, 255] on div "Date and Time" at bounding box center [465, 252] width 129 height 18
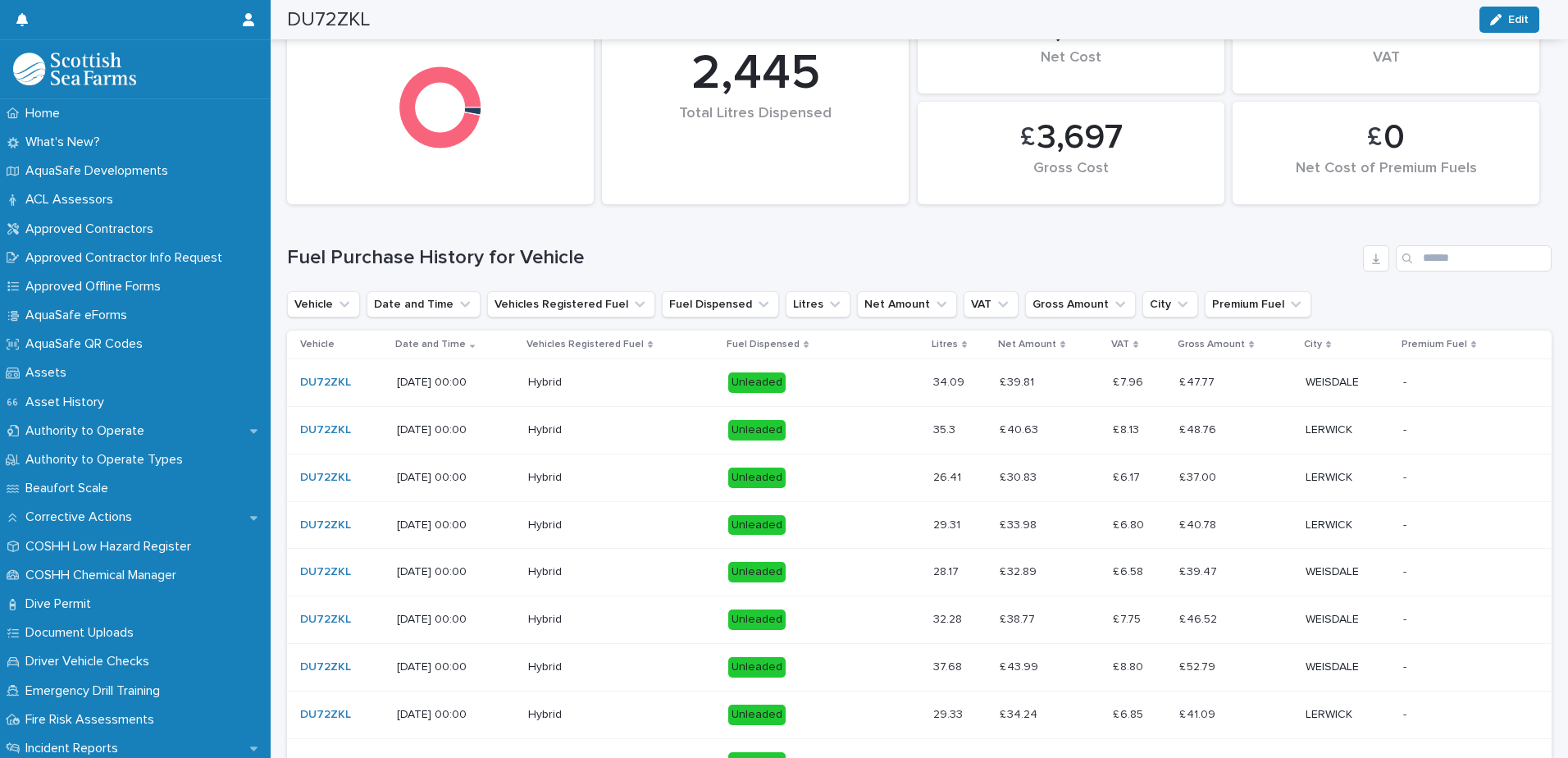
scroll to position [328, 0]
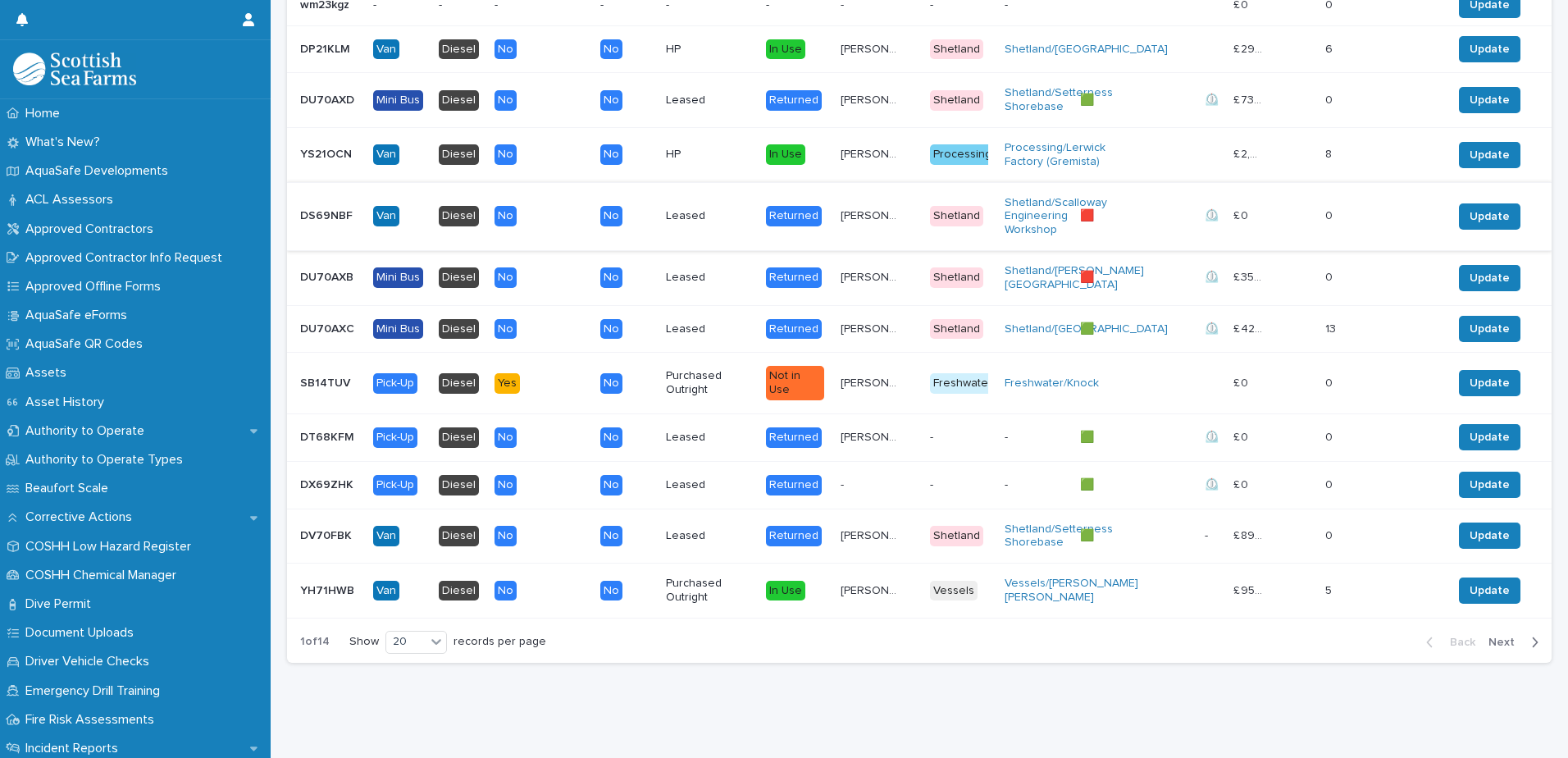
scroll to position [1515, 0]
click at [443, 633] on icon at bounding box center [436, 641] width 17 height 17
click at [438, 688] on div "30" at bounding box center [417, 691] width 60 height 19
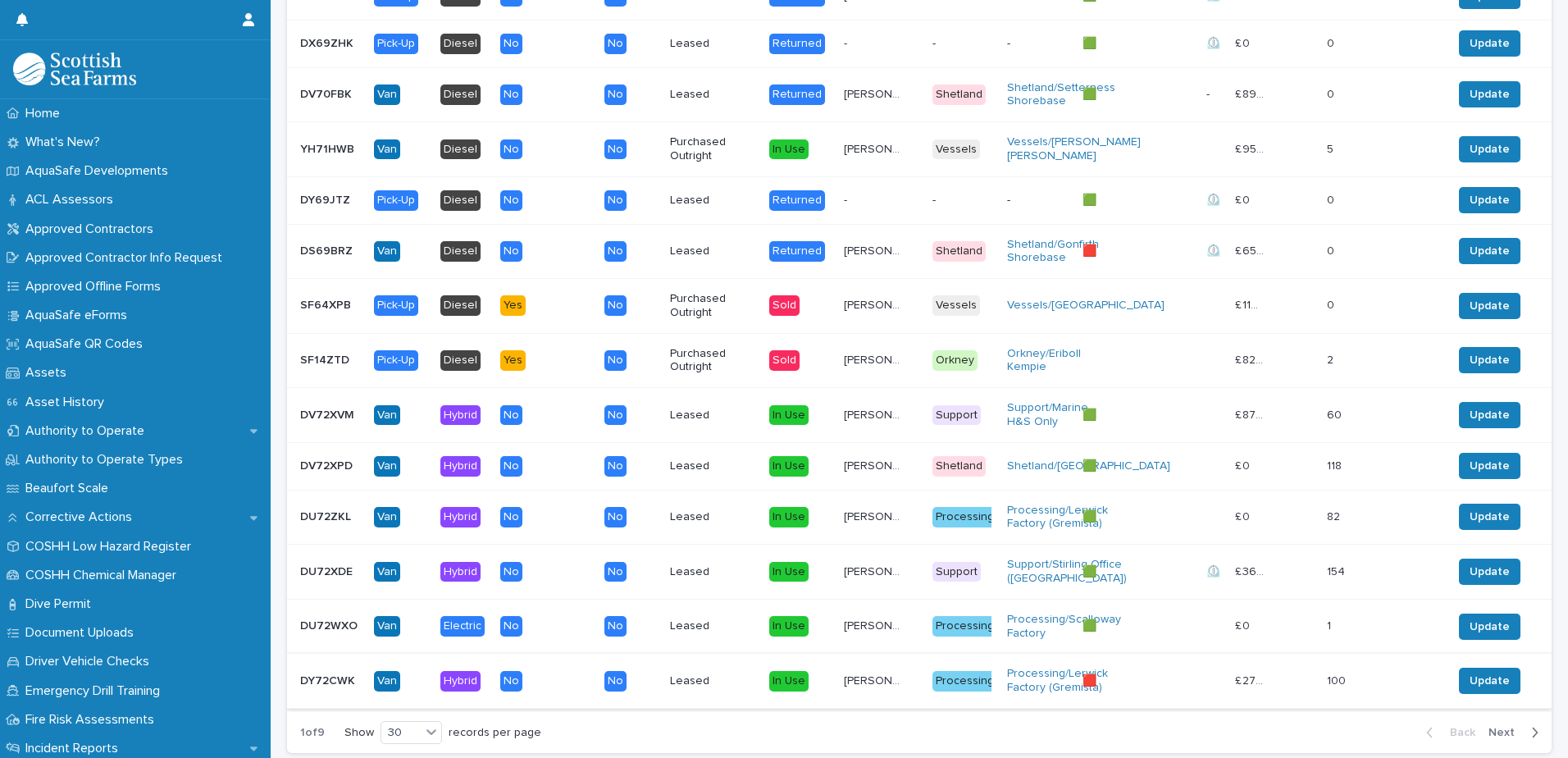
scroll to position [2068, 0]
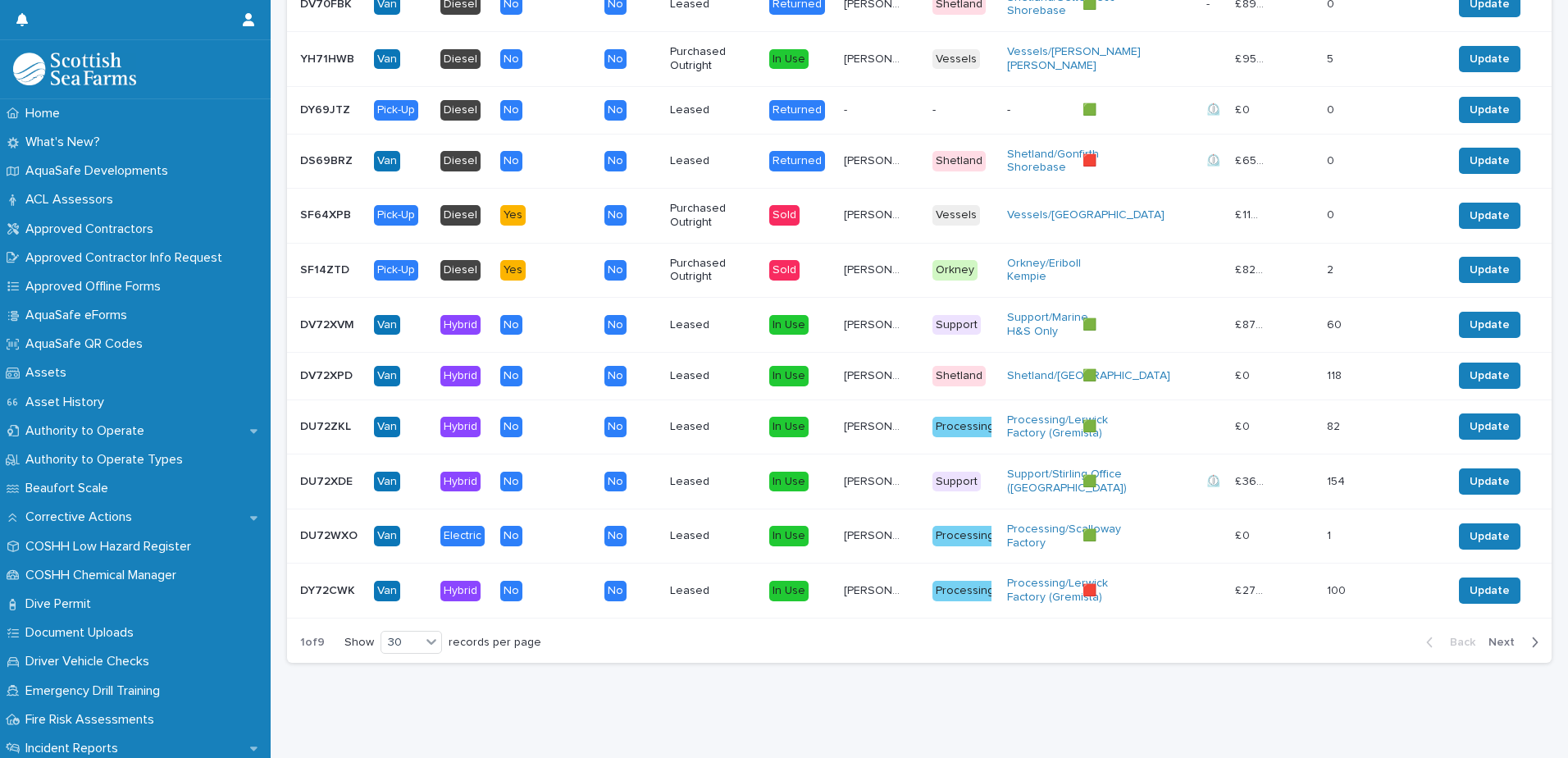
click at [1504, 636] on span "Next" at bounding box center [1507, 642] width 36 height 11
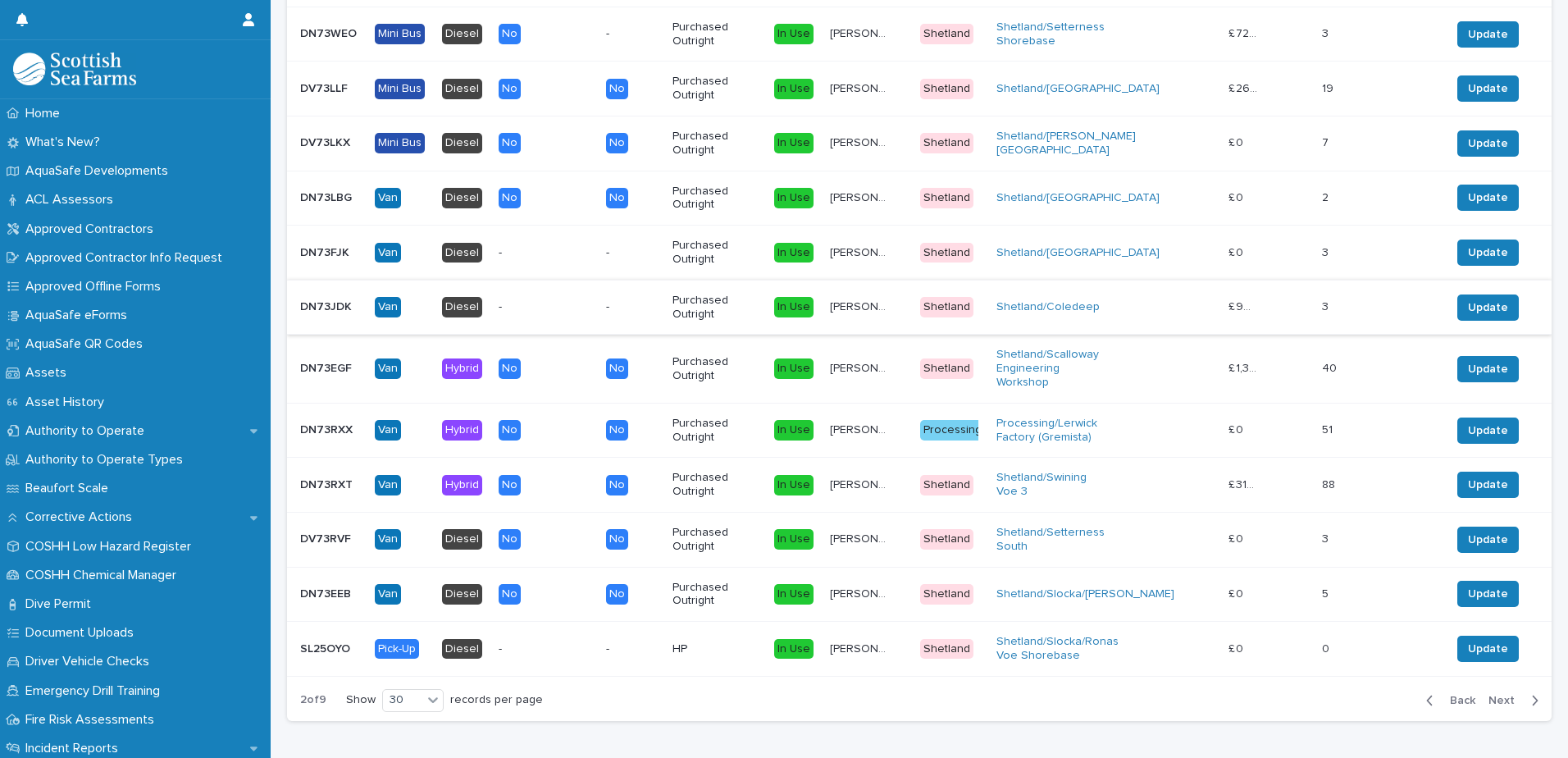
scroll to position [2228, 0]
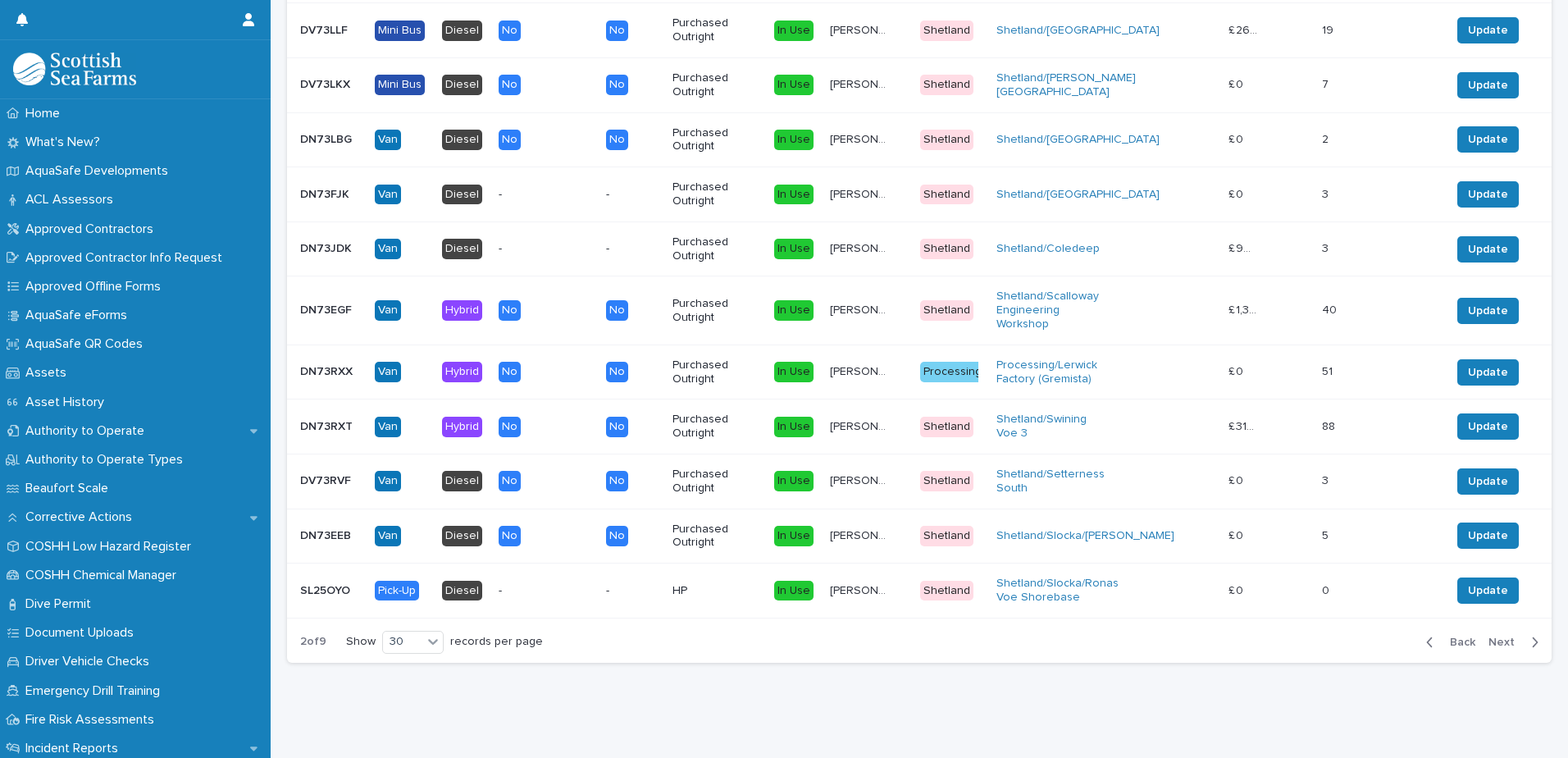
click at [337, 526] on p "DN73EEB" at bounding box center [327, 535] width 54 height 18
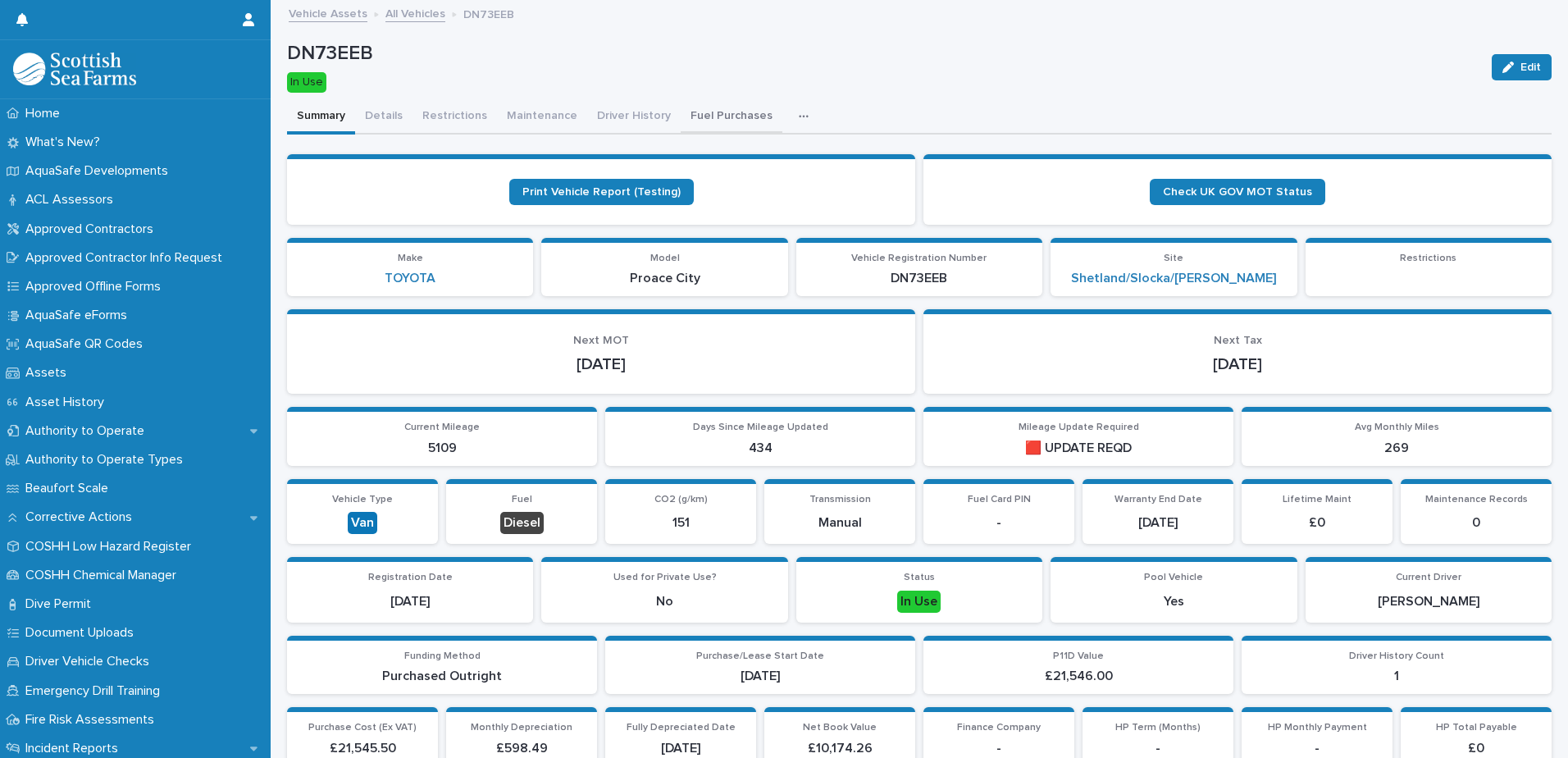
click at [747, 116] on button "Fuel Purchases" at bounding box center [732, 116] width 102 height 34
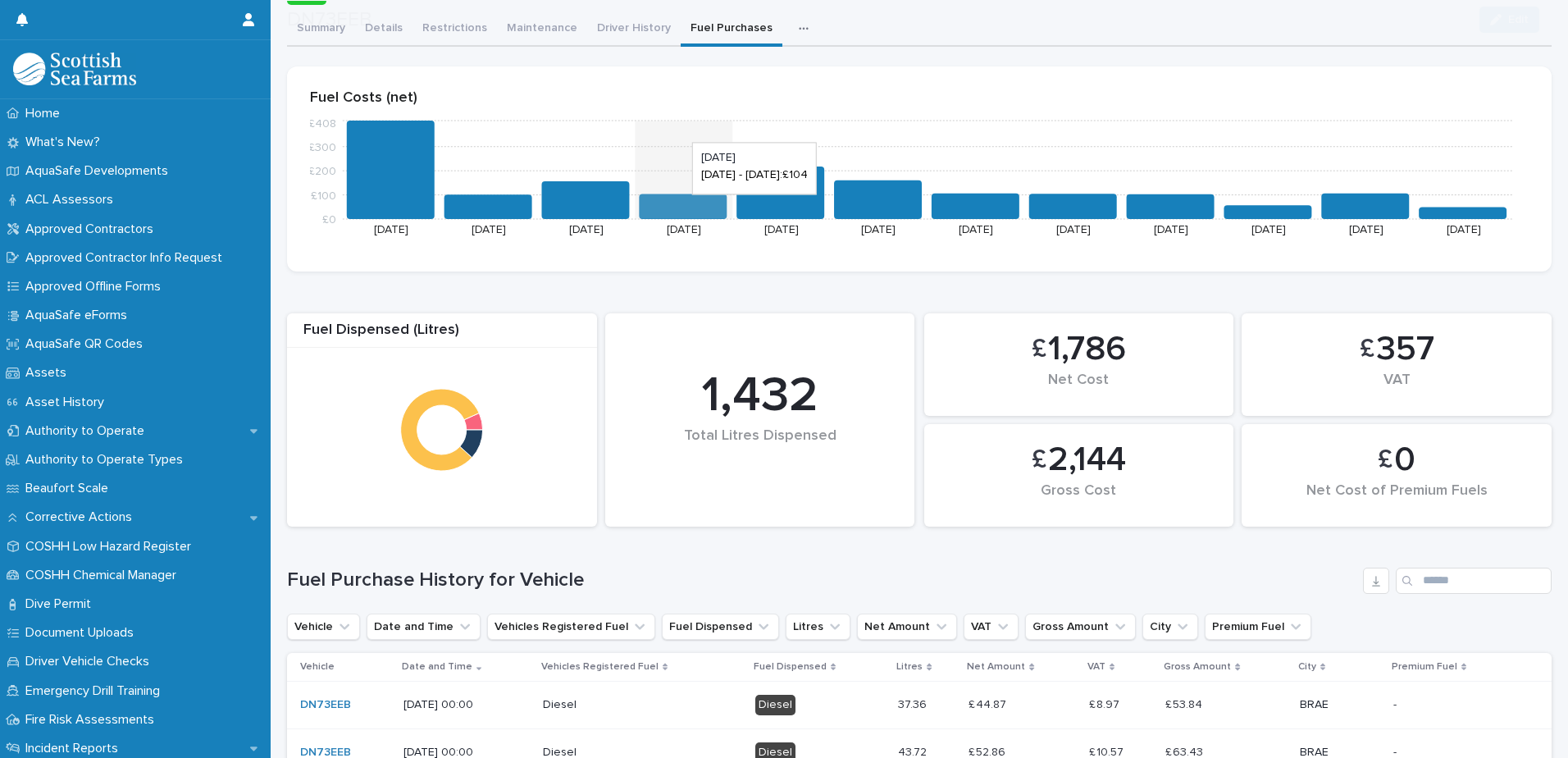
scroll to position [164, 0]
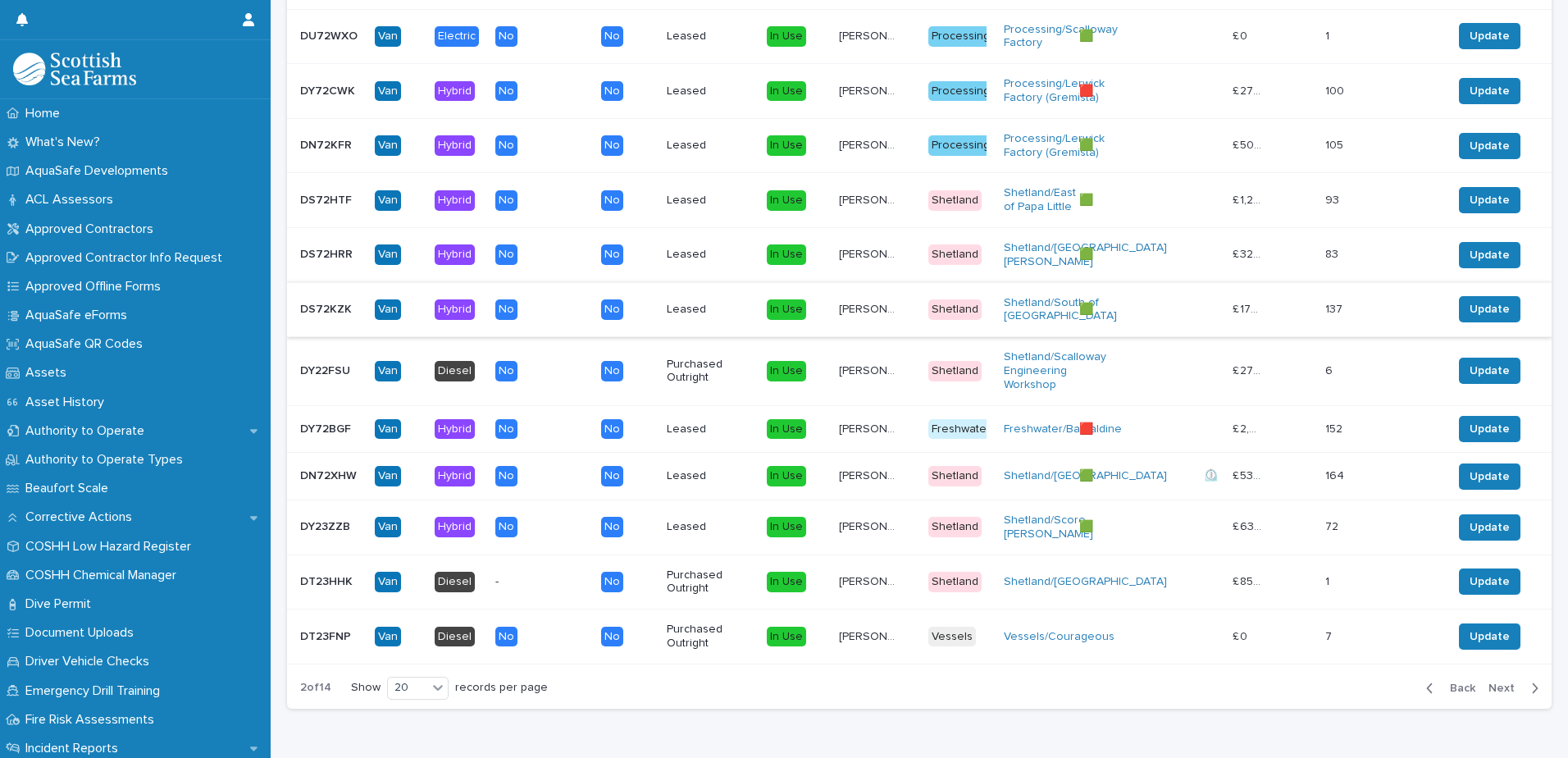
scroll to position [1646, 0]
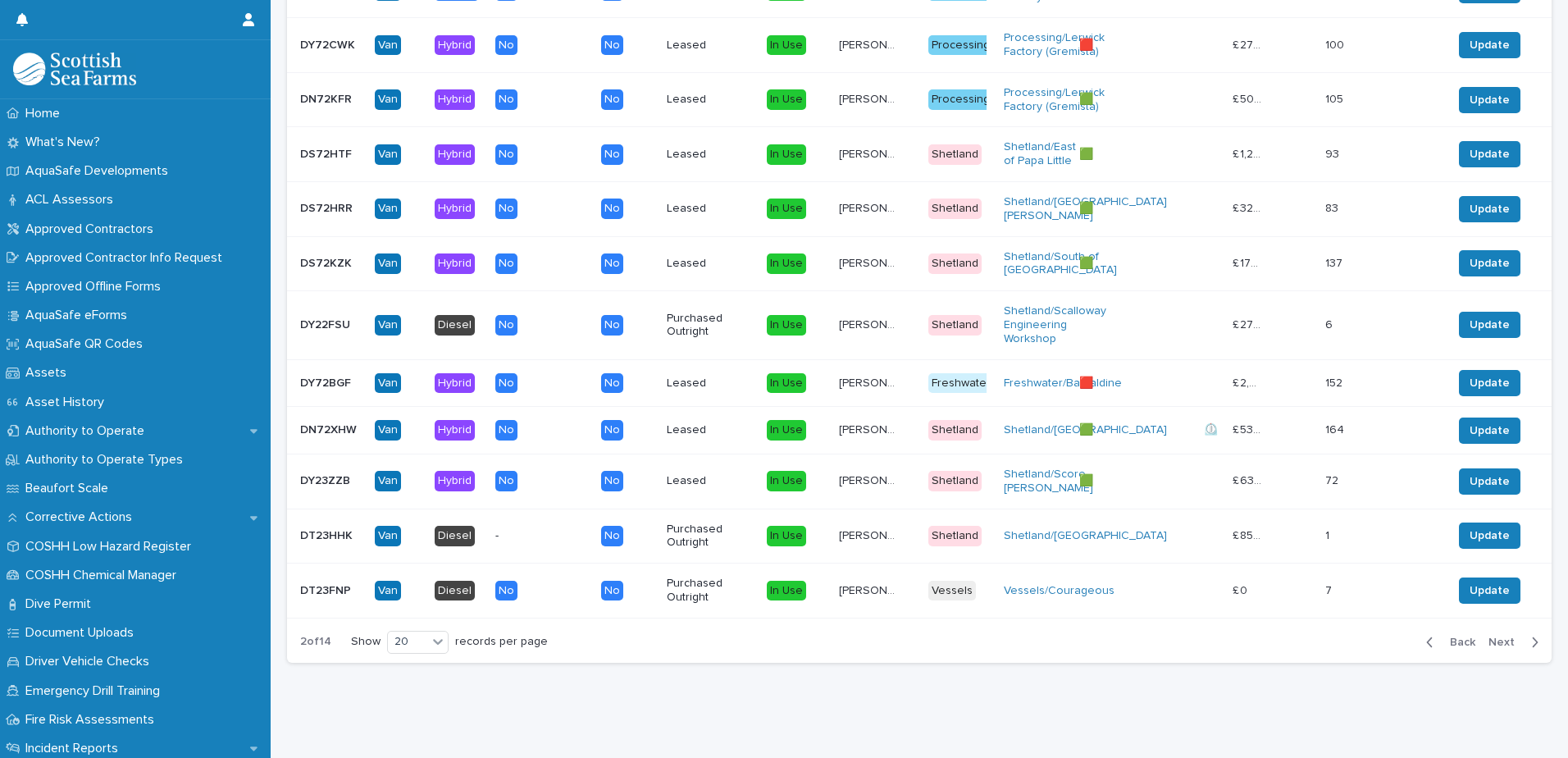
click at [317, 373] on p "DY72BGF" at bounding box center [327, 382] width 54 height 18
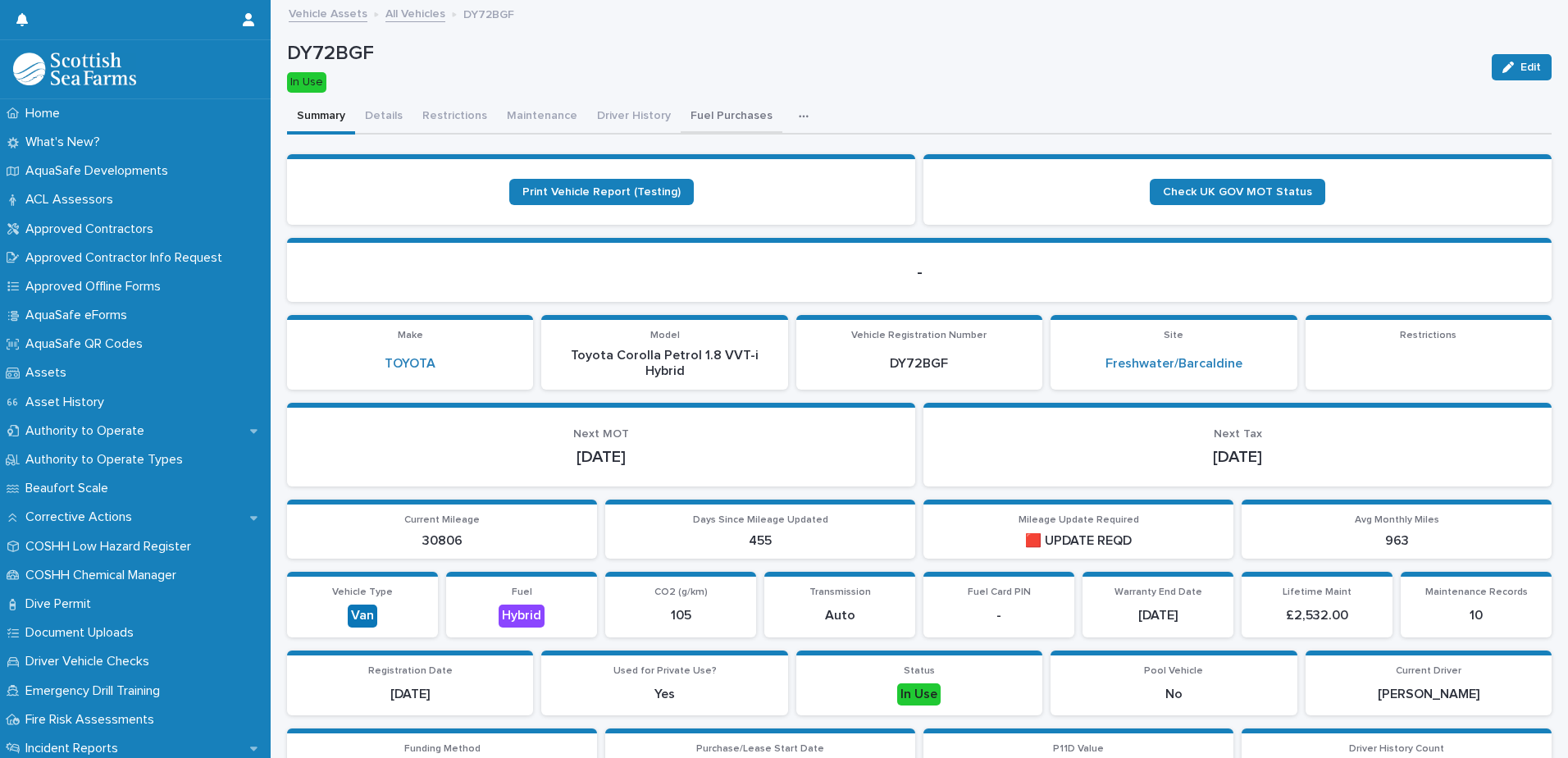
click at [721, 115] on button "Fuel Purchases" at bounding box center [732, 116] width 102 height 34
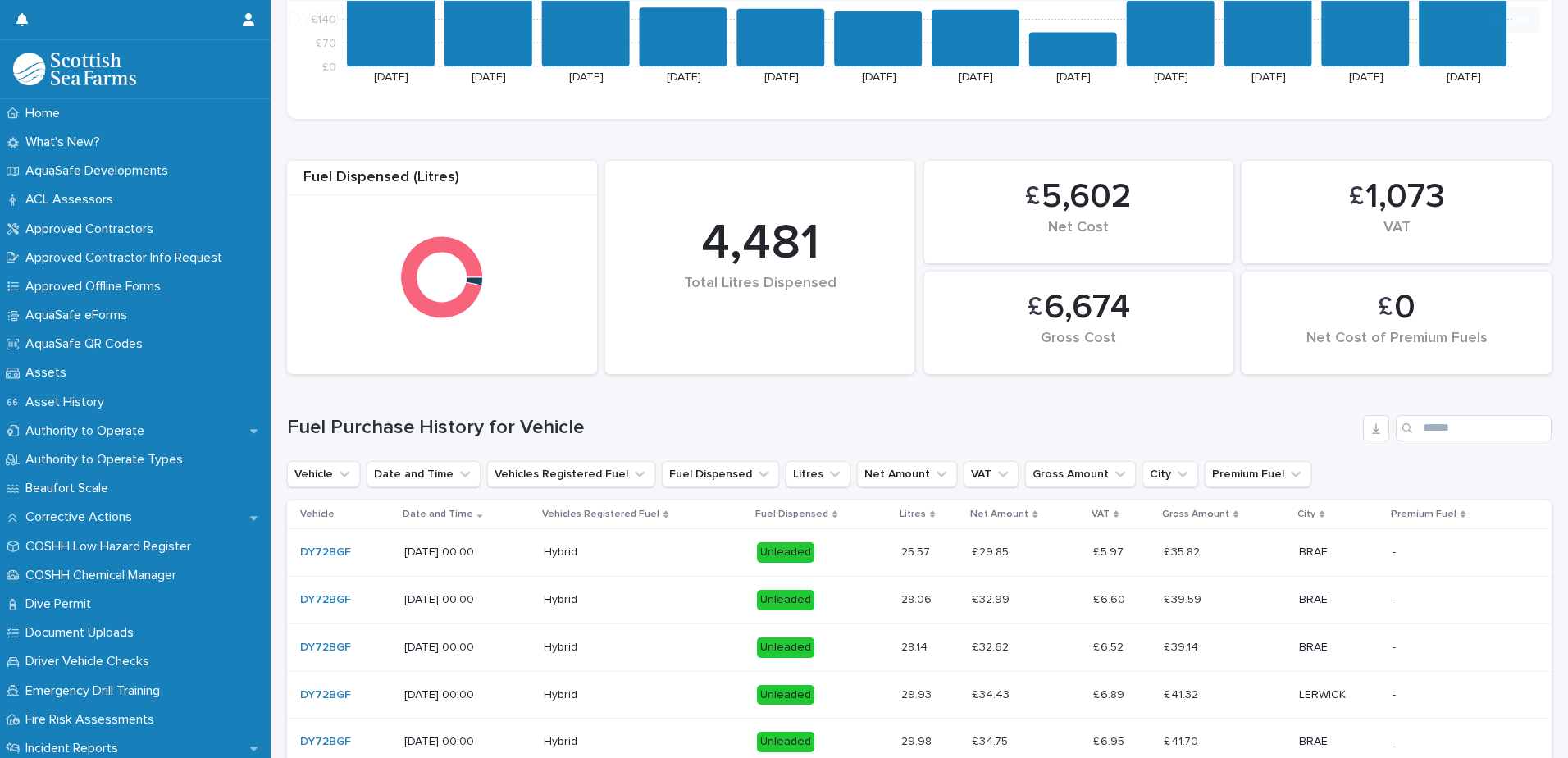
scroll to position [328, 0]
